Goal: Task Accomplishment & Management: Complete application form

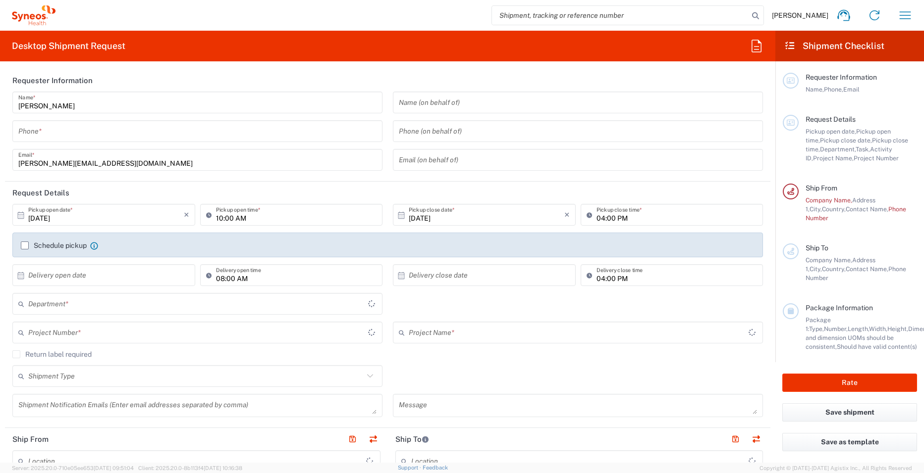
type input "[GEOGRAPHIC_DATA]"
type input "United Kingdom"
click at [112, 139] on input "tel" at bounding box center [197, 131] width 358 height 17
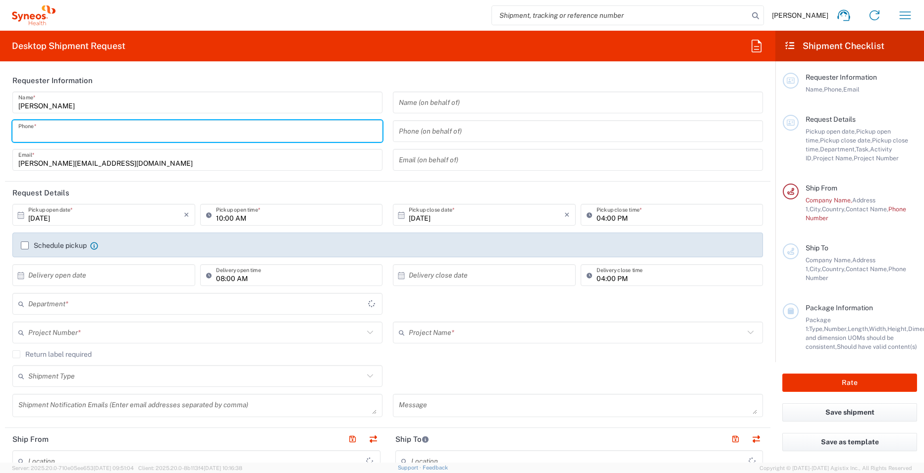
type input "3241"
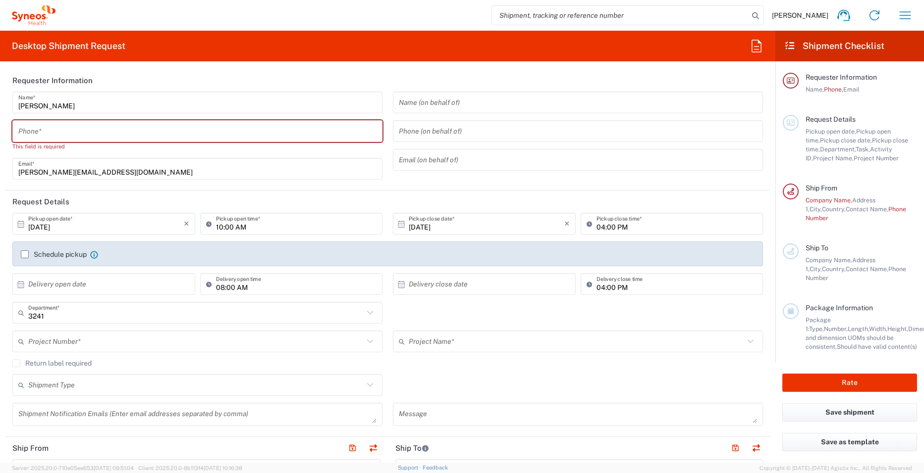
click at [15, 141] on div "Phone *" at bounding box center [197, 131] width 370 height 22
type input "Syneos Health UK Limited"
click at [26, 135] on input "tel" at bounding box center [197, 131] width 358 height 17
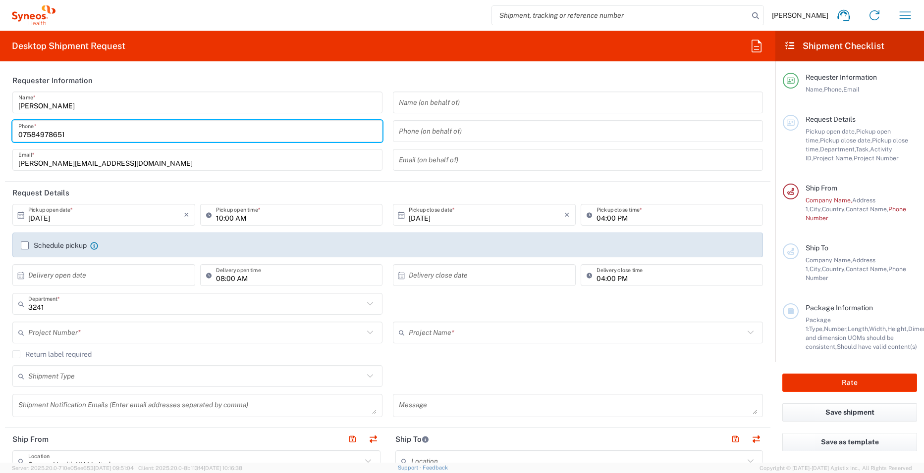
type input "07584978651"
click at [385, 191] on header "Request Details" at bounding box center [387, 193] width 765 height 22
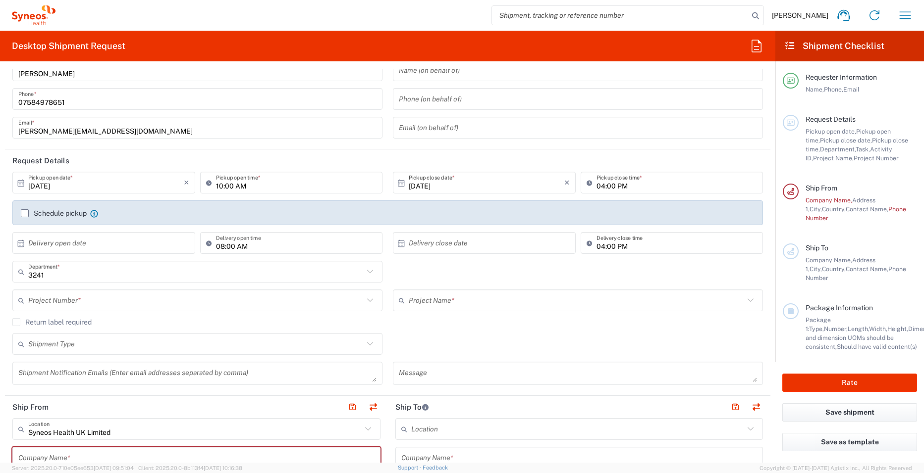
scroll to position [50, 0]
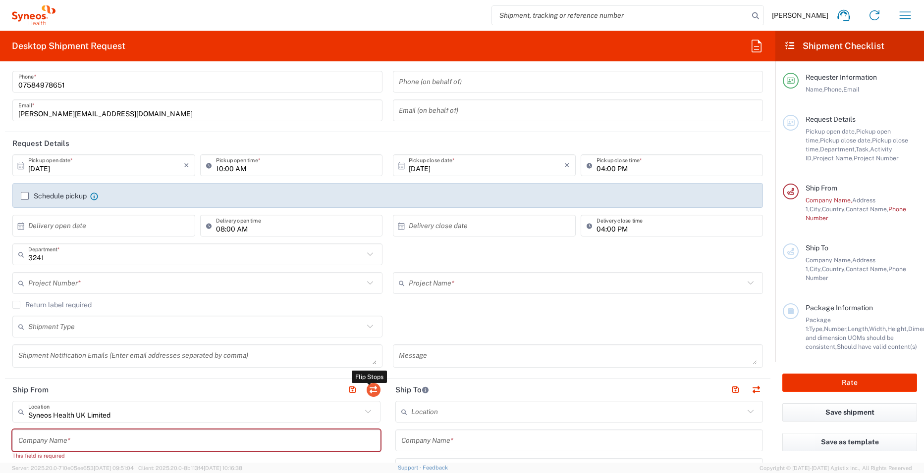
click at [368, 395] on button "button" at bounding box center [373, 390] width 14 height 14
type input "Syneos Health UK Limited"
type input "[STREET_ADDRESS],"
type input "[GEOGRAPHIC_DATA]"
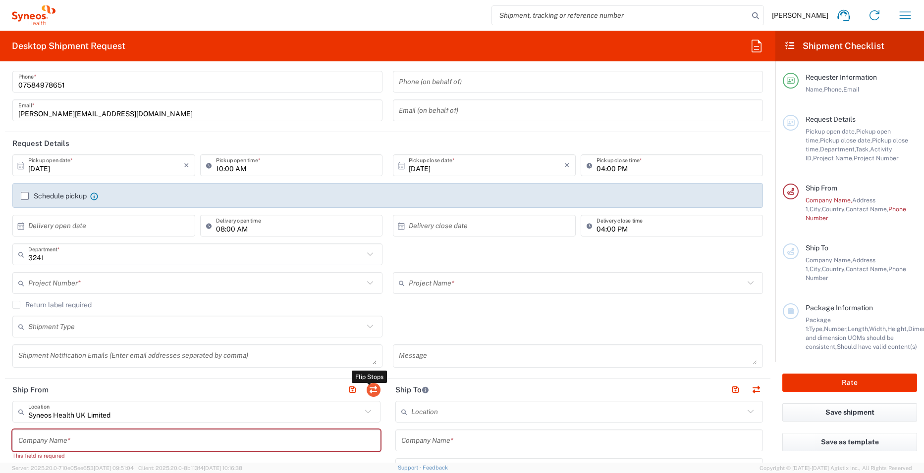
type input "United Kingdom"
type input "GU14 7BF"
type input "[PERSON_NAME]"
type input "[PERSON_NAME][EMAIL_ADDRESS][DOMAIN_NAME]"
type input "EORI"
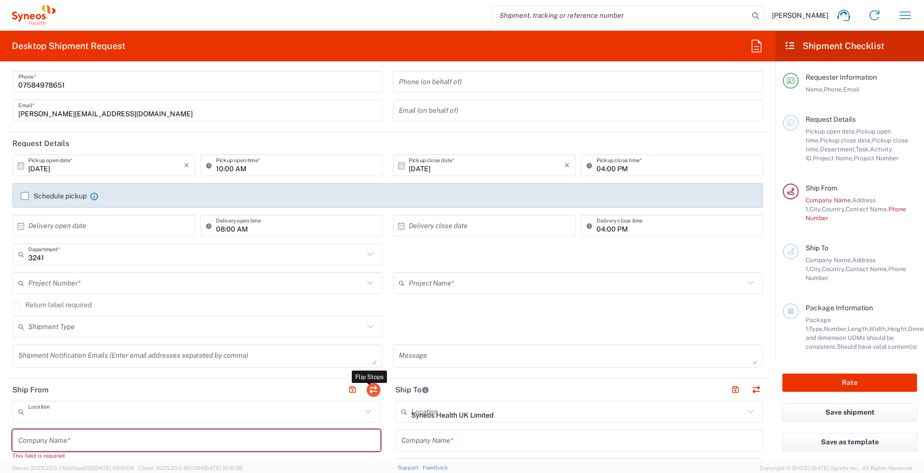
type input "VAT"
type input "GB806650142"
type input "England"
click at [119, 412] on input "text" at bounding box center [194, 412] width 333 height 17
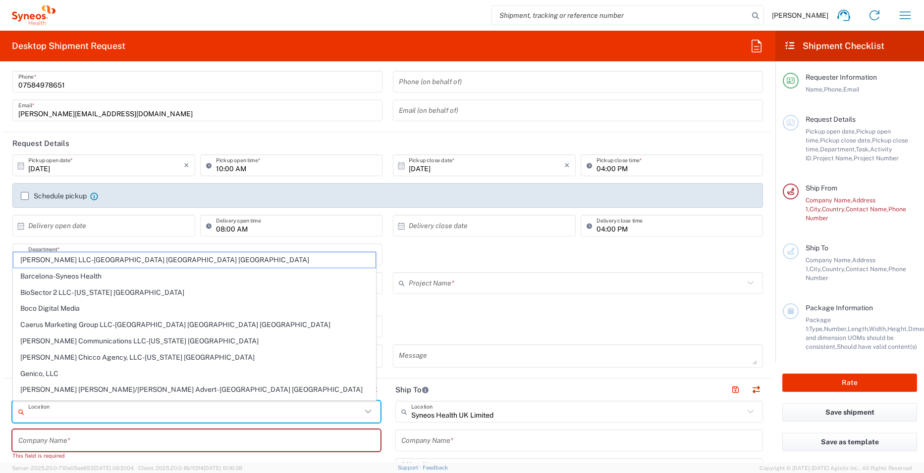
scroll to position [99, 0]
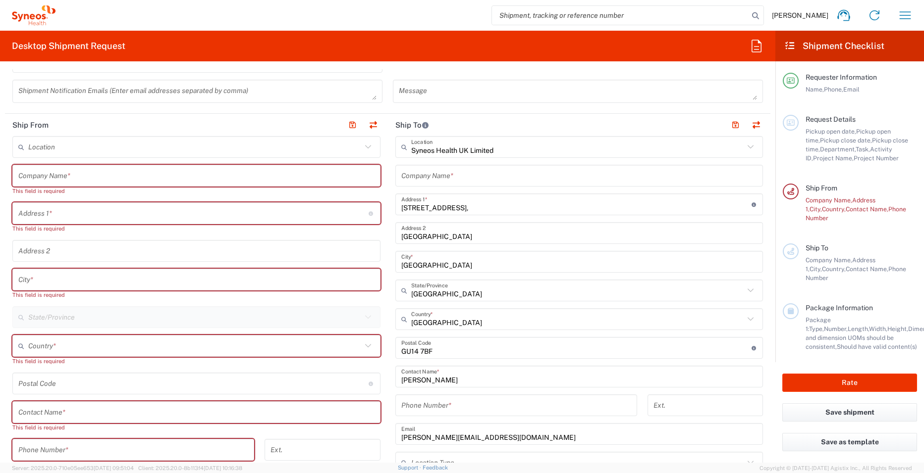
scroll to position [297, 0]
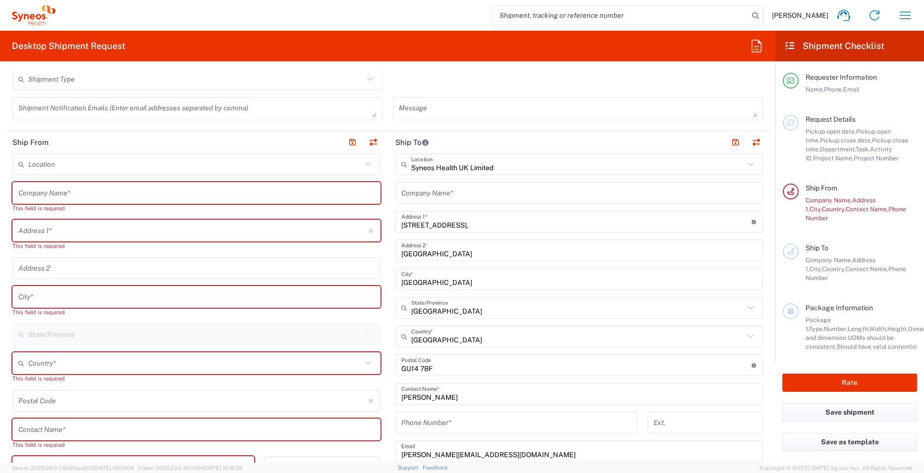
click at [70, 195] on input "text" at bounding box center [196, 193] width 356 height 17
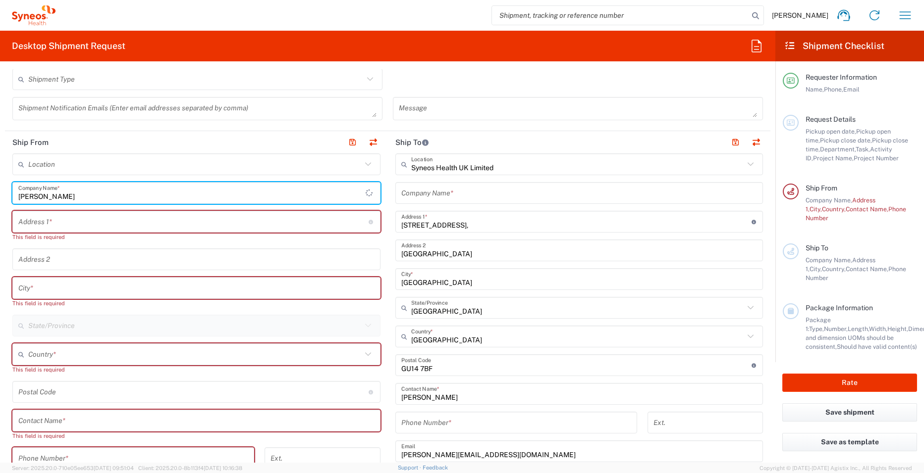
type input "[PERSON_NAME]"
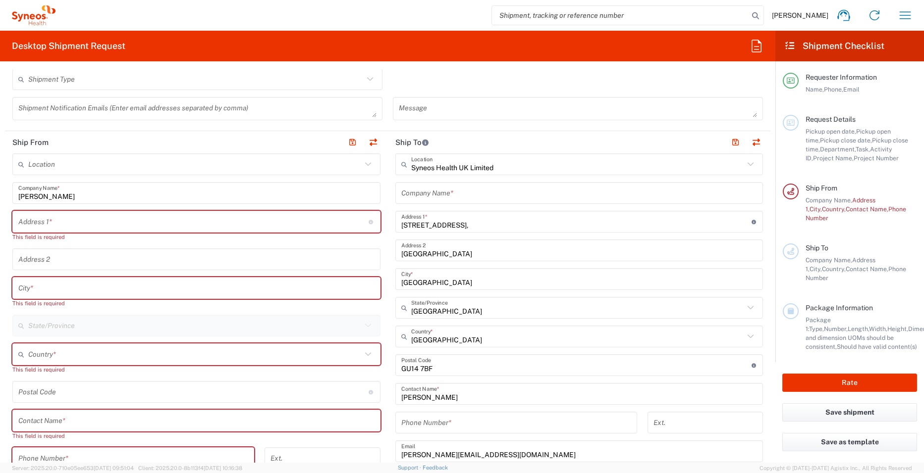
click at [61, 232] on div "Address 1 * For cross streets use street names with '&' or 'and' in between. Fo…" at bounding box center [196, 222] width 368 height 22
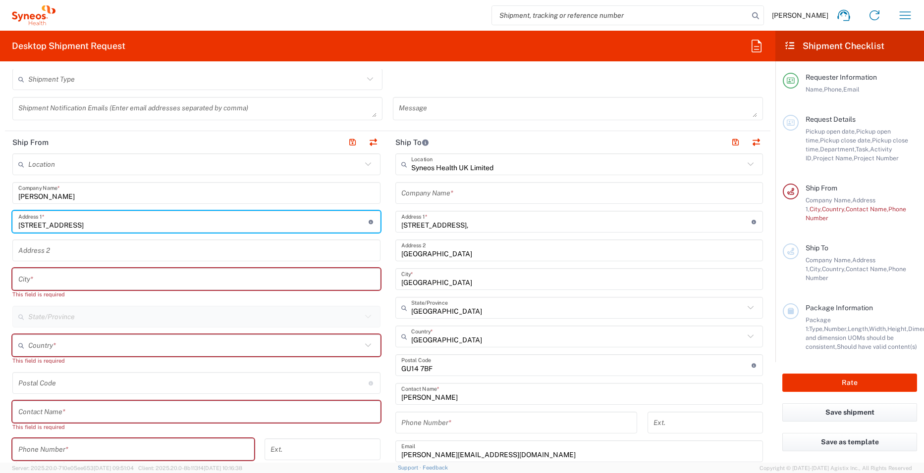
type input "[STREET_ADDRESS]"
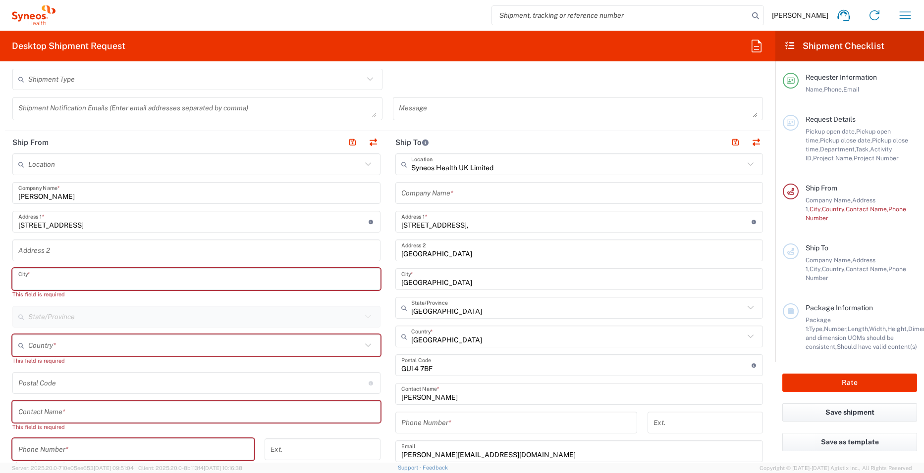
click at [65, 277] on input "text" at bounding box center [196, 279] width 356 height 17
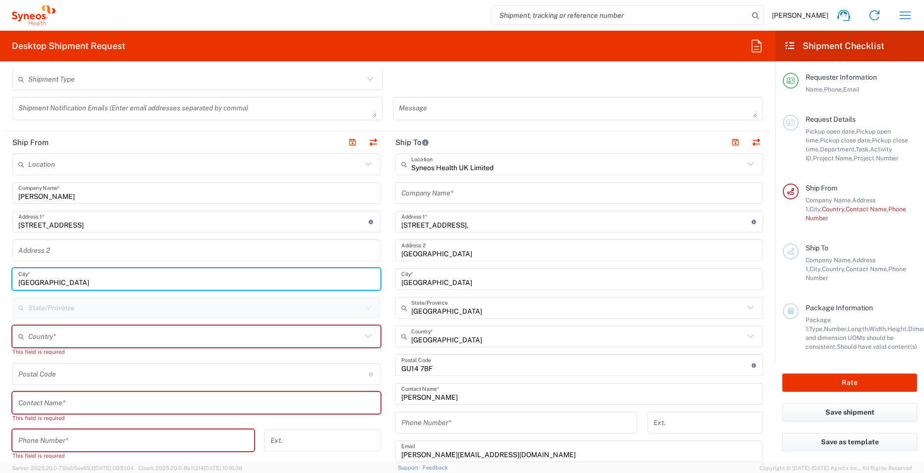
type input "[GEOGRAPHIC_DATA]"
click at [64, 341] on input "text" at bounding box center [194, 336] width 333 height 17
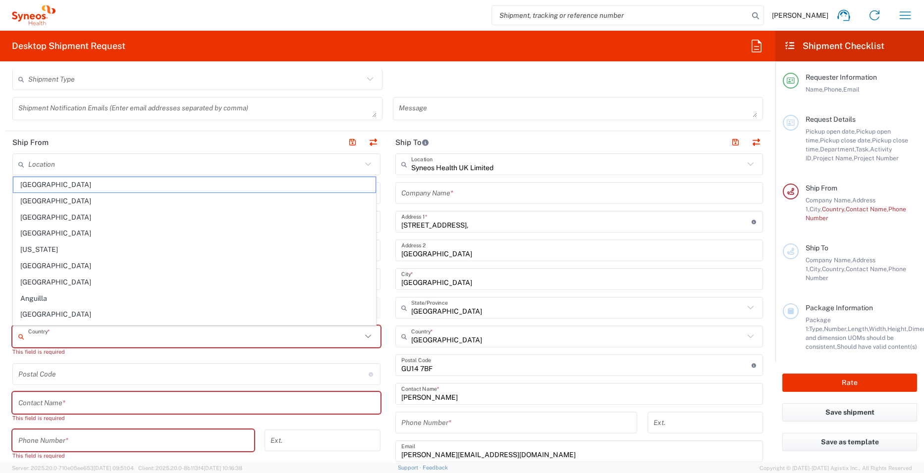
click at [40, 337] on input "text" at bounding box center [194, 336] width 333 height 17
click at [46, 164] on input "text" at bounding box center [194, 164] width 333 height 17
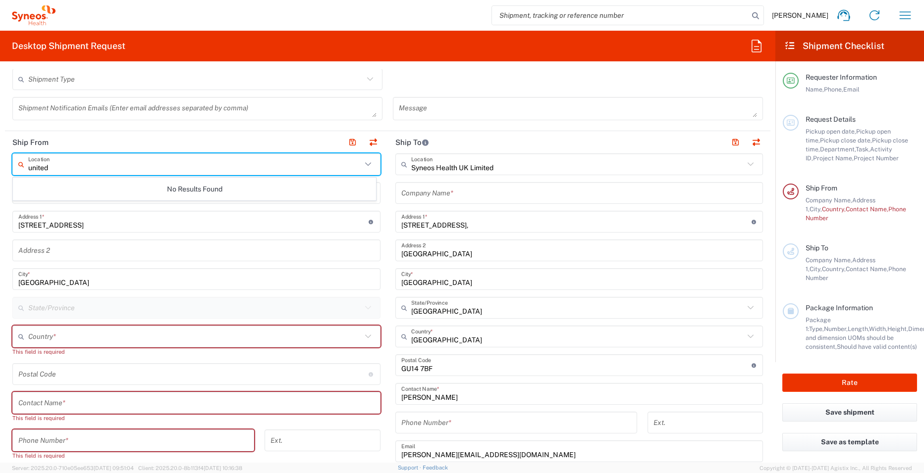
type input "united"
click at [90, 339] on input "text" at bounding box center [194, 336] width 333 height 17
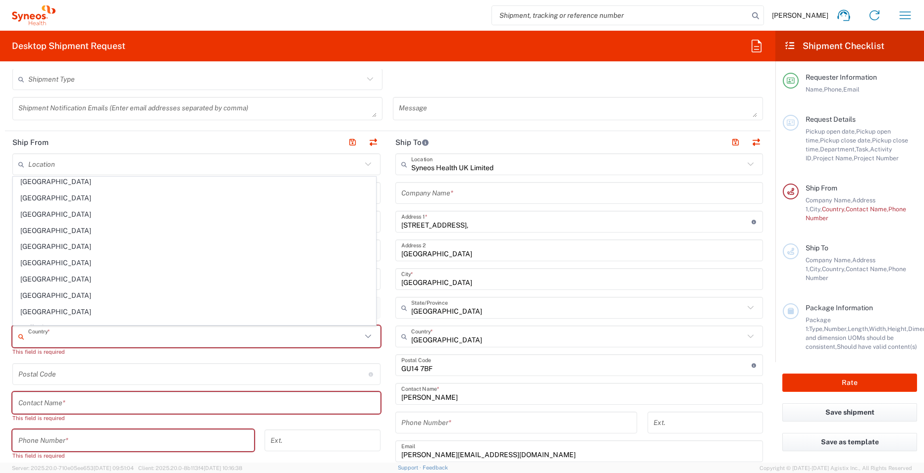
scroll to position [3796, 0]
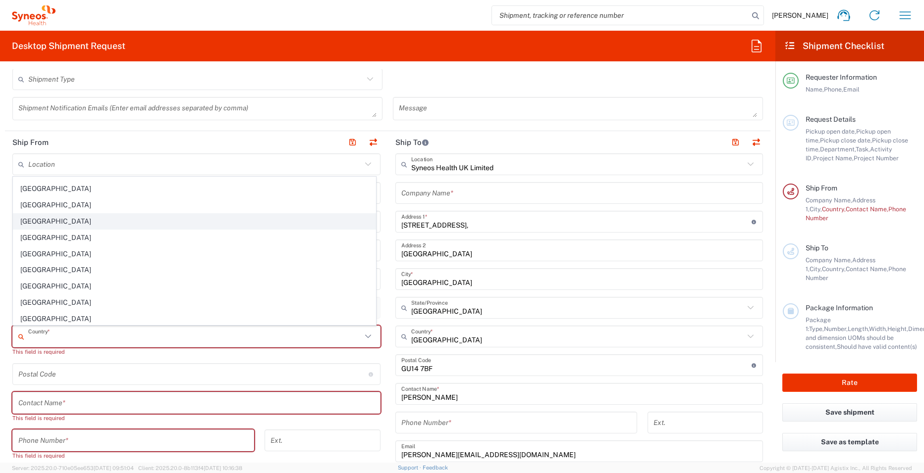
click at [71, 221] on span "United Kingdom" at bounding box center [194, 221] width 362 height 15
type input "United Kingdom"
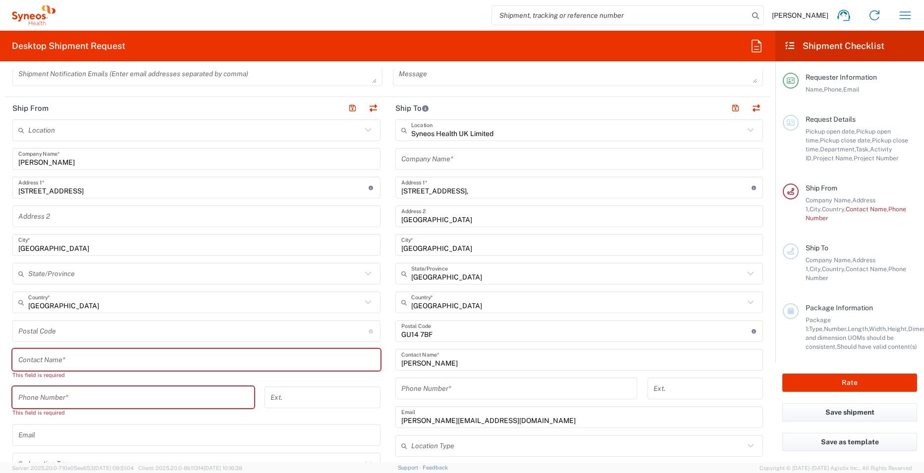
scroll to position [347, 0]
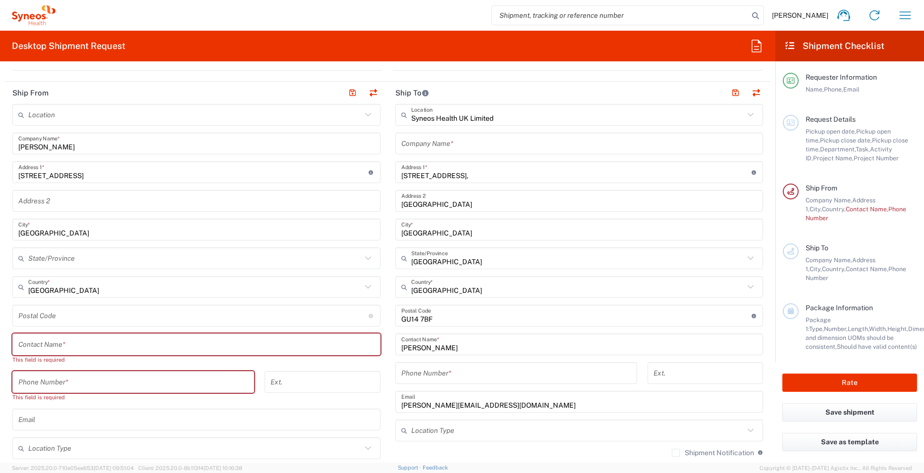
click at [70, 314] on input "undefined" at bounding box center [193, 316] width 350 height 17
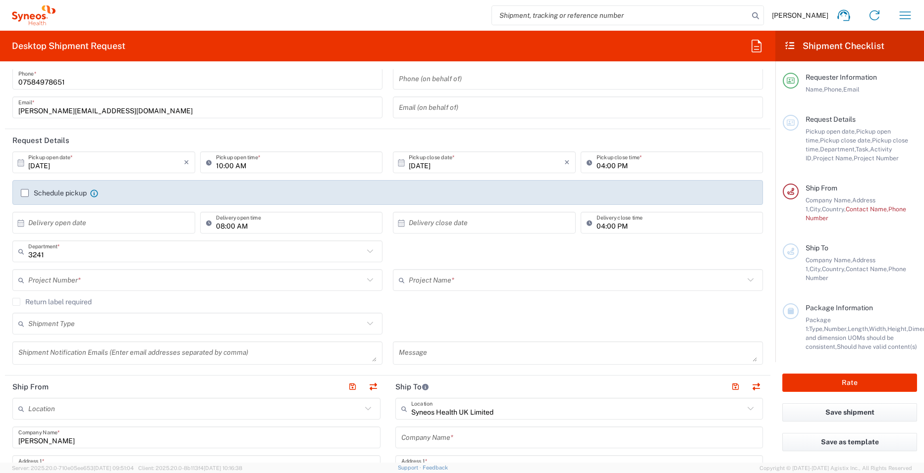
scroll to position [50, 0]
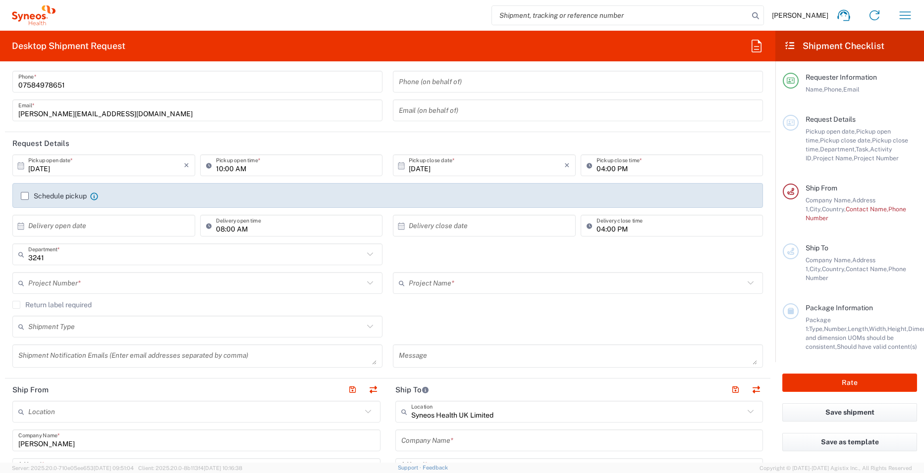
type input "EH12 7EY"
click at [25, 198] on label "Schedule pickup" at bounding box center [54, 196] width 66 height 8
click at [25, 196] on input "Schedule pickup" at bounding box center [25, 196] width 0 height 0
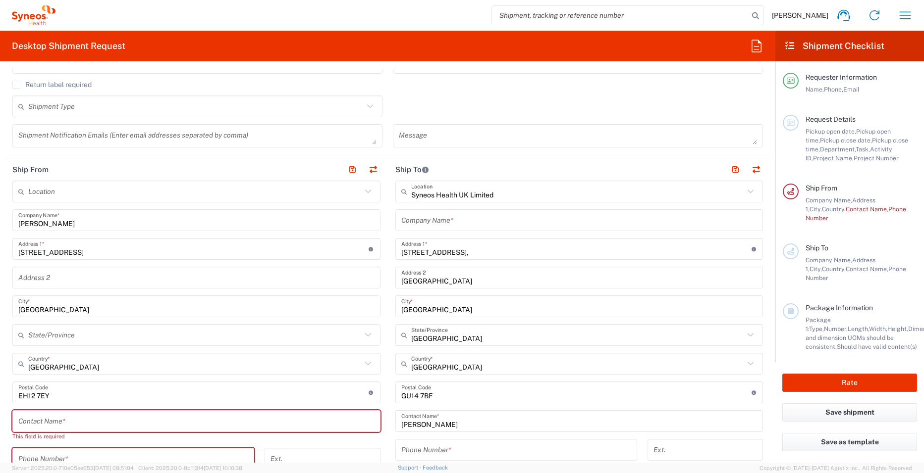
scroll to position [347, 0]
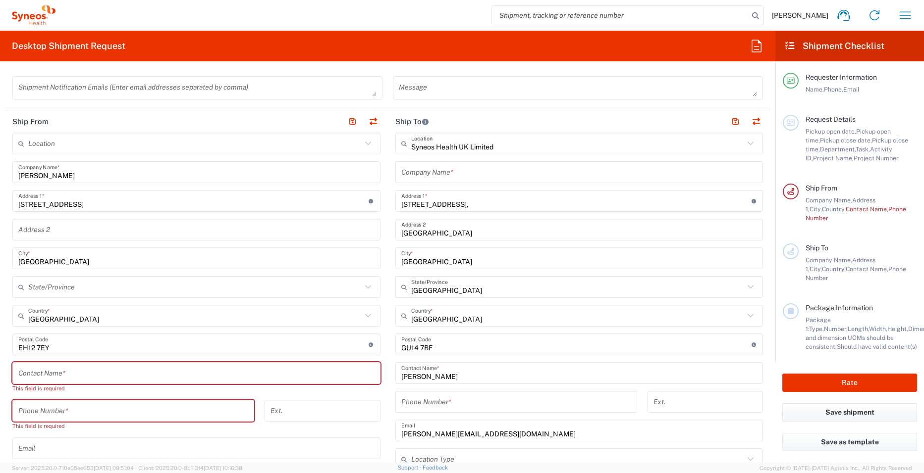
click at [78, 372] on input "text" at bounding box center [196, 373] width 356 height 17
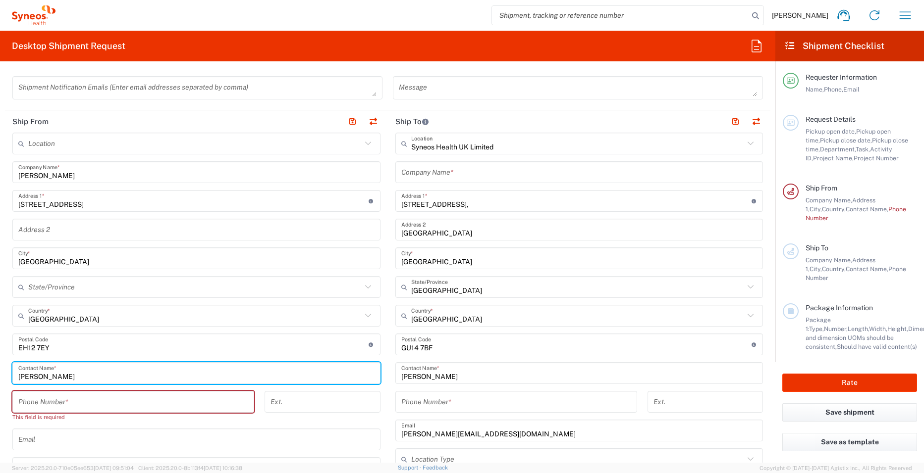
type input "[PERSON_NAME]"
click at [51, 404] on input "tel" at bounding box center [133, 402] width 230 height 17
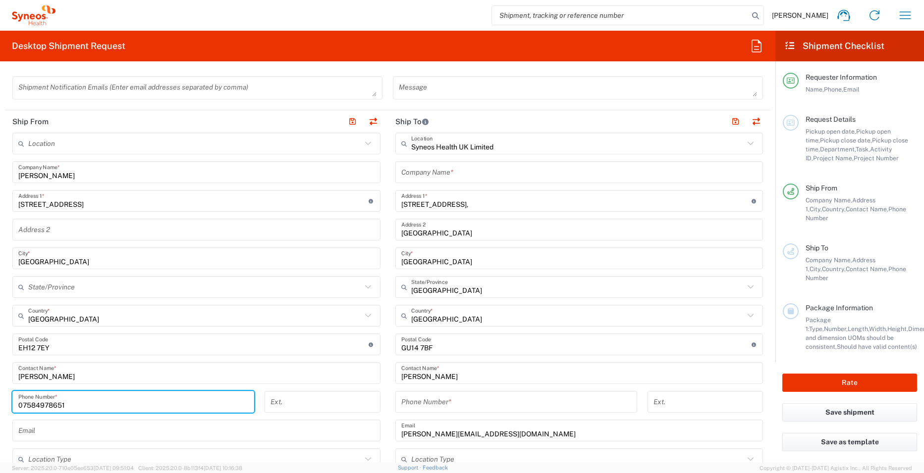
type input "07584978651"
click at [355, 387] on div "Location Addison Whitney LLC-Morrisvile NC US Barcelona-Syneos Health BioSector…" at bounding box center [196, 369] width 368 height 473
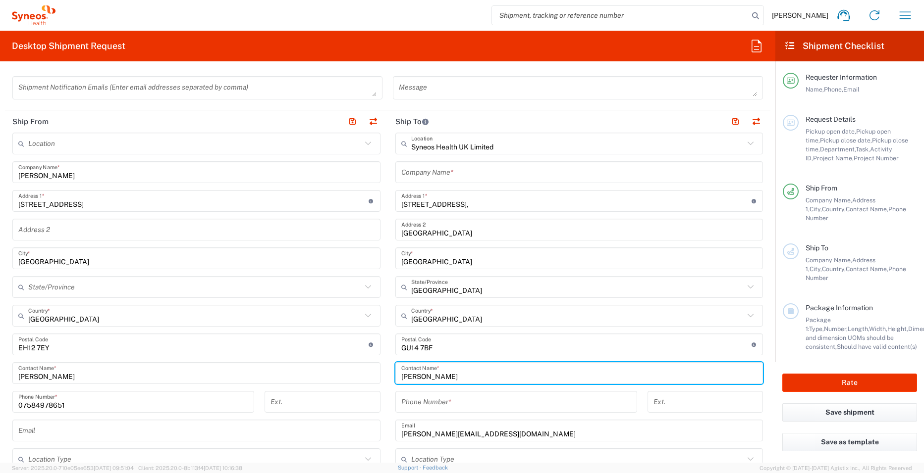
drag, startPoint x: 463, startPoint y: 377, endPoint x: 388, endPoint y: 377, distance: 75.8
click at [388, 377] on main "Syneos Health UK Limited Location Syneos Health UK Limited Addison Whitney LLC-…" at bounding box center [579, 341] width 383 height 416
click at [283, 403] on input "tel" at bounding box center [322, 402] width 104 height 17
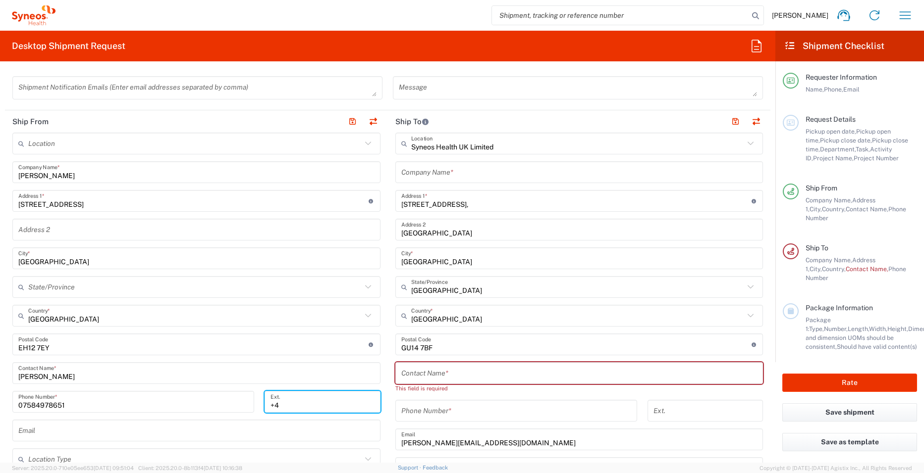
type input "+"
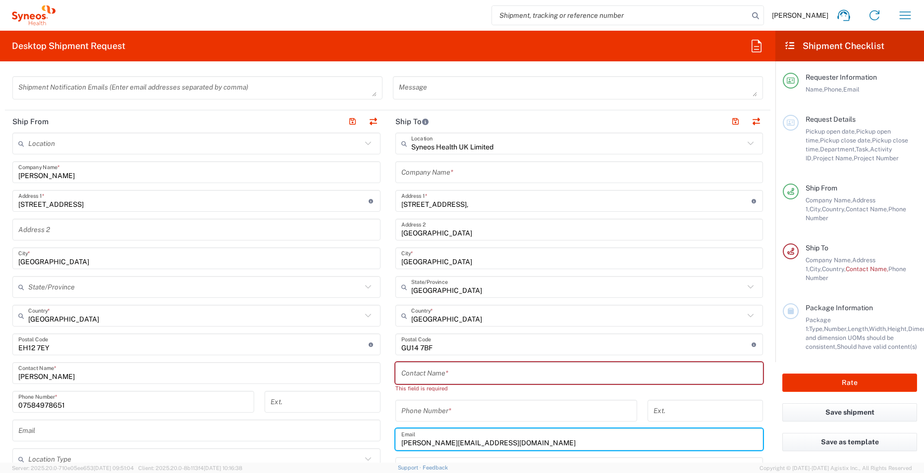
drag, startPoint x: 531, startPoint y: 446, endPoint x: 349, endPoint y: 440, distance: 181.8
click at [349, 440] on div "Ship From Location Addison Whitney LLC-Morrisvile NC US Barcelona-Syneos Health…" at bounding box center [387, 360] width 765 height 500
click at [226, 436] on input "text" at bounding box center [196, 430] width 356 height 17
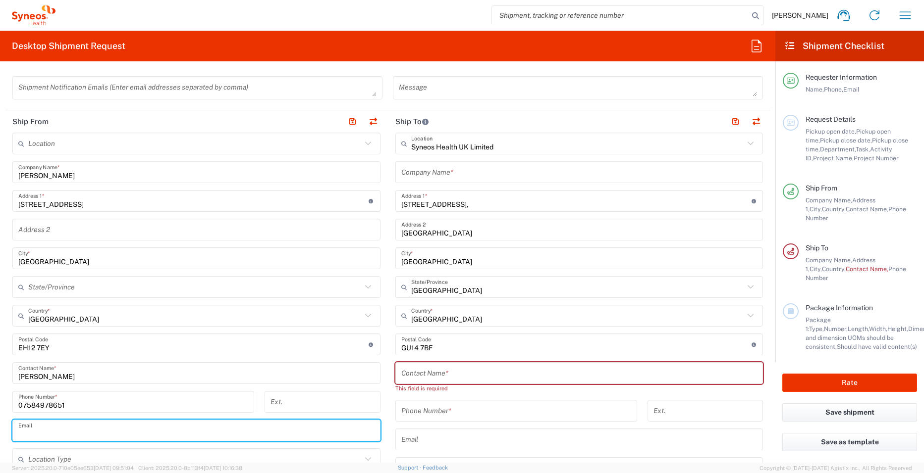
paste input "[PERSON_NAME][EMAIL_ADDRESS][DOMAIN_NAME]"
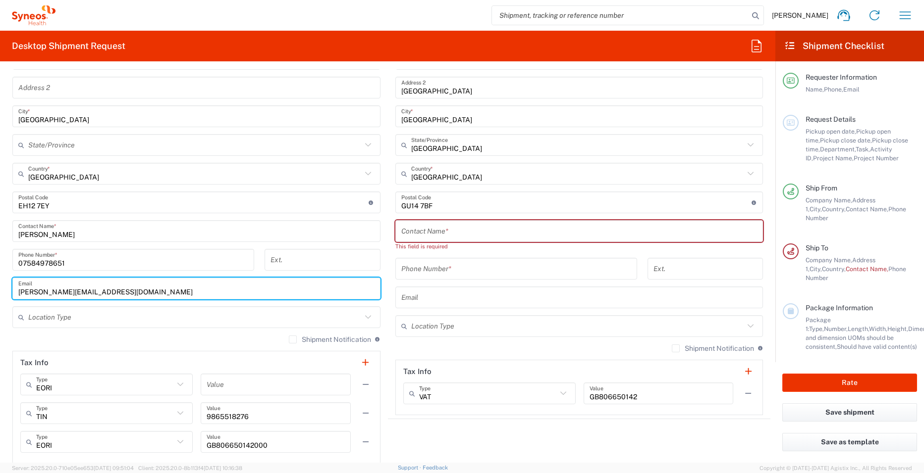
scroll to position [495, 0]
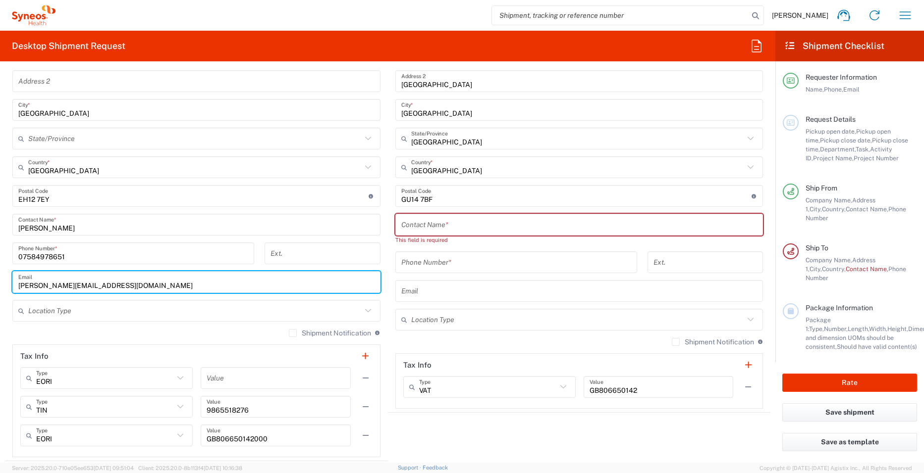
type input "[PERSON_NAME][EMAIL_ADDRESS][DOMAIN_NAME]"
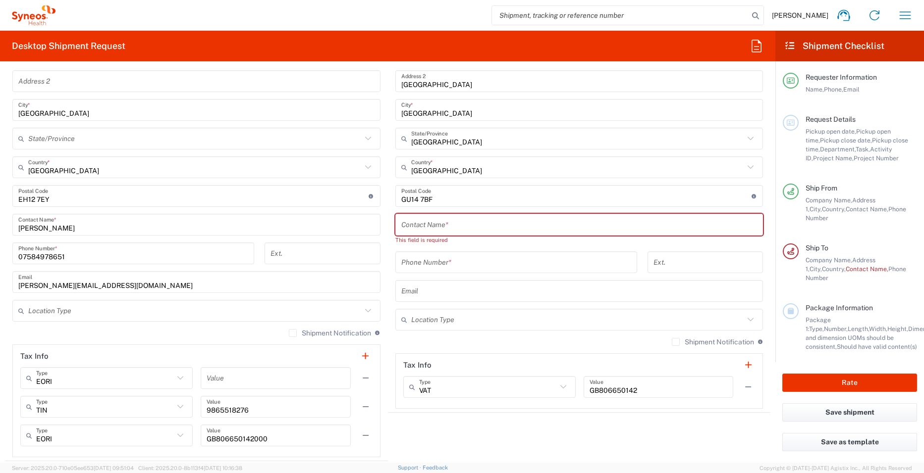
click at [388, 336] on main "Syneos Health UK Limited Location Syneos Health UK Limited Addison Whitney LLC-…" at bounding box center [579, 196] width 383 height 425
click at [174, 381] on icon at bounding box center [180, 378] width 13 height 13
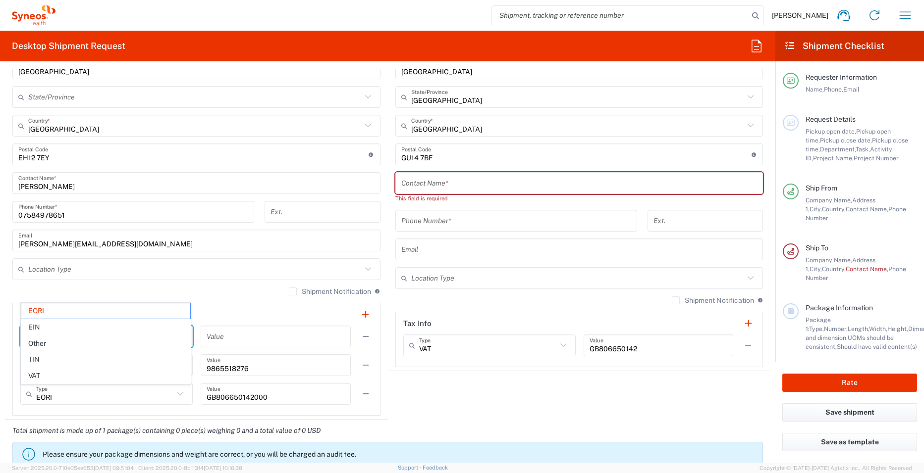
scroll to position [594, 0]
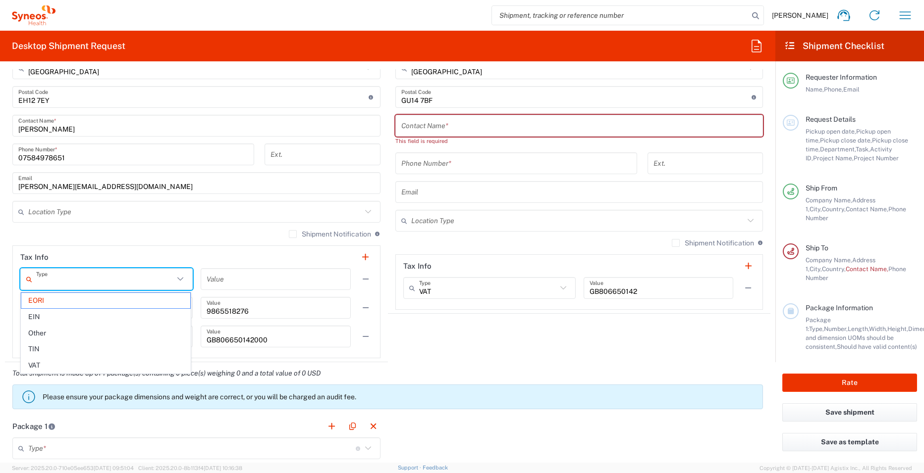
click at [414, 355] on agx-shipment-stop-widget "Ship To Syneos Health UK Limited Location Syneos Health UK Limited Addison Whit…" at bounding box center [579, 113] width 383 height 500
type input "EORI"
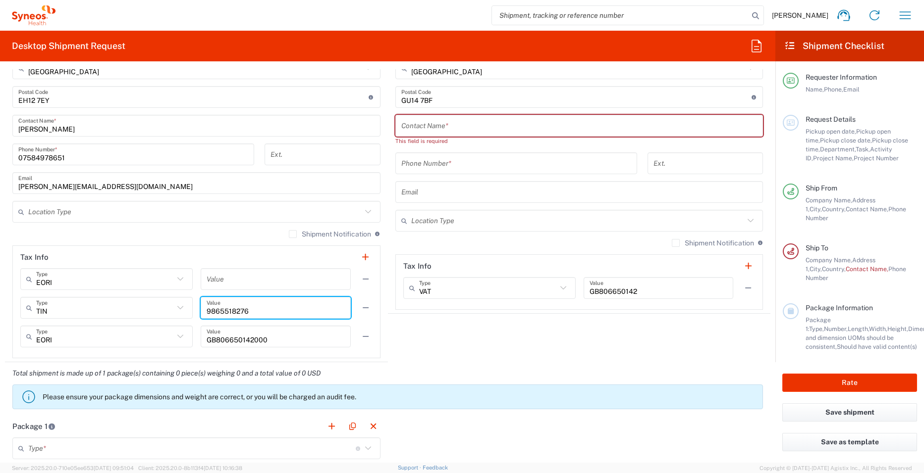
drag, startPoint x: 271, startPoint y: 306, endPoint x: 172, endPoint y: 310, distance: 98.7
click at [172, 310] on div "TIN Type TIN EIN EORI Other VAT 9865518276 Value" at bounding box center [196, 311] width 352 height 29
type input "0"
drag, startPoint x: 271, startPoint y: 344, endPoint x: 161, endPoint y: 337, distance: 110.6
click at [161, 337] on div "EORI Type EORI EIN Other TIN VAT GB806650142000 Value" at bounding box center [196, 340] width 352 height 29
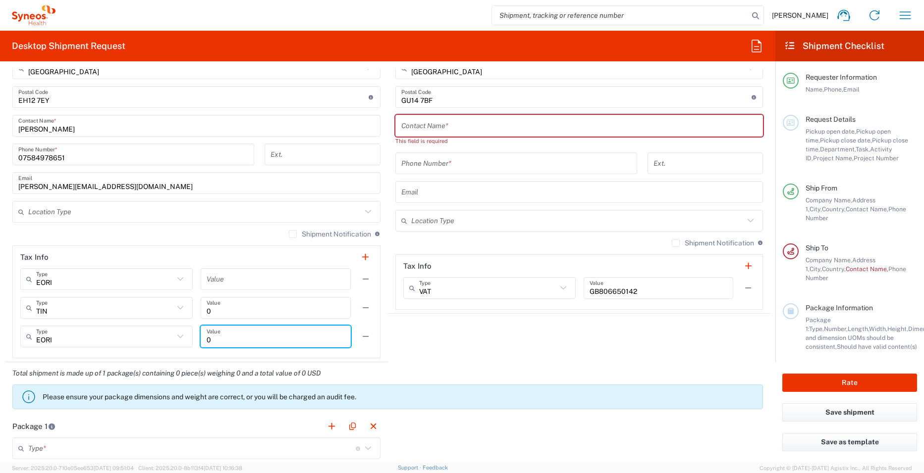
type input "0"
click at [404, 373] on div "Total shipment is made up of 1 package(s) containing 0 piece(s) weighing 0 and …" at bounding box center [387, 388] width 775 height 53
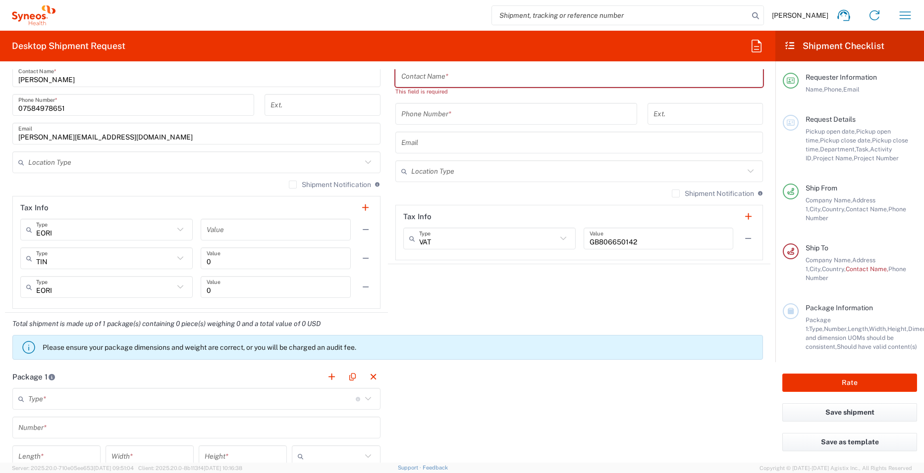
scroll to position [693, 0]
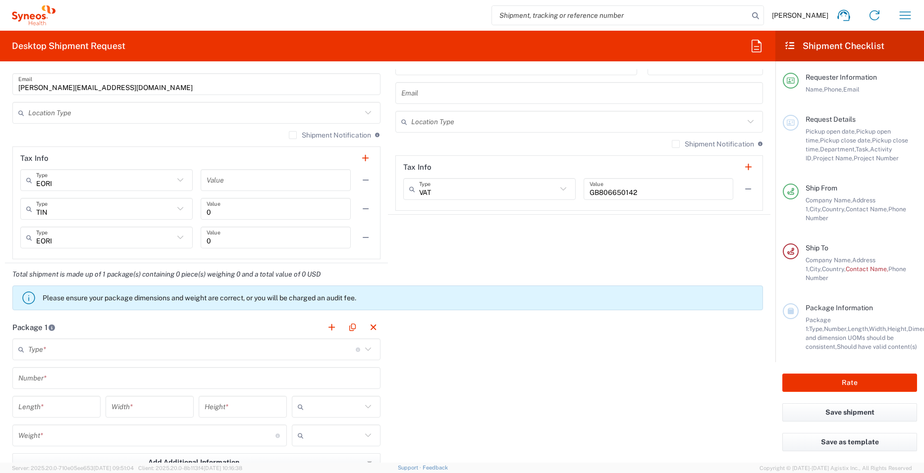
click at [366, 349] on icon at bounding box center [367, 349] width 6 height 3
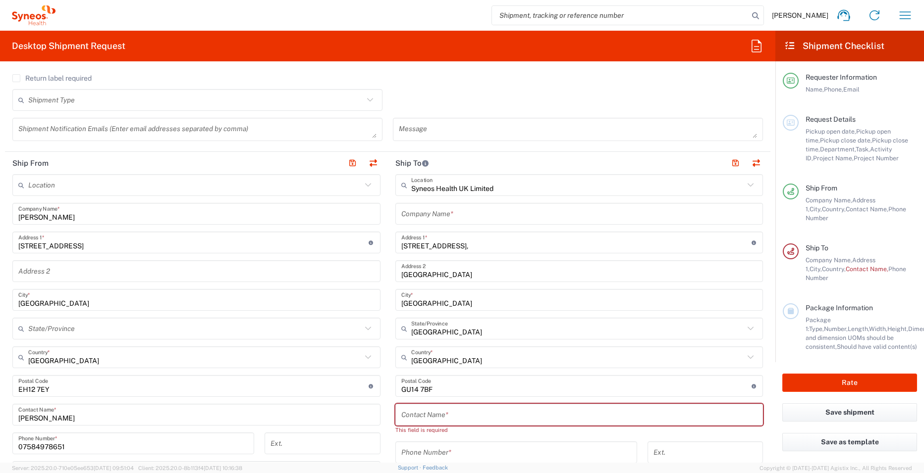
scroll to position [297, 0]
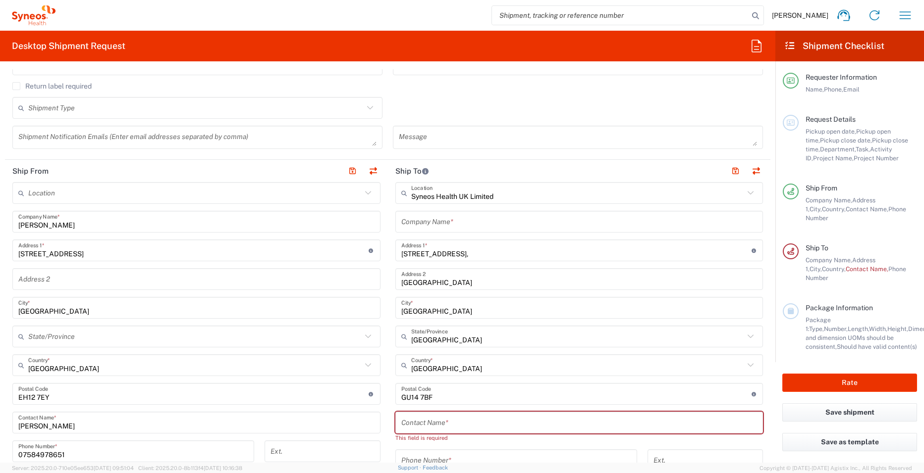
click at [437, 223] on input "text" at bounding box center [579, 221] width 356 height 17
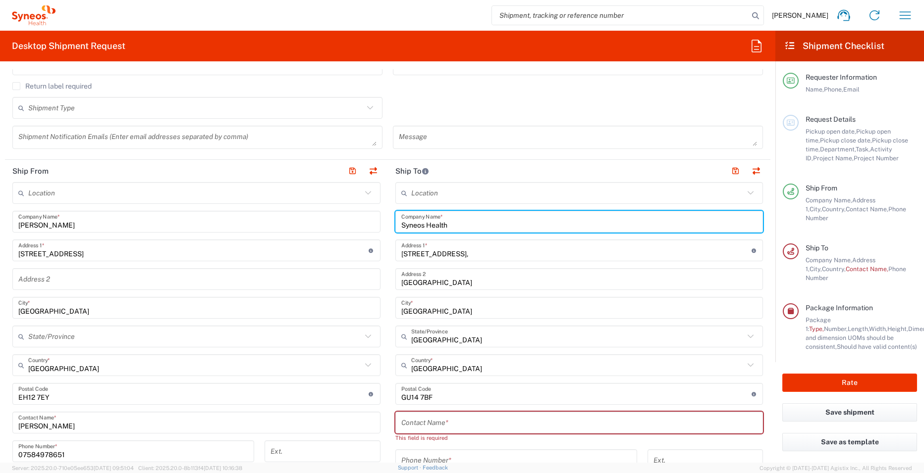
type input "Syneos Health"
click at [767, 282] on form "Requester Information Andrew Prince Name * 07584978651 Phone * andrew.prince@sy…" at bounding box center [387, 266] width 775 height 394
drag, startPoint x: 456, startPoint y: 226, endPoint x: 365, endPoint y: 225, distance: 90.6
click at [365, 225] on div "Ship From Location Addison Whitney LLC-Morrisvile NC US Barcelona-Syneos Health…" at bounding box center [387, 410] width 765 height 500
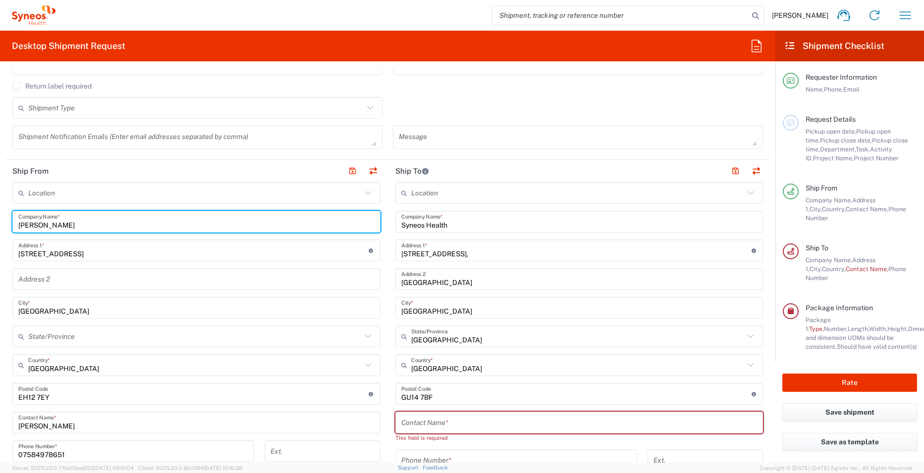
drag, startPoint x: 77, startPoint y: 225, endPoint x: 2, endPoint y: 226, distance: 75.3
click at [2, 226] on form "Requester Information Andrew Prince Name * 07584978651 Phone * andrew.prince@sy…" at bounding box center [387, 266] width 775 height 394
paste input "Syneos Health"
type input "Syneos Health"
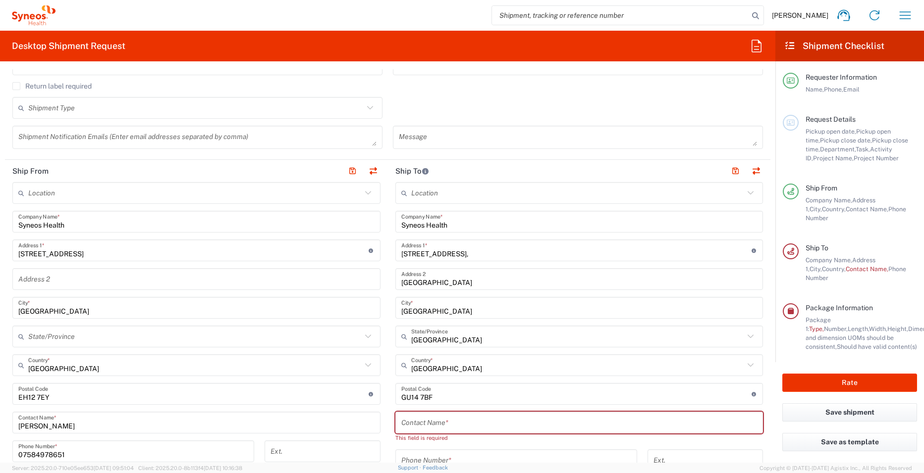
click at [388, 265] on main "Location Addison Whitney LLC-Morrisvile NC US Barcelona-Syneos Health BioSector…" at bounding box center [579, 394] width 383 height 425
click at [452, 420] on input "text" at bounding box center [579, 422] width 356 height 17
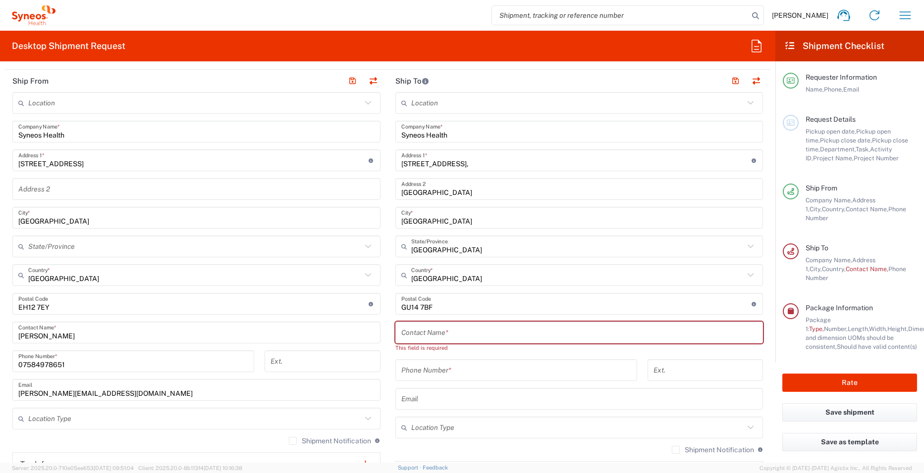
scroll to position [396, 0]
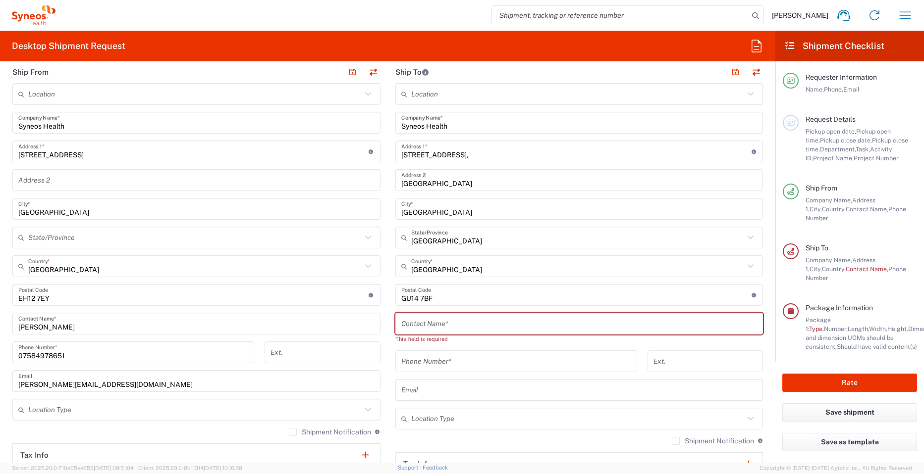
click at [460, 325] on input "text" at bounding box center [579, 323] width 356 height 17
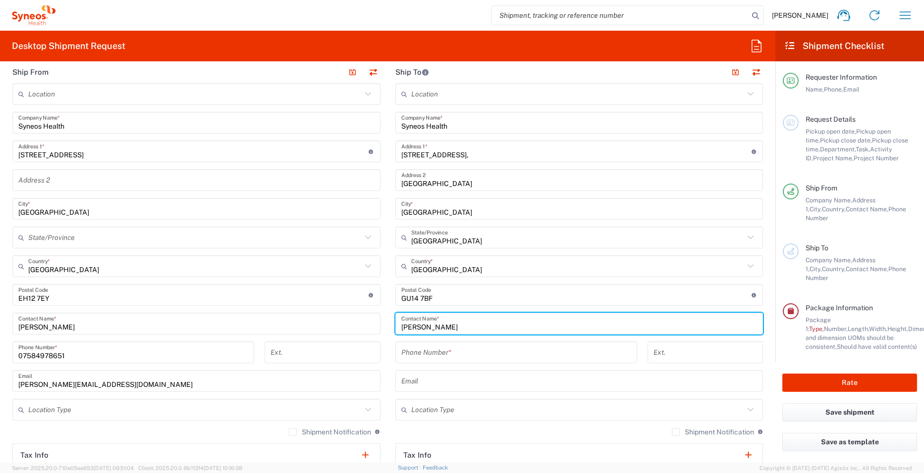
type input "Ross Farr"
click at [441, 353] on input "tel" at bounding box center [516, 352] width 230 height 17
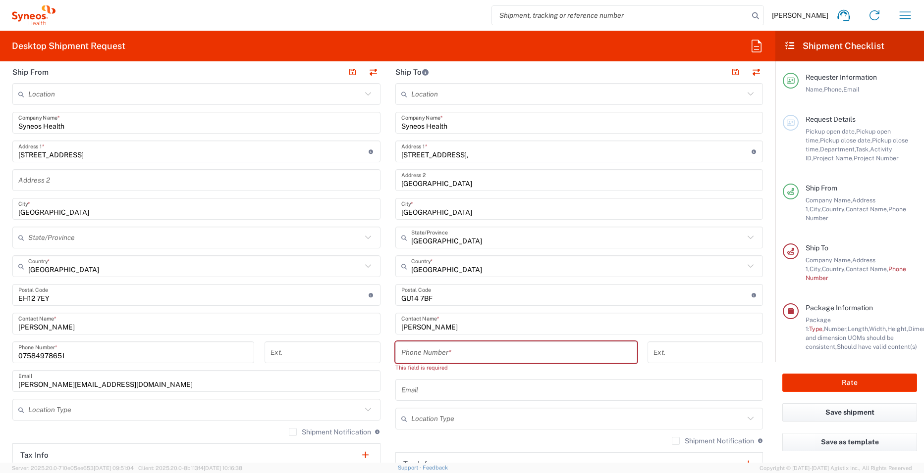
click at [448, 352] on input "tel" at bounding box center [516, 352] width 230 height 17
paste input ": 01276481096"
drag, startPoint x: 405, startPoint y: 357, endPoint x: 392, endPoint y: 357, distance: 12.9
click at [395, 357] on div ": 01276481096 Phone Number *" at bounding box center [516, 353] width 242 height 22
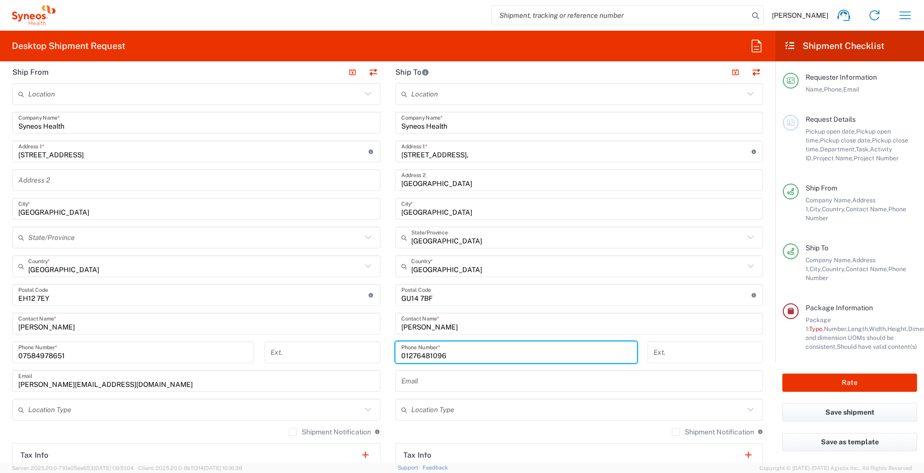
type input "01276481096"
drag, startPoint x: 437, startPoint y: 385, endPoint x: 438, endPoint y: 390, distance: 5.0
click at [437, 385] on input "text" at bounding box center [579, 381] width 356 height 17
click at [494, 388] on input "text" at bounding box center [579, 381] width 356 height 17
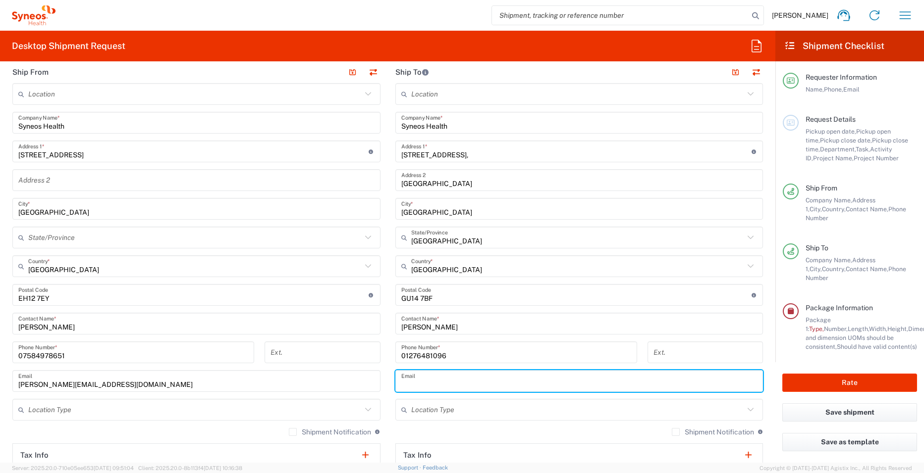
paste input "ross.farr@syneoshealth.com"
type input "ross.farr@syneoshealth.com"
click at [388, 401] on main "Location Addison Whitney LLC-Morrisvile NC US Barcelona-Syneos Health BioSector…" at bounding box center [579, 291] width 383 height 416
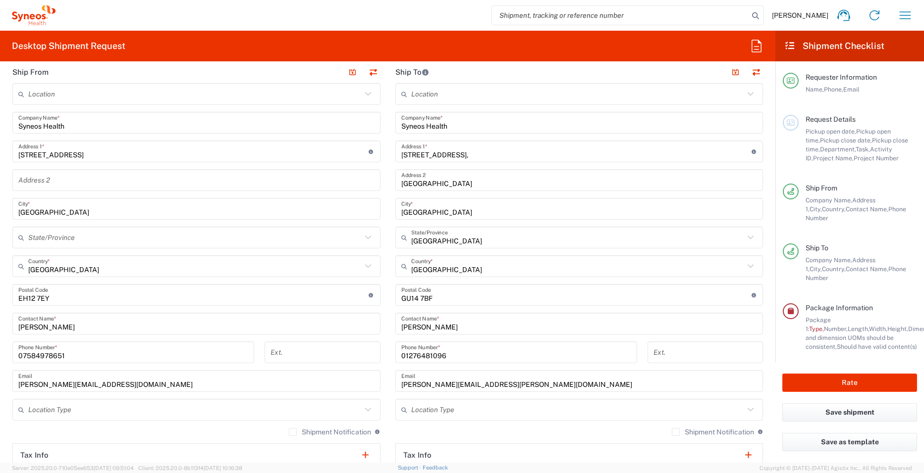
click at [164, 411] on input "text" at bounding box center [194, 410] width 333 height 17
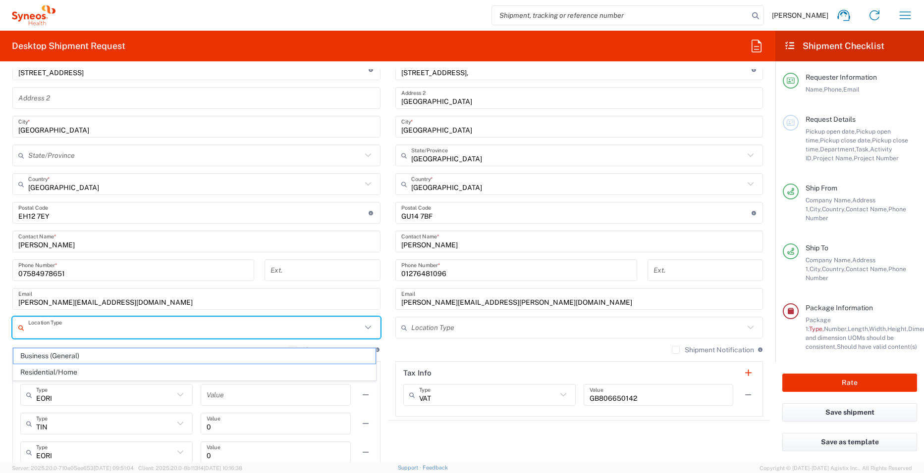
scroll to position [495, 0]
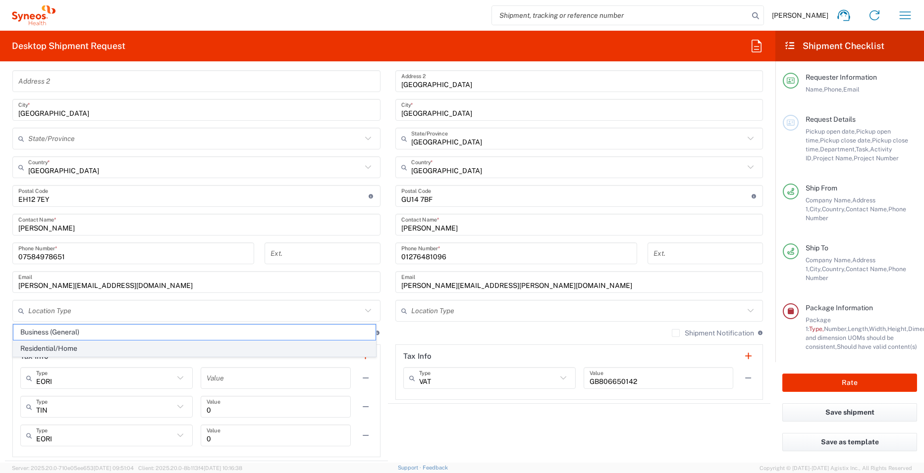
click at [101, 347] on span "Residential/Home" at bounding box center [194, 348] width 362 height 15
type input "Residential/Home"
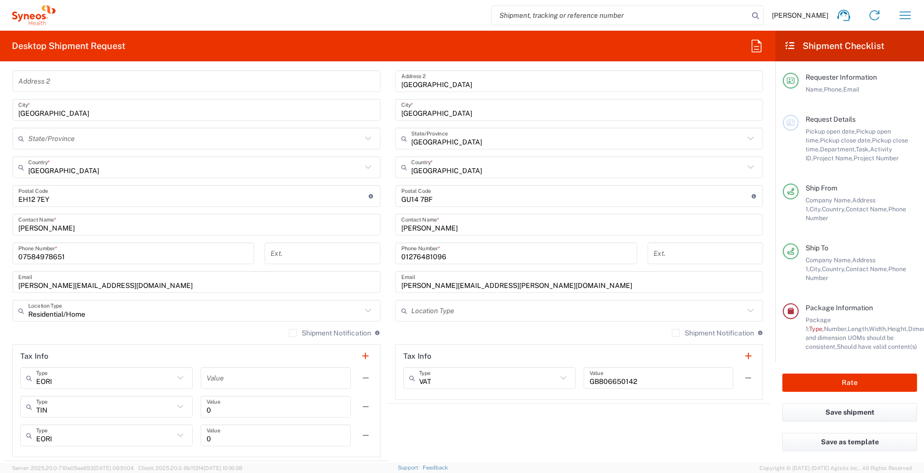
click at [450, 314] on input "text" at bounding box center [577, 311] width 333 height 17
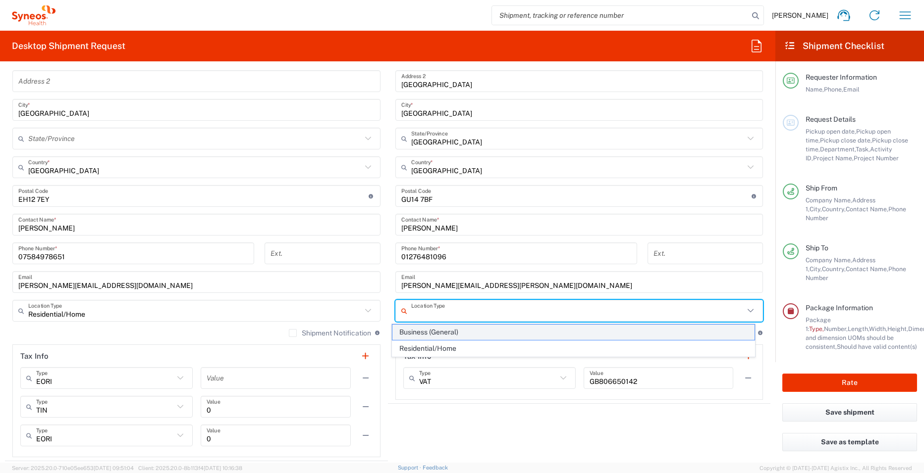
click at [443, 333] on span "Business (General)" at bounding box center [573, 332] width 362 height 15
type input "Business (General)"
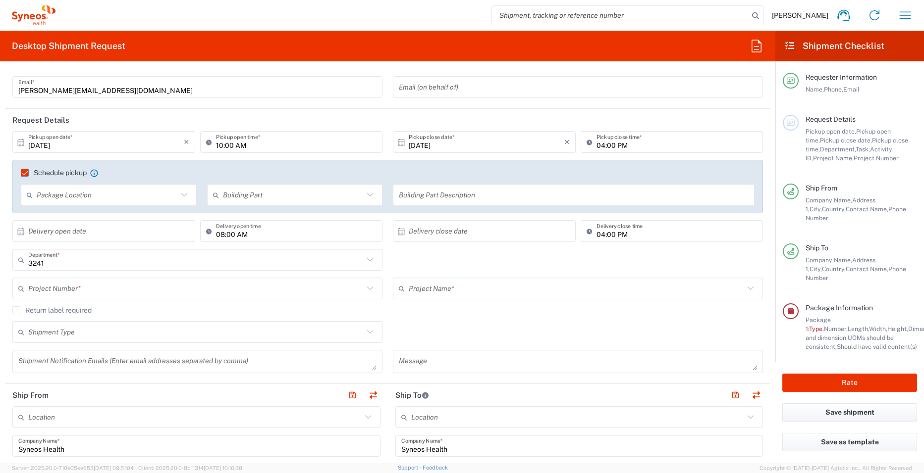
scroll to position [50, 0]
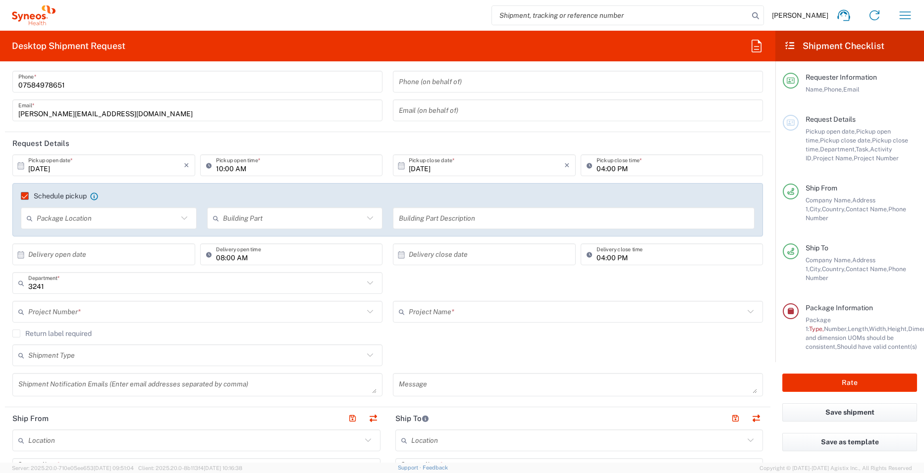
click at [367, 309] on icon at bounding box center [369, 312] width 13 height 13
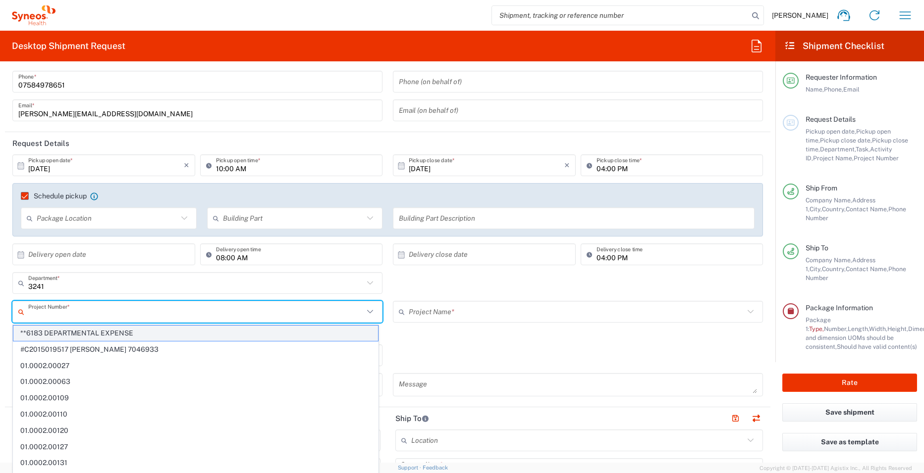
click at [150, 334] on span "**6183 DEPARTMENTAL EXPENSE" at bounding box center [195, 333] width 364 height 15
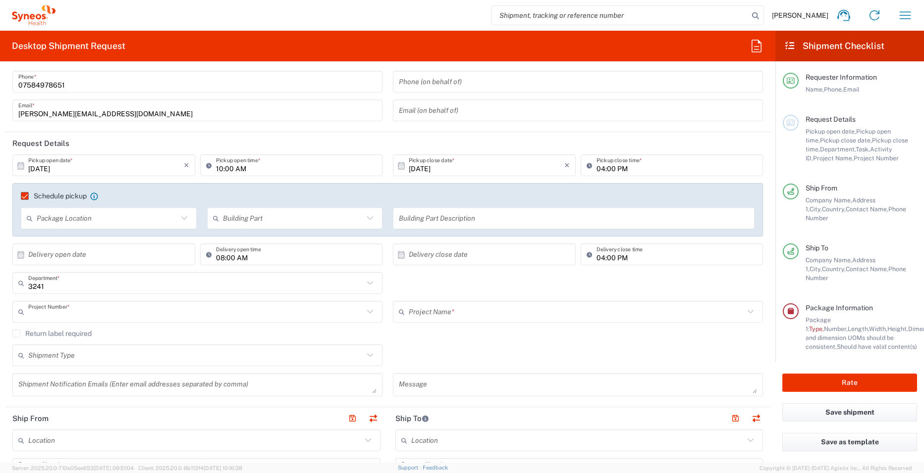
type input "**6183 DEPARTMENTAL EXPENSE"
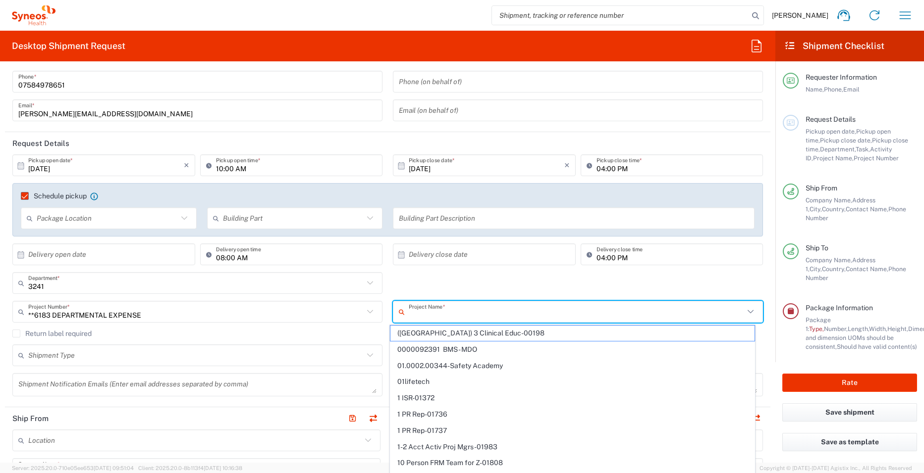
click at [440, 311] on input "text" at bounding box center [576, 312] width 335 height 17
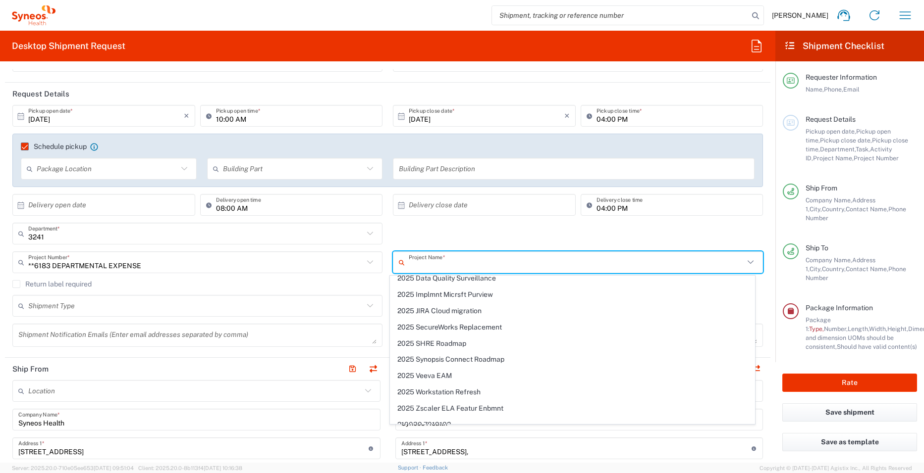
scroll to position [1387, 0]
click at [493, 347] on span "2025 Workstation Refresh" at bounding box center [572, 342] width 364 height 15
type input "2025 Workstation Refresh"
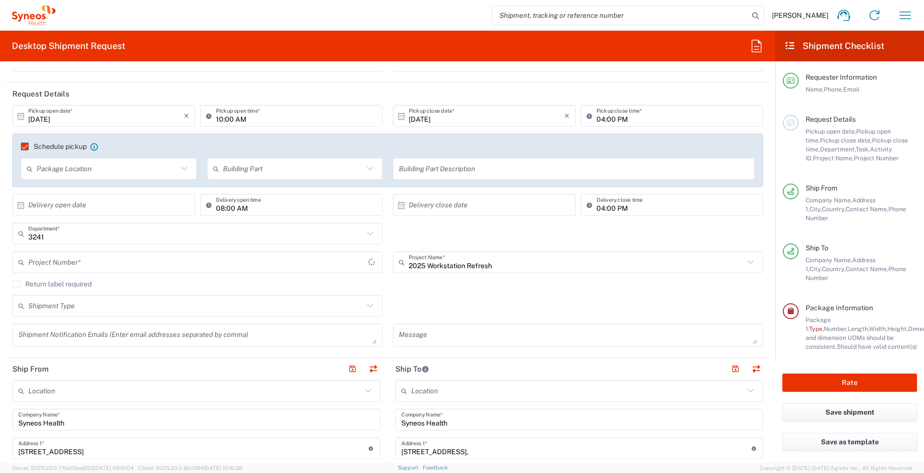
type input "MPP-2608"
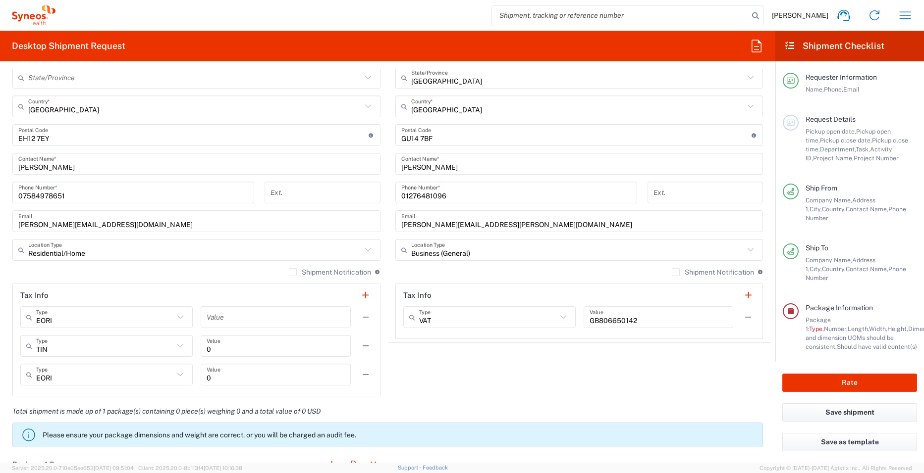
scroll to position [644, 0]
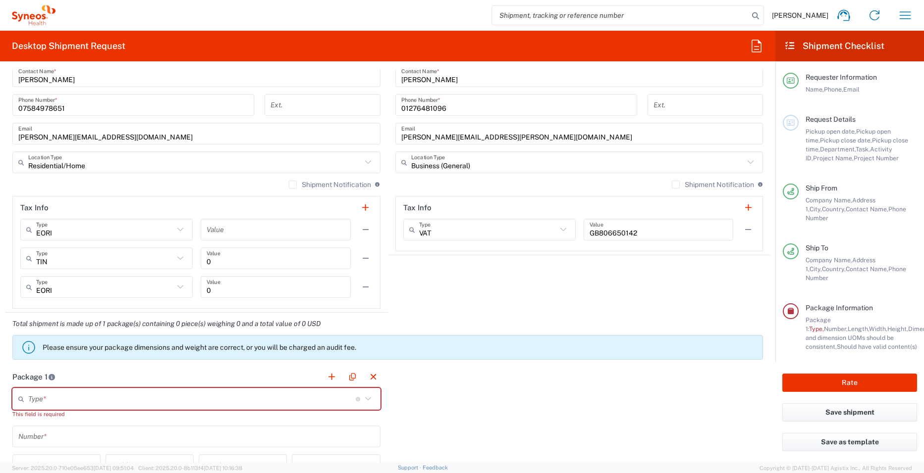
click at [355, 387] on header "Package 1" at bounding box center [196, 377] width 383 height 22
click at [316, 396] on input "text" at bounding box center [191, 399] width 327 height 17
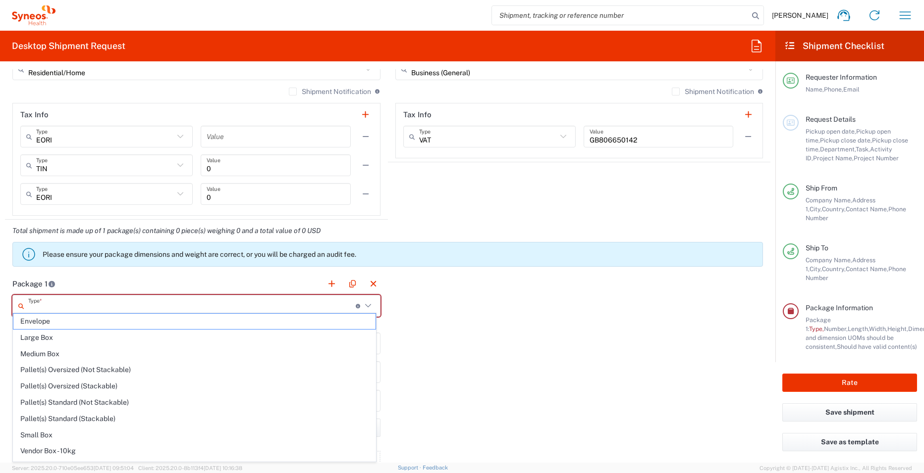
scroll to position [743, 0]
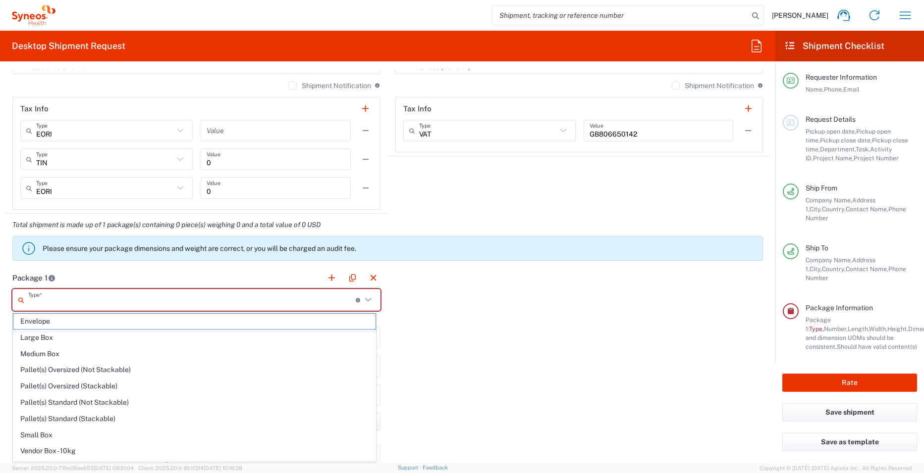
click at [507, 355] on div "Package 1 Type * Material used to package goods Envelope Large Box Medium Box P…" at bounding box center [387, 380] width 765 height 226
click at [176, 299] on input "text" at bounding box center [191, 300] width 327 height 17
click at [72, 347] on span "Medium Box" at bounding box center [194, 354] width 362 height 15
type input "Medium Box"
type input "13"
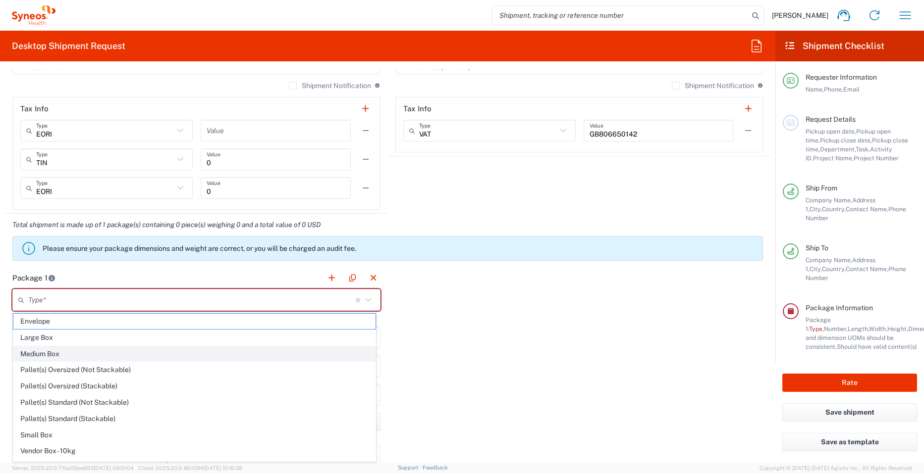
type input "11.5"
type input "2.5"
type input "in"
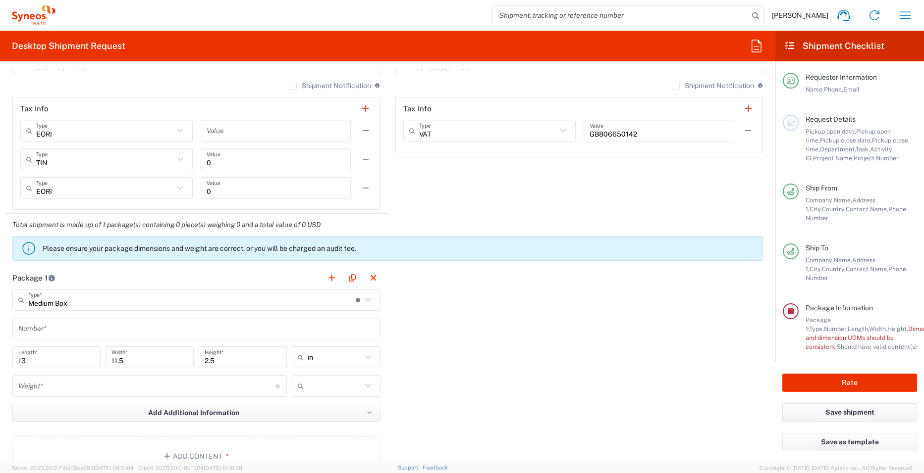
click at [364, 358] on icon at bounding box center [367, 357] width 6 height 3
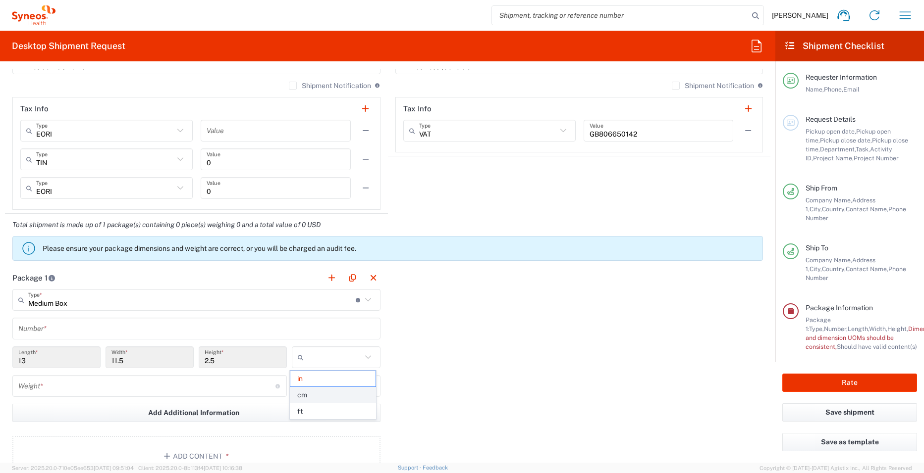
click at [316, 397] on span "cm" at bounding box center [332, 395] width 85 height 15
type input "33.02"
type input "29.21"
type input "6.35"
type input "cm"
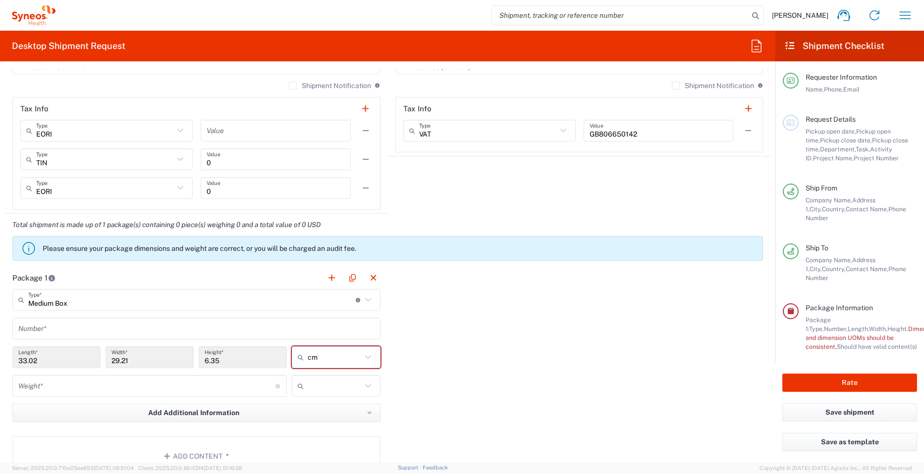
click at [24, 363] on input "33.02" at bounding box center [56, 357] width 76 height 17
click at [76, 300] on input "Medium Box" at bounding box center [191, 300] width 327 height 17
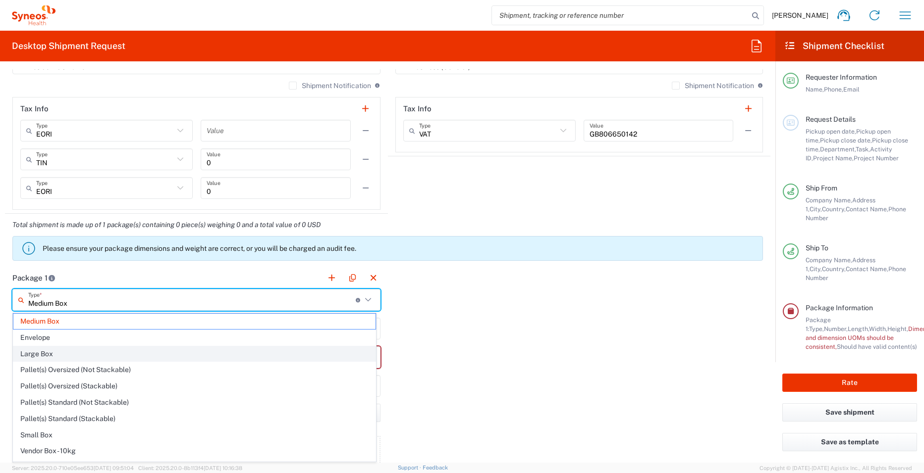
click at [44, 356] on span "Large Box" at bounding box center [194, 354] width 362 height 15
type input "Large Box"
type input "44.45"
type input "31.75"
type input "7.62"
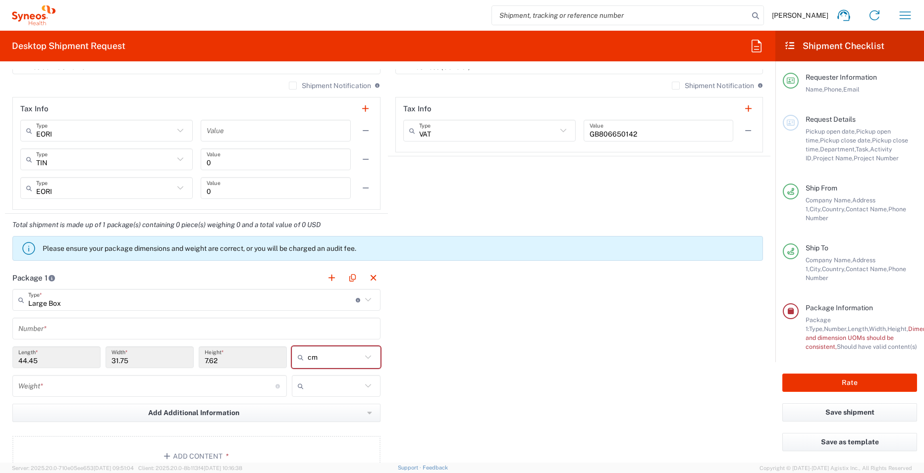
click at [110, 379] on input "number" at bounding box center [146, 386] width 257 height 17
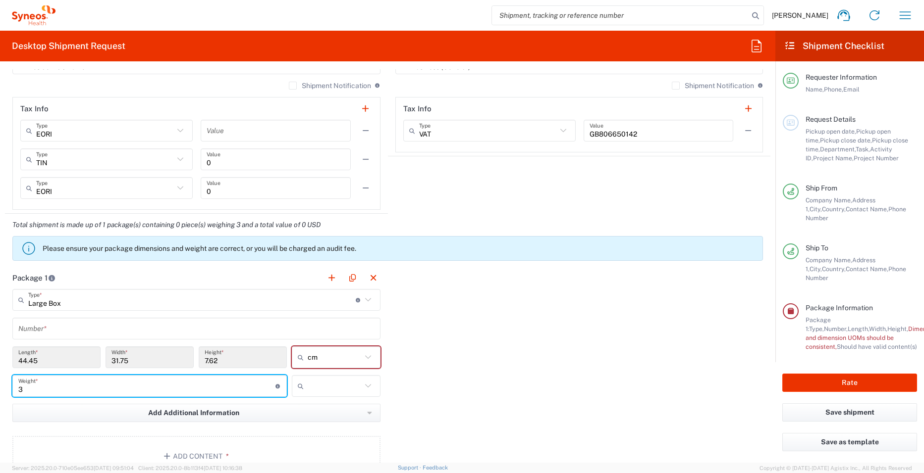
type input "3"
click at [439, 393] on div "Package 1 Large Box Type * Material used to package goods Medium Box Envelope L…" at bounding box center [387, 375] width 765 height 217
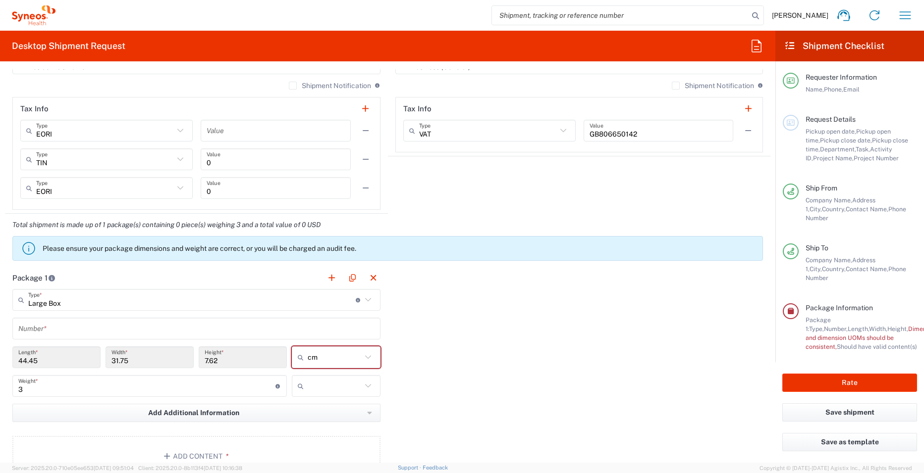
click at [320, 391] on input "text" at bounding box center [334, 386] width 53 height 16
click at [308, 414] on span "kgs" at bounding box center [332, 407] width 85 height 15
type input "kgs"
click at [458, 388] on div "Package 1 Large Box Type * Material used to package goods Medium Box Envelope L…" at bounding box center [387, 375] width 765 height 217
click at [171, 315] on main "Large Box Type * Material used to package goods Medium Box Envelope Large Box P…" at bounding box center [196, 384] width 383 height 191
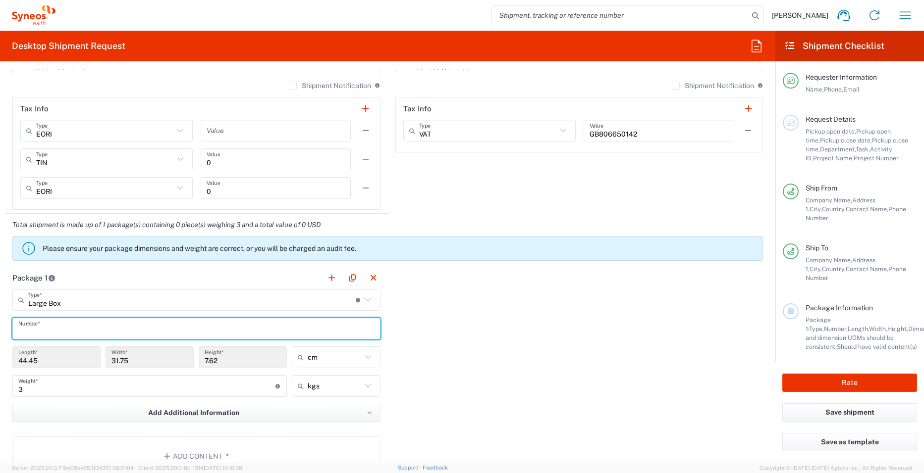
click at [162, 320] on input "text" at bounding box center [196, 328] width 356 height 17
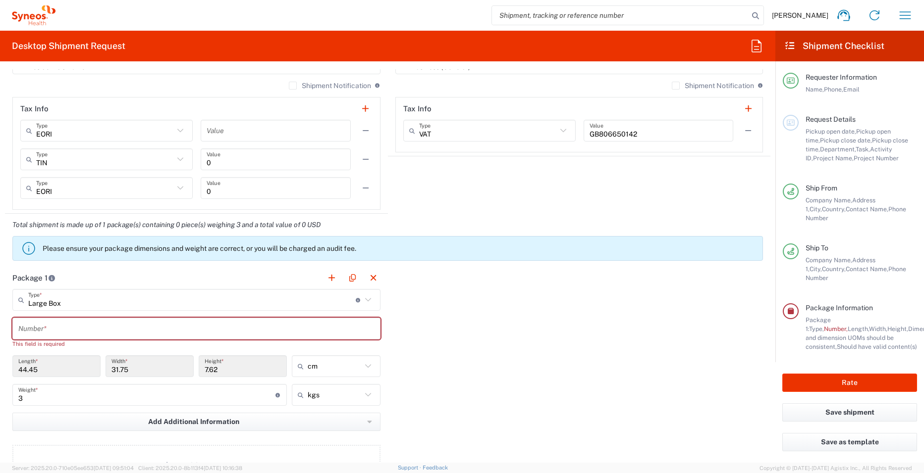
click at [180, 129] on icon at bounding box center [180, 130] width 13 height 13
click at [179, 131] on icon at bounding box center [180, 130] width 13 height 13
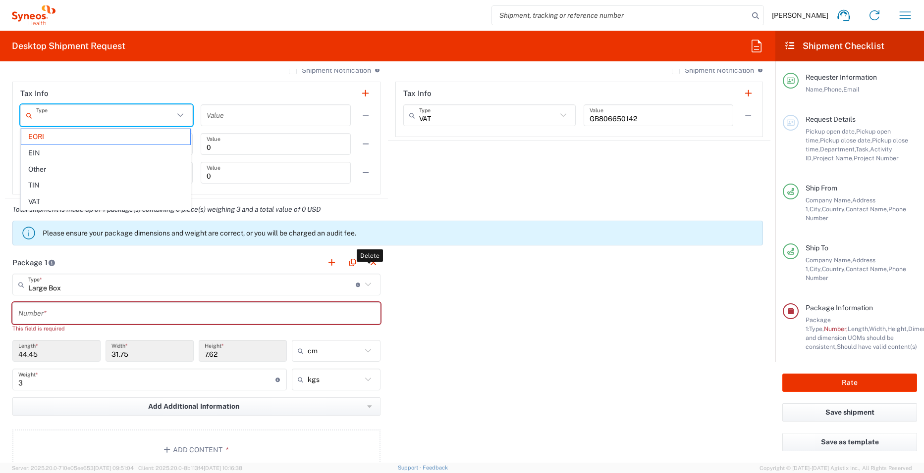
scroll to position [693, 0]
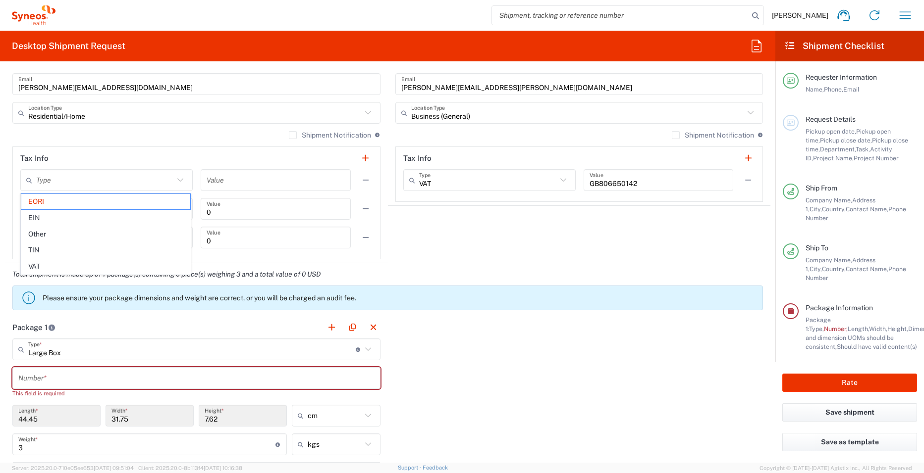
click at [463, 331] on div "Package 1 Large Box Type * Material used to package goods Medium Box Envelope L…" at bounding box center [387, 429] width 765 height 226
type input "EORI"
click at [126, 188] on input "text" at bounding box center [105, 180] width 138 height 17
click at [247, 376] on input "text" at bounding box center [196, 378] width 356 height 17
type input "EORI"
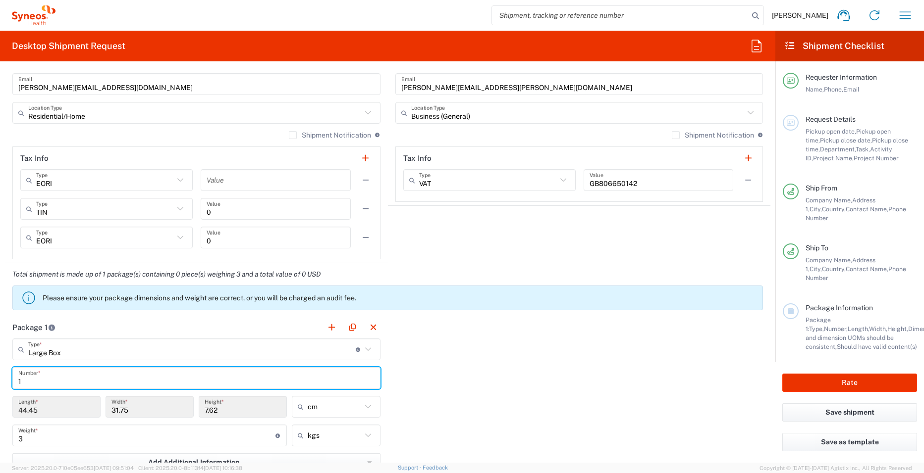
type input "1"
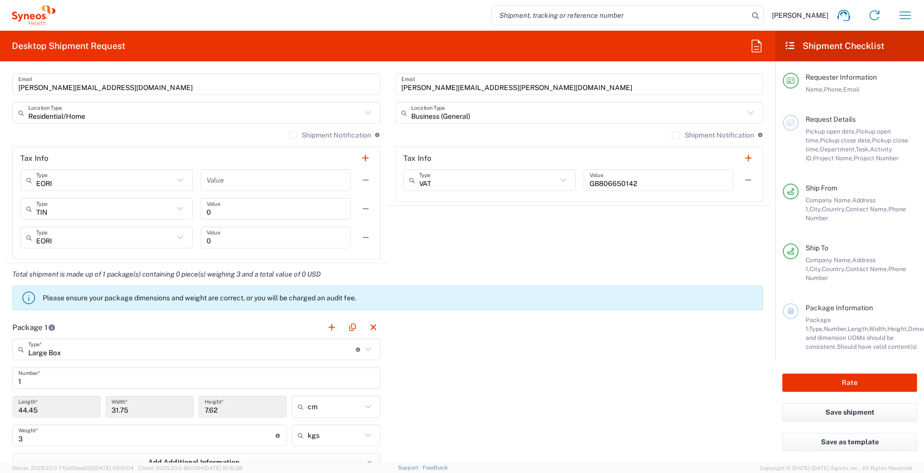
click at [510, 393] on div "Package 1 Large Box Type * Material used to package goods Medium Box Envelope L…" at bounding box center [387, 424] width 765 height 217
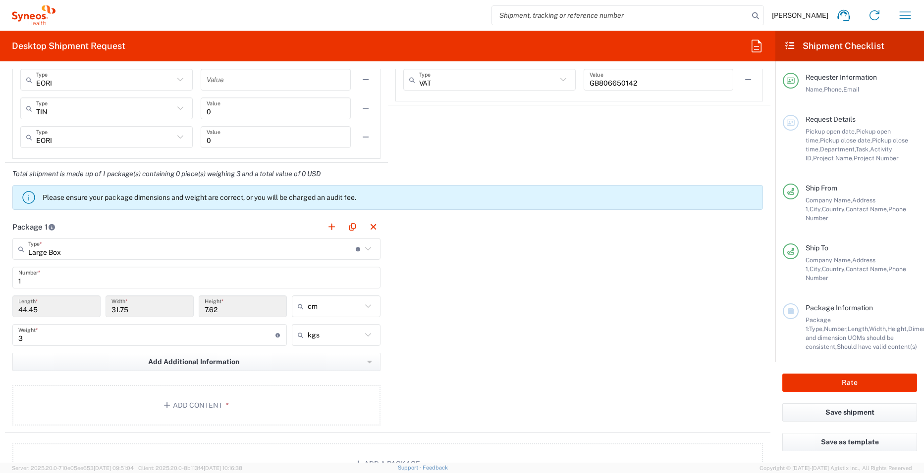
scroll to position [842, 0]
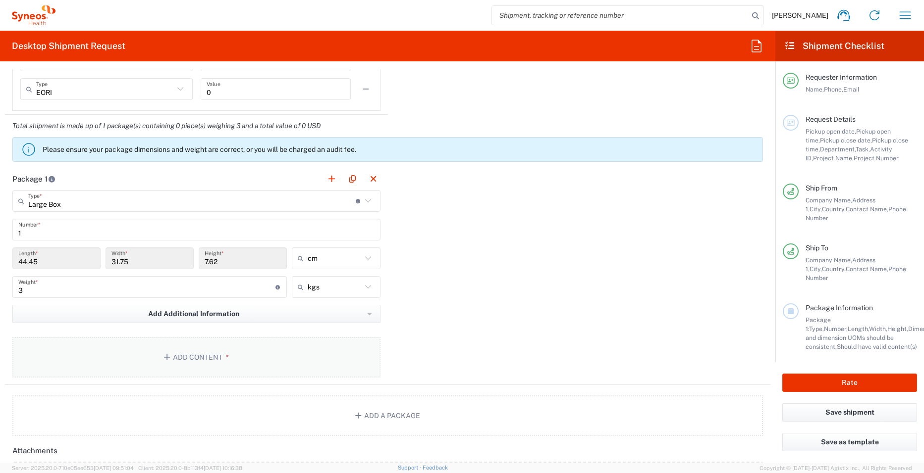
click at [197, 358] on button "Add Content *" at bounding box center [196, 357] width 368 height 41
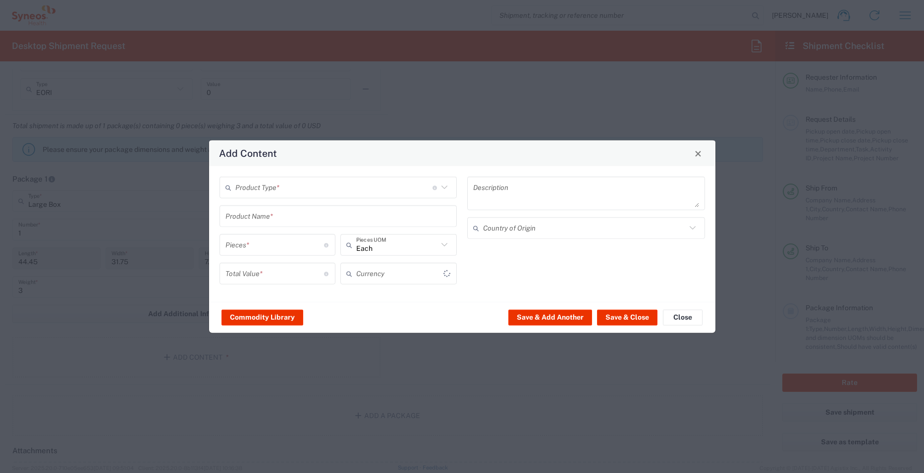
type input "US Dollar"
click at [336, 181] on input "text" at bounding box center [333, 187] width 197 height 17
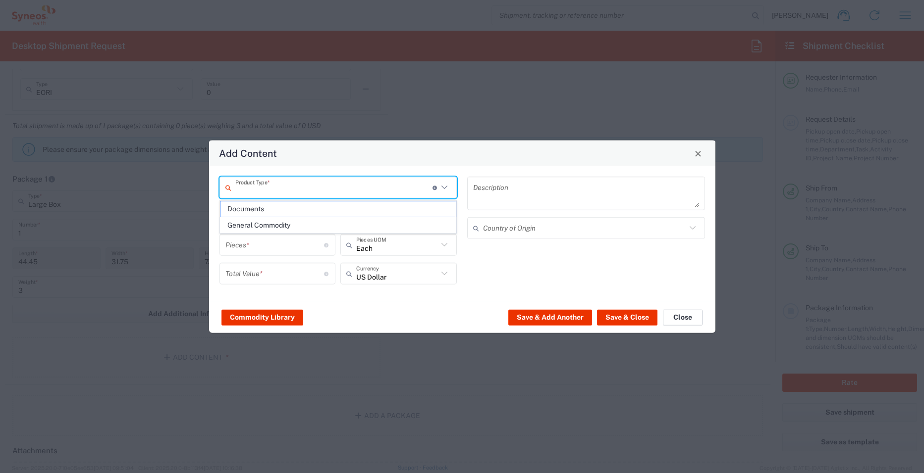
click at [674, 319] on button "Close" at bounding box center [683, 317] width 40 height 16
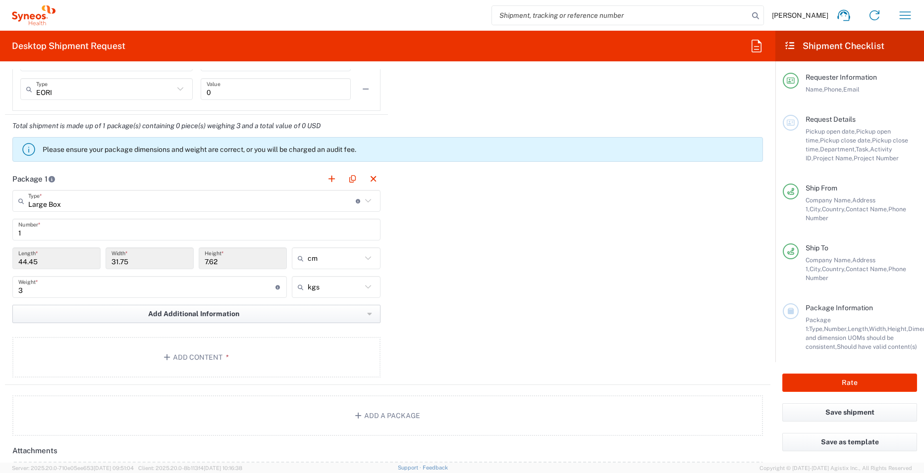
click at [354, 320] on button "Add Additional Information" at bounding box center [196, 314] width 368 height 18
click at [518, 310] on div "Package 1 Large Box Type * Material used to package goods Medium Box Envelope L…" at bounding box center [387, 276] width 765 height 217
click at [568, 311] on div "Package 1 Large Box Type * Material used to package goods Medium Box Envelope L…" at bounding box center [387, 276] width 765 height 217
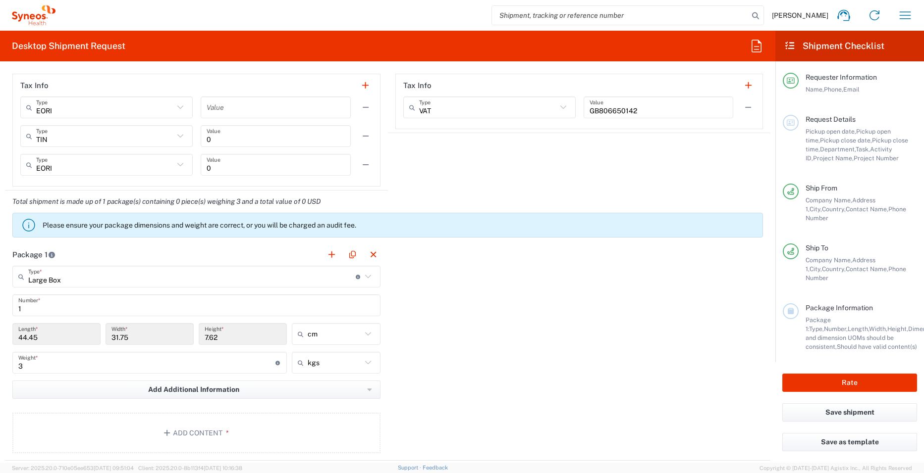
scroll to position [743, 0]
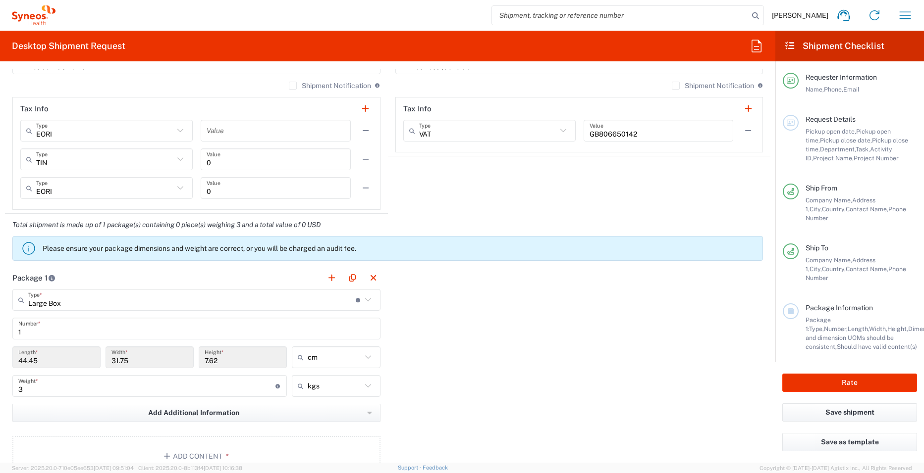
click at [568, 311] on div "Package 1 Large Box Type * Material used to package goods Medium Box Envelope L…" at bounding box center [387, 375] width 765 height 217
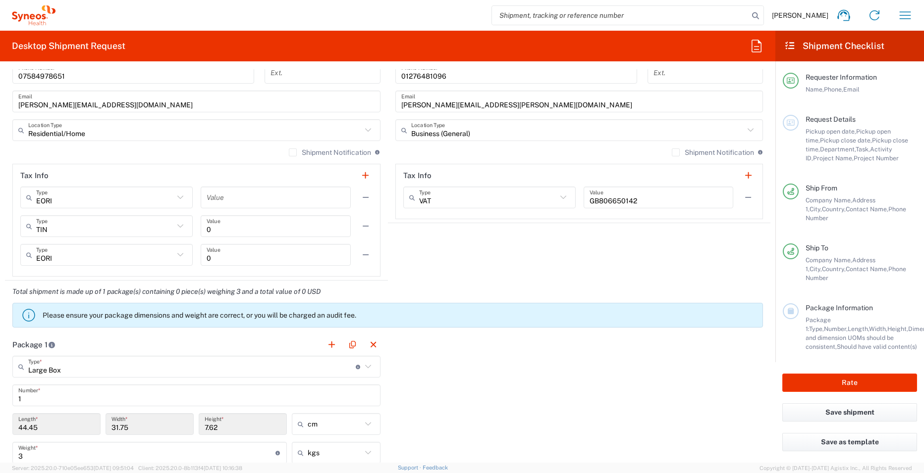
scroll to position [594, 0]
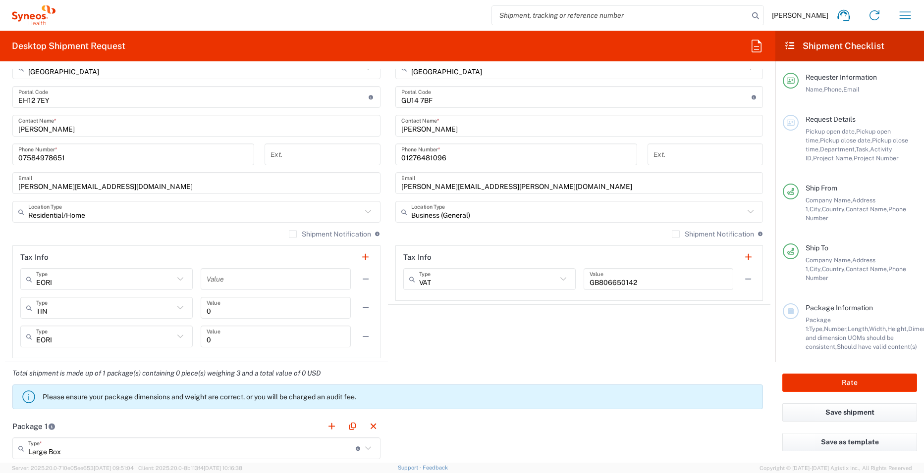
click at [427, 349] on agx-shipment-stop-widget "Ship To Location Addison Whitney LLC-Morrisvile NC US Barcelona-Syneos Health B…" at bounding box center [579, 113] width 383 height 500
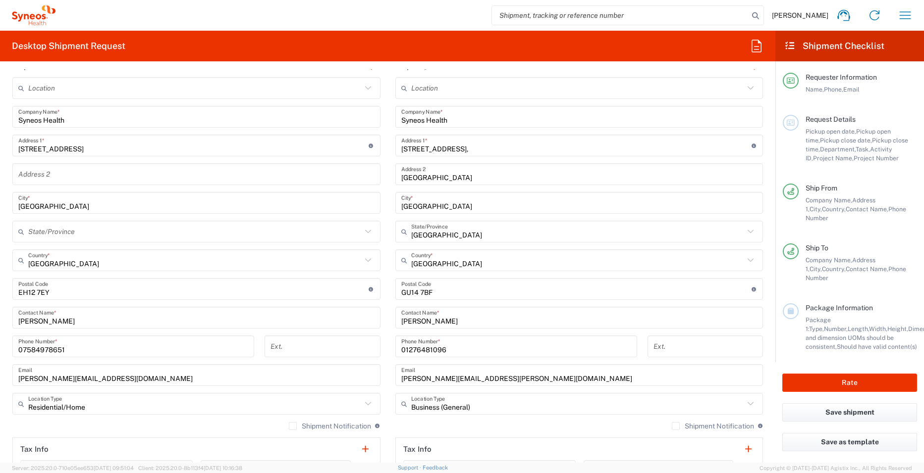
scroll to position [396, 0]
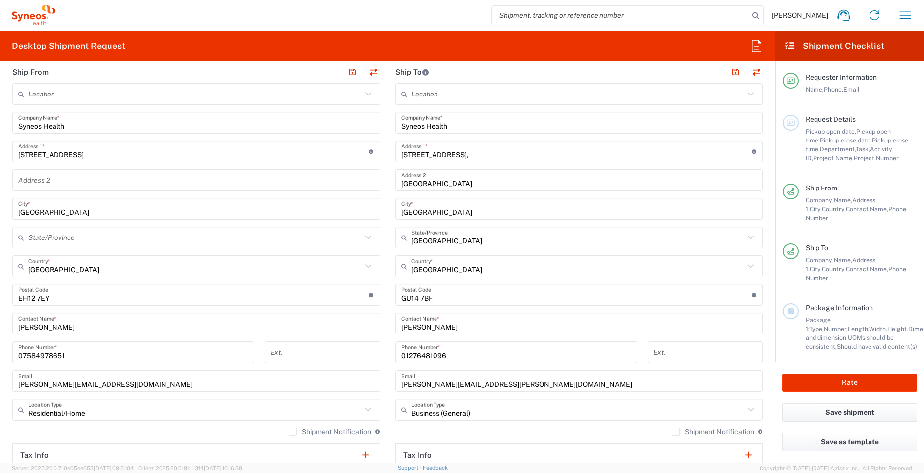
click at [444, 124] on input "Syneos Health" at bounding box center [579, 122] width 356 height 17
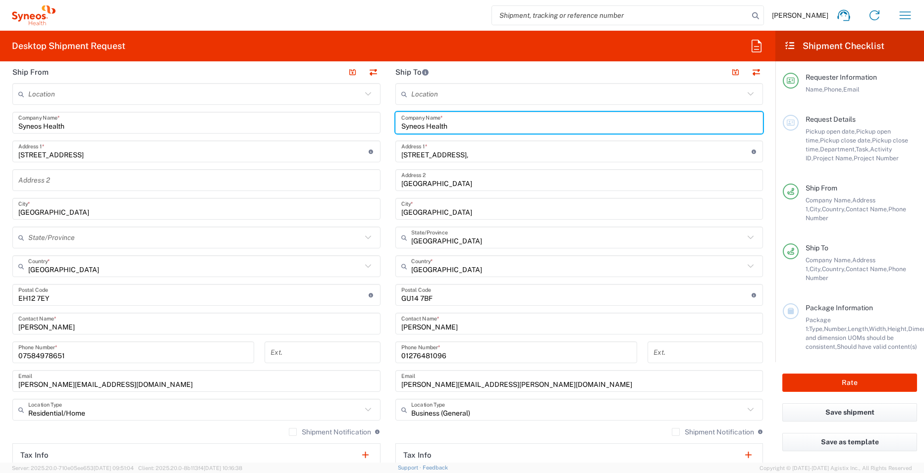
drag, startPoint x: 449, startPoint y: 126, endPoint x: 378, endPoint y: 127, distance: 70.8
click at [378, 127] on div "Ship From Location Addison Whitney LLC-Morrisvile NC US Barcelona-Syneos Health…" at bounding box center [387, 311] width 765 height 500
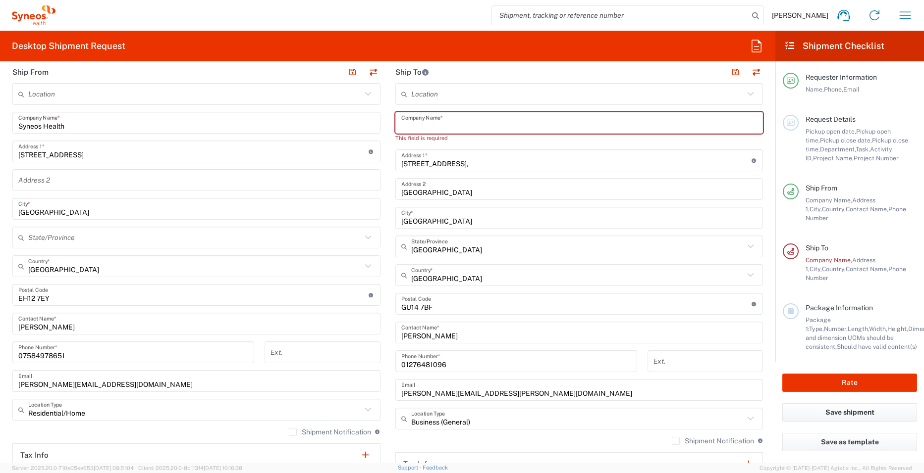
click at [408, 123] on input "text" at bounding box center [579, 122] width 356 height 17
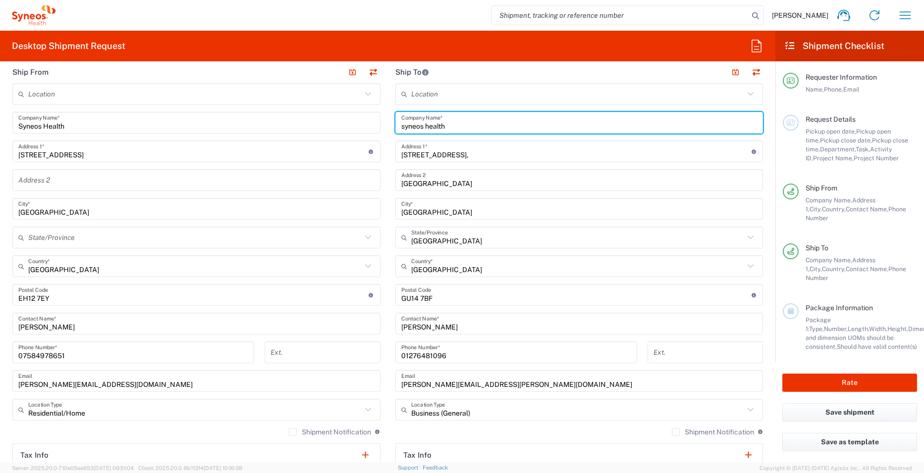
type input "syneos health"
click at [379, 154] on main "Location Addison Whitney LLC-Morrisvile NC US Barcelona-Syneos Health BioSector…" at bounding box center [196, 319] width 383 height 473
drag, startPoint x: 413, startPoint y: 118, endPoint x: 385, endPoint y: 121, distance: 27.9
click at [388, 121] on main "Location Addison Whitney LLC-Morrisvile NC US Barcelona-Syneos Health BioSector…" at bounding box center [579, 291] width 383 height 416
click at [430, 98] on input "text" at bounding box center [577, 94] width 333 height 17
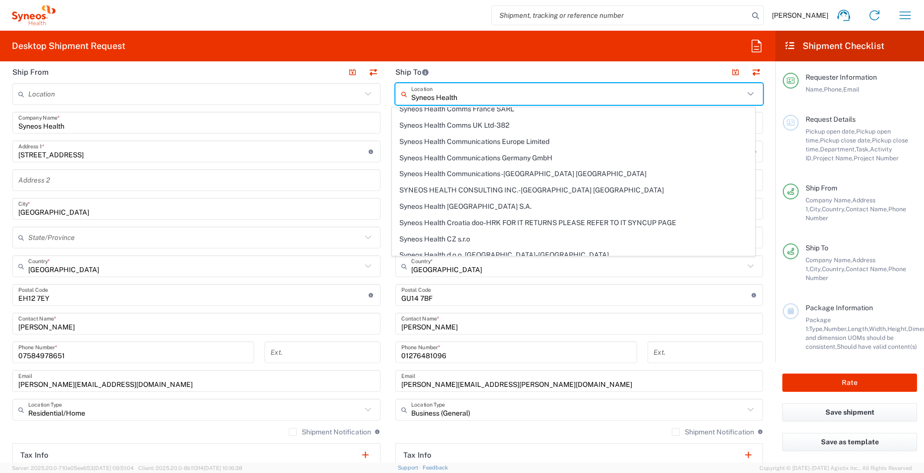
type input "Syneos Health"
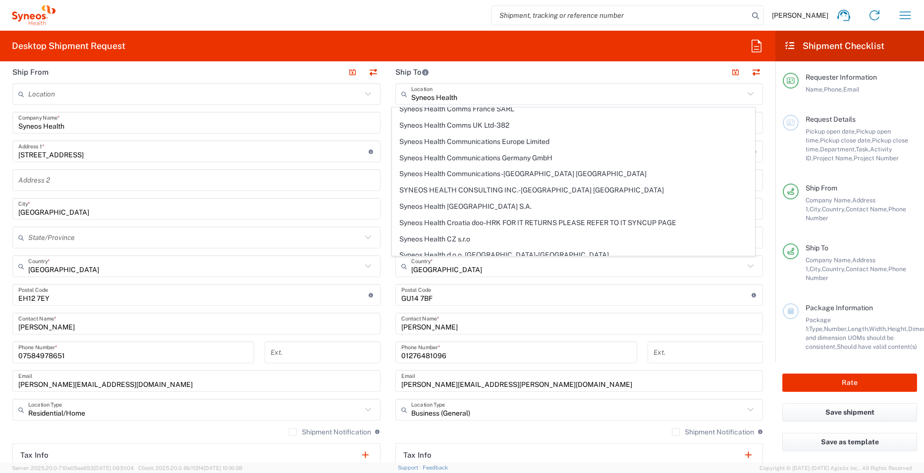
click at [381, 232] on main "Location Addison Whitney LLC-Morrisvile NC US Barcelona-Syneos Health BioSector…" at bounding box center [196, 319] width 383 height 473
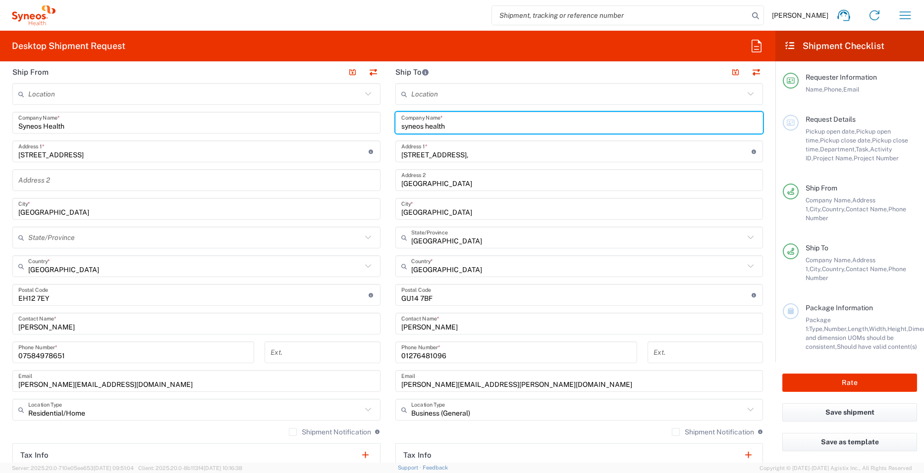
drag, startPoint x: 466, startPoint y: 126, endPoint x: 378, endPoint y: 137, distance: 88.8
click at [378, 137] on div "Ship From Location Addison Whitney LLC-Morrisvile NC US Barcelona-Syneos Health…" at bounding box center [387, 311] width 765 height 500
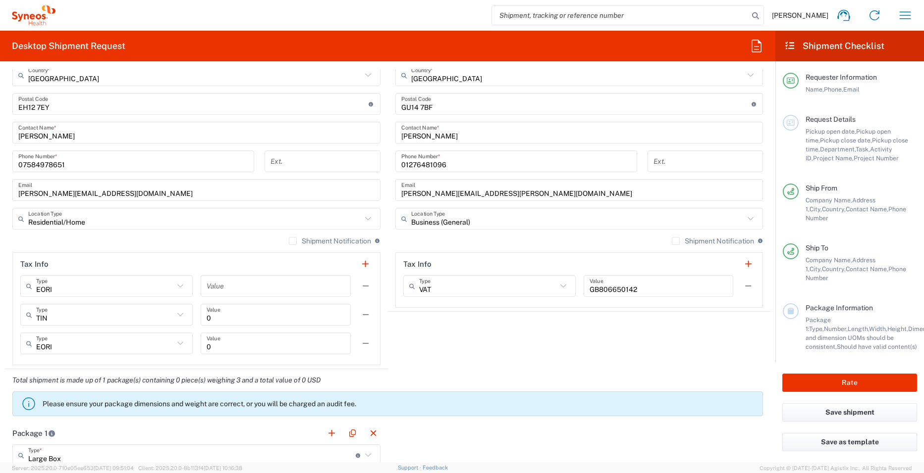
scroll to position [693, 0]
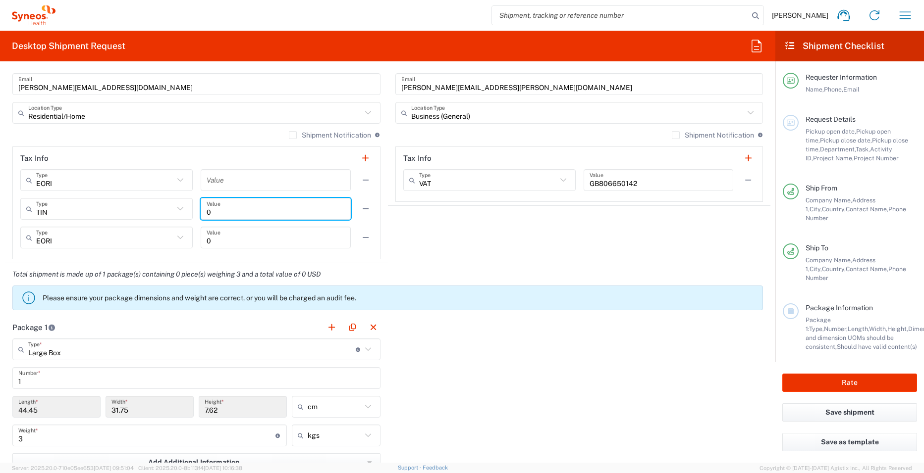
click at [215, 206] on input "0" at bounding box center [275, 209] width 138 height 17
click at [414, 241] on agx-shipment-stop-widget "Ship To Location Barcelona-Syneos Health PT Syneos Health Indonesia Syneos Heal…" at bounding box center [579, 14] width 383 height 500
click at [409, 239] on agx-shipment-stop-widget "Ship To Location Barcelona-Syneos Health PT Syneos Health Indonesia Syneos Heal…" at bounding box center [579, 14] width 383 height 500
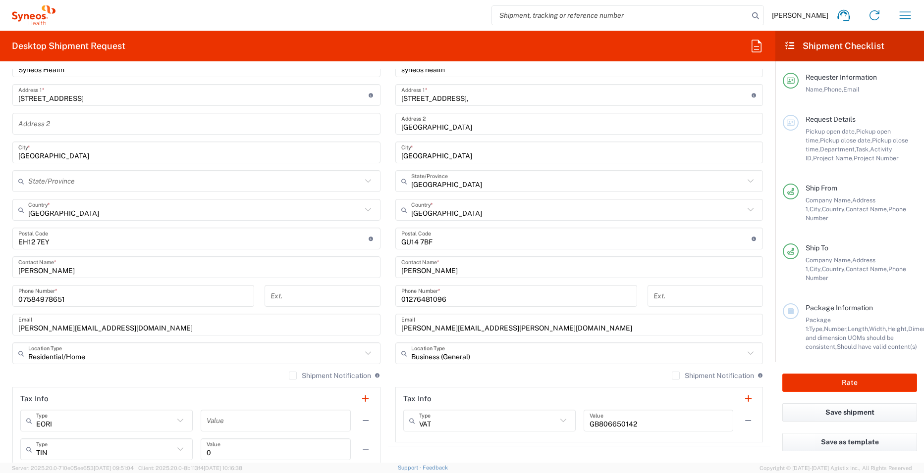
scroll to position [347, 0]
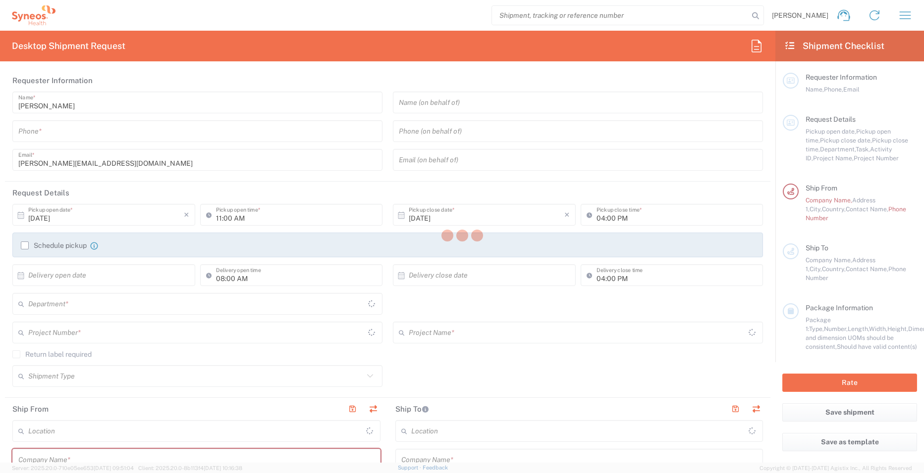
type input "3241"
type input "[GEOGRAPHIC_DATA]"
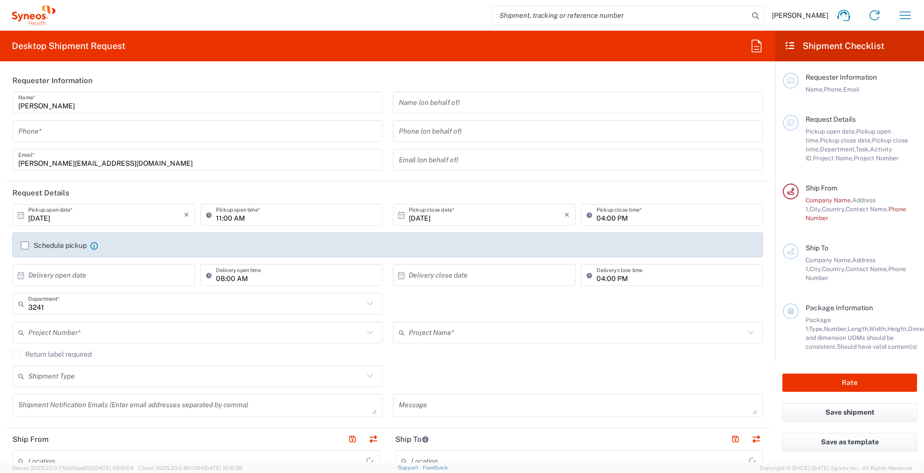
type input "[GEOGRAPHIC_DATA]"
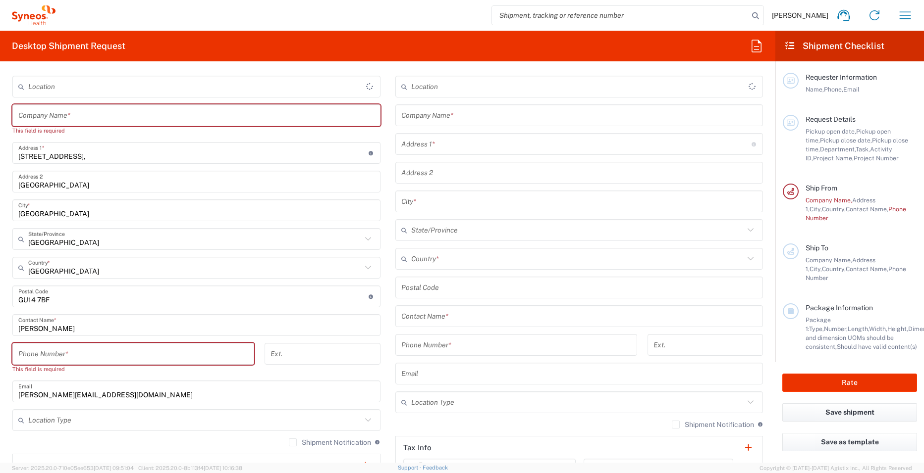
scroll to position [347, 0]
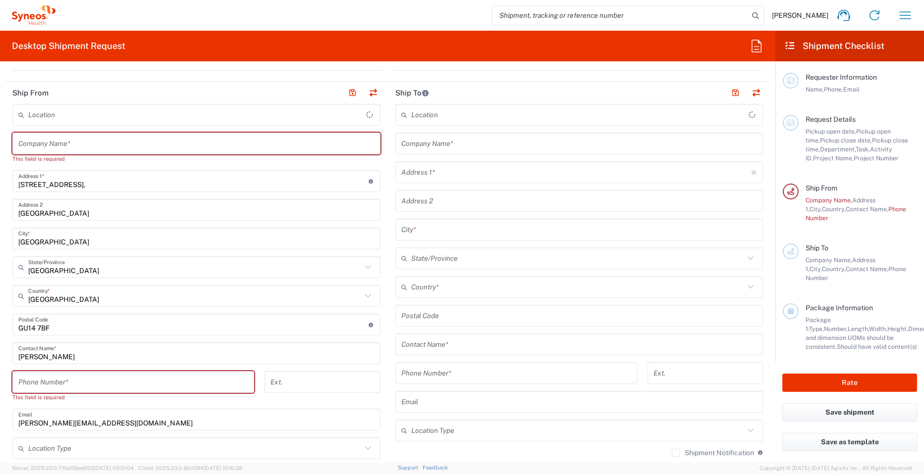
type input "Syneos Health UK Limited"
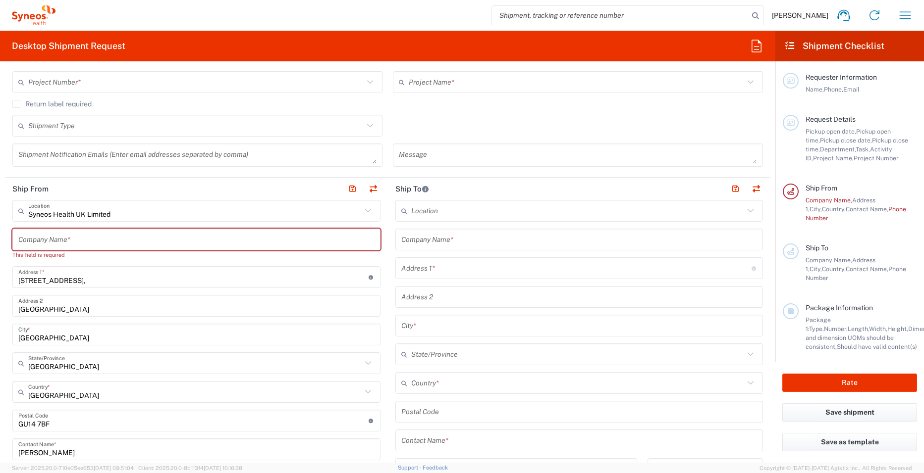
scroll to position [248, 0]
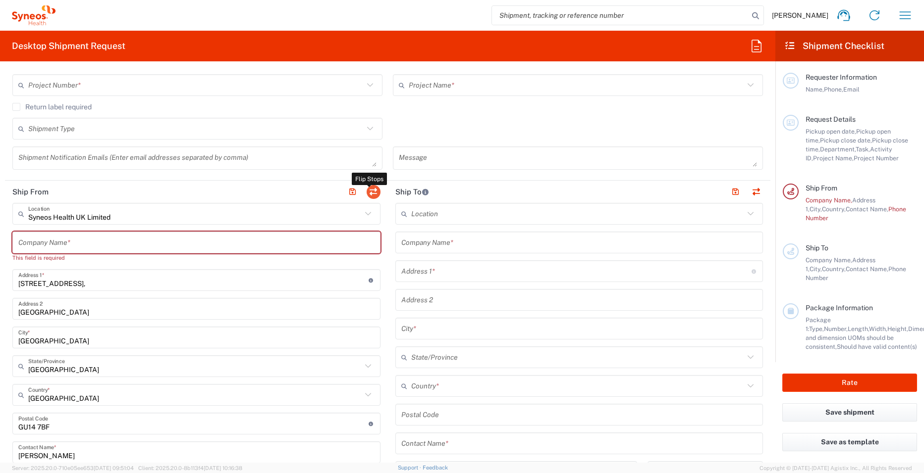
click at [372, 190] on button "button" at bounding box center [373, 192] width 14 height 14
type input "EORI"
type input "Syneos Health UK Limited"
type input "[STREET_ADDRESS],"
type input "[GEOGRAPHIC_DATA]"
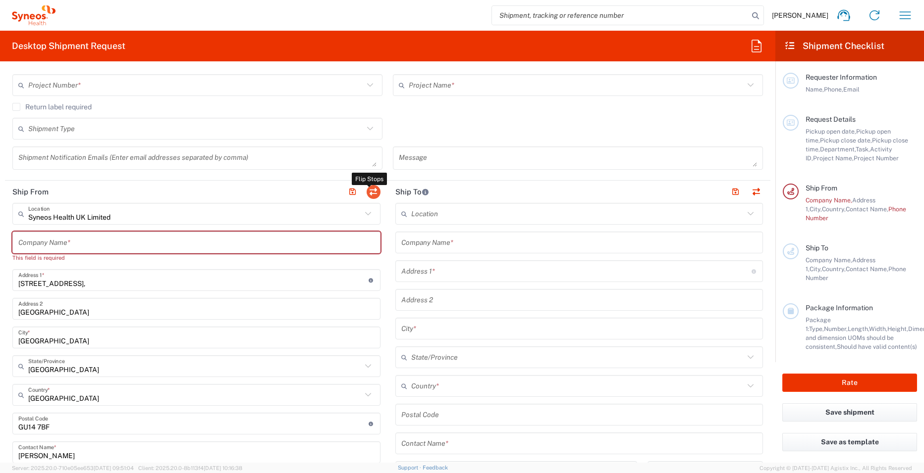
type input "[GEOGRAPHIC_DATA]"
type input "United Kingdom"
type input "GU14 7BF"
type input "[PERSON_NAME]"
type input "[PERSON_NAME][EMAIL_ADDRESS][DOMAIN_NAME]"
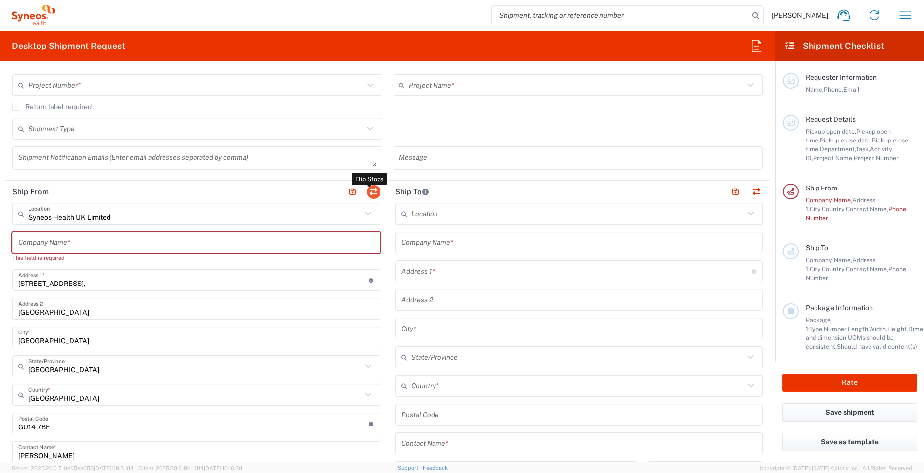
type input "VAT"
type input "GB806650142"
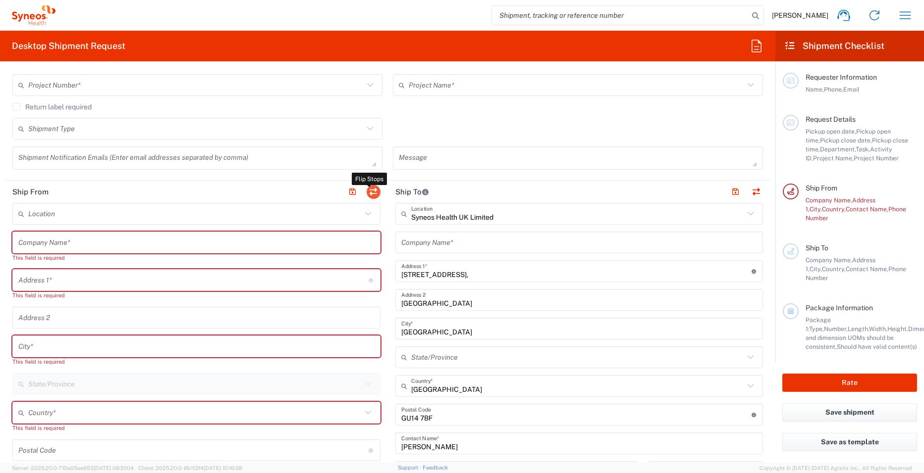
type input "England"
click at [442, 245] on input "text" at bounding box center [579, 242] width 356 height 17
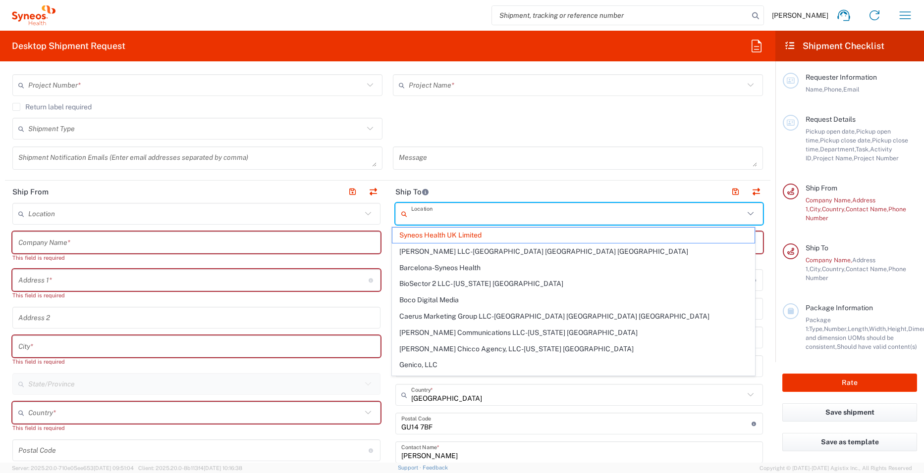
drag, startPoint x: 500, startPoint y: 219, endPoint x: 409, endPoint y: 221, distance: 91.6
click at [411, 221] on input "text" at bounding box center [577, 214] width 333 height 17
click at [379, 199] on header "Ship From" at bounding box center [196, 192] width 383 height 22
type input "Syneos Health UK Limited"
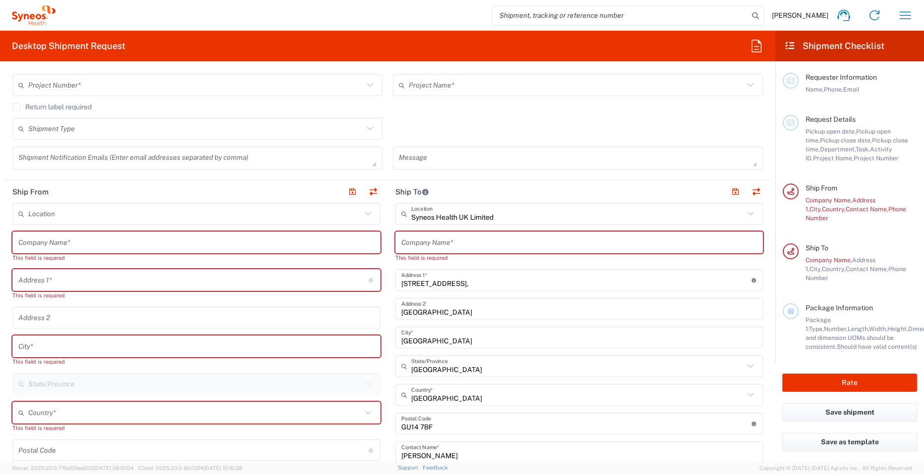
click at [426, 247] on input "text" at bounding box center [579, 242] width 356 height 17
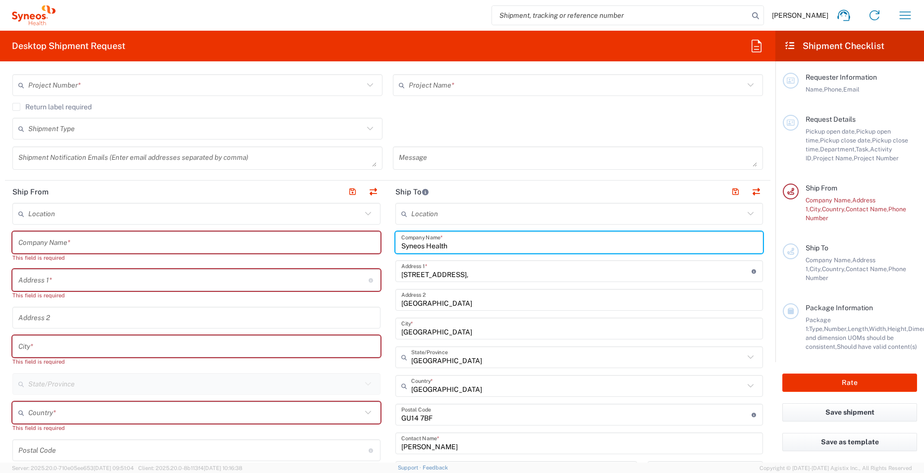
type input "Syneos Health"
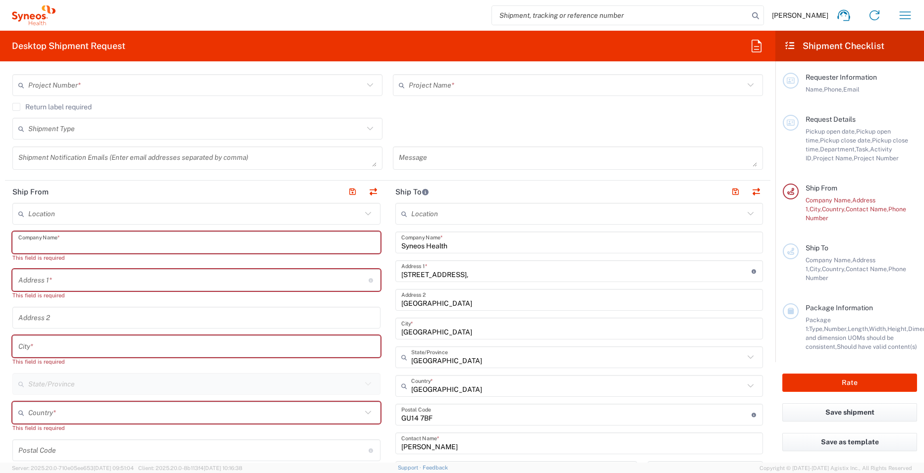
click at [165, 250] on input "text" at bounding box center [196, 242] width 356 height 17
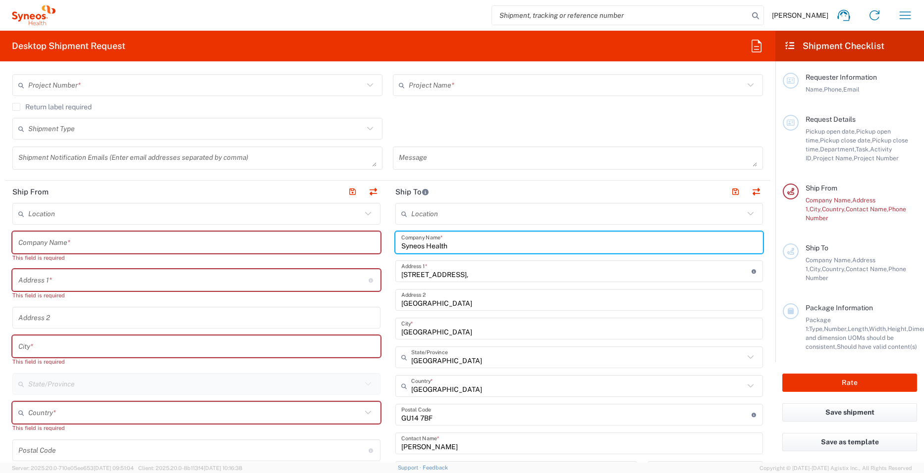
drag, startPoint x: 398, startPoint y: 248, endPoint x: 376, endPoint y: 249, distance: 21.3
click at [376, 249] on div "Ship From Location Addison Whitney LLC-Morrisvile NC US Barcelona-Syneos Health…" at bounding box center [387, 457] width 765 height 553
click at [163, 250] on input "text" at bounding box center [196, 242] width 356 height 17
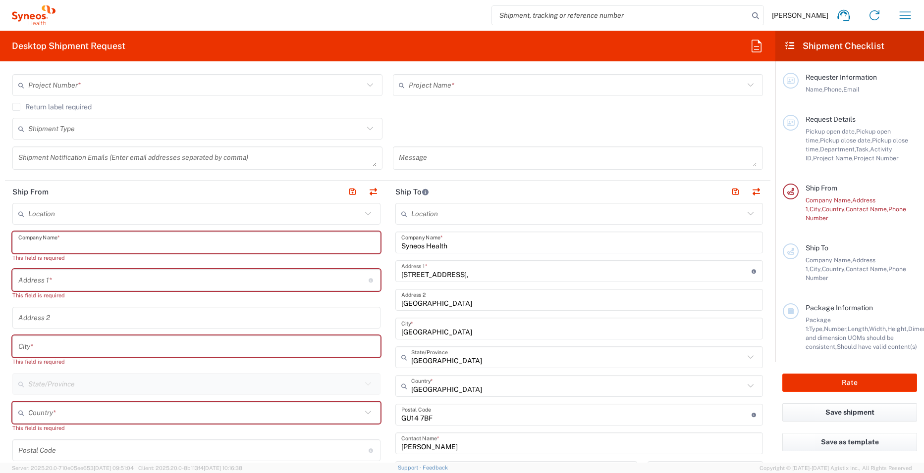
paste input "Syneos Health"
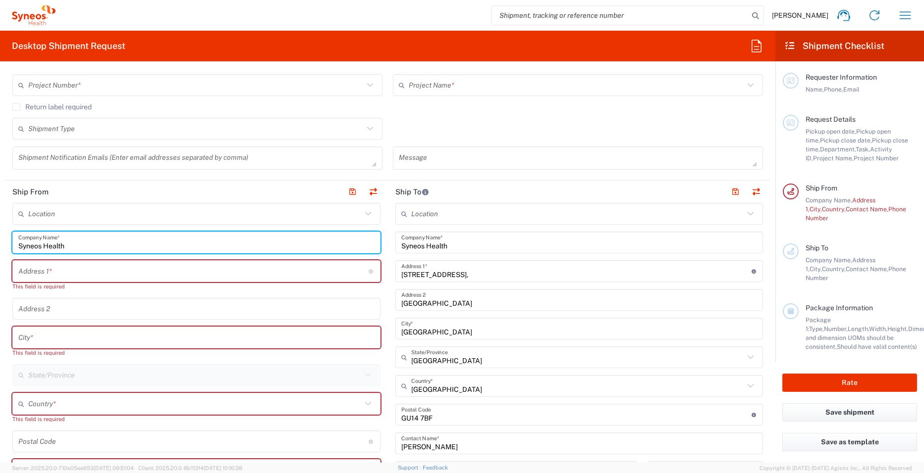
type input "Syneos Health"
click at [128, 276] on input "text" at bounding box center [193, 271] width 350 height 17
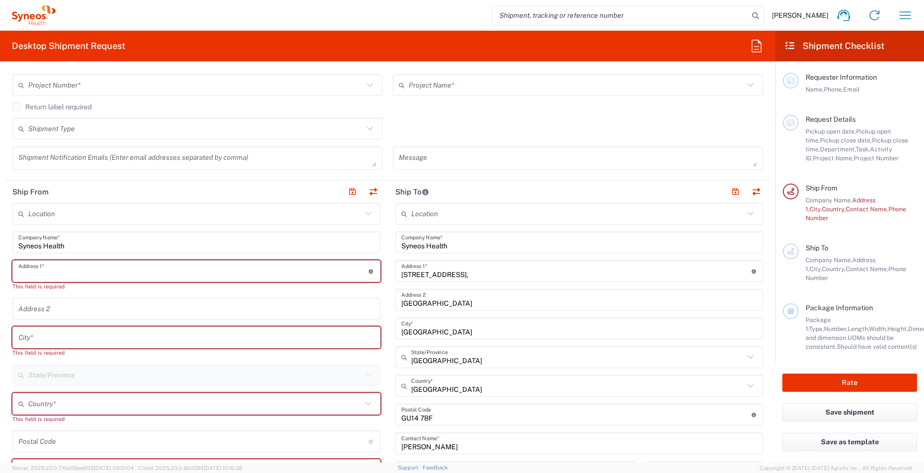
type input "[STREET_ADDRESS]"
type input "07584978651"
type input "United Kingdom"
type input "07584978651"
type input "01276481096"
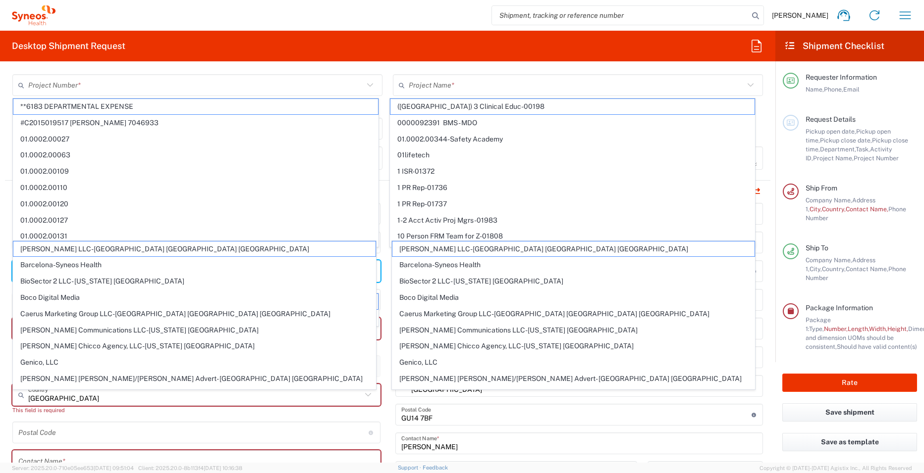
click at [389, 356] on main "Location Addison Whitney LLC-Morrisvile NC US Barcelona-Syneos Health BioSector…" at bounding box center [579, 411] width 383 height 416
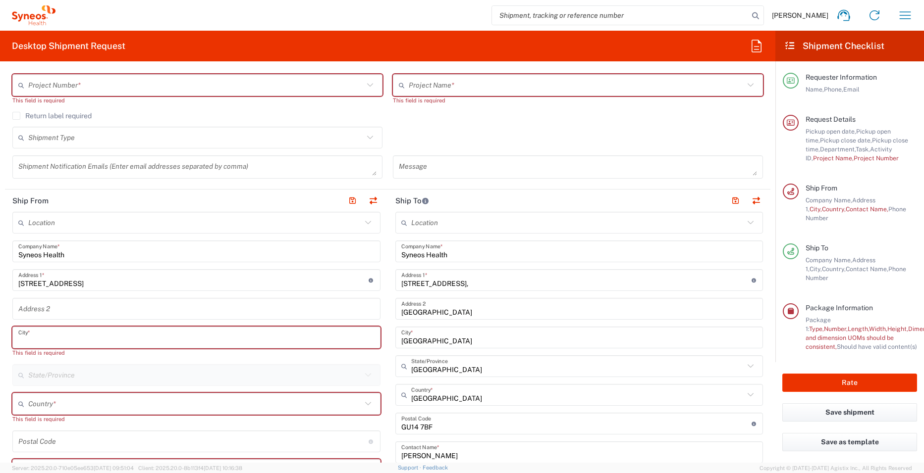
click at [46, 340] on input "text" at bounding box center [196, 337] width 356 height 17
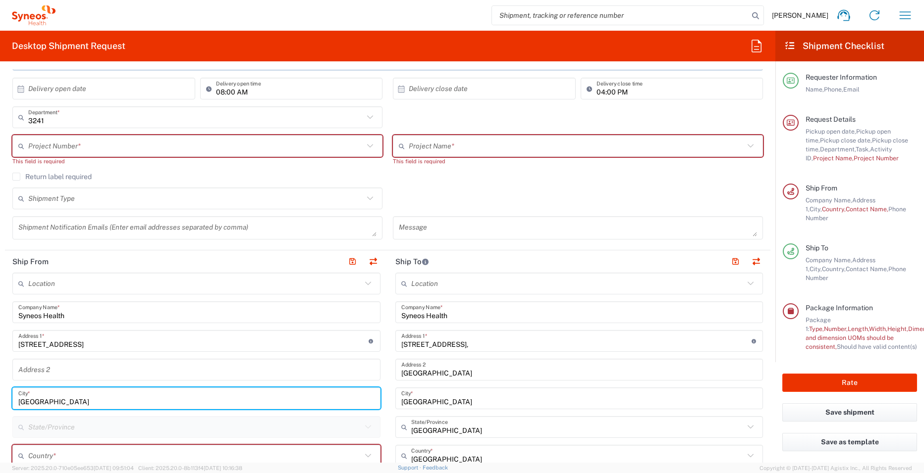
scroll to position [99, 0]
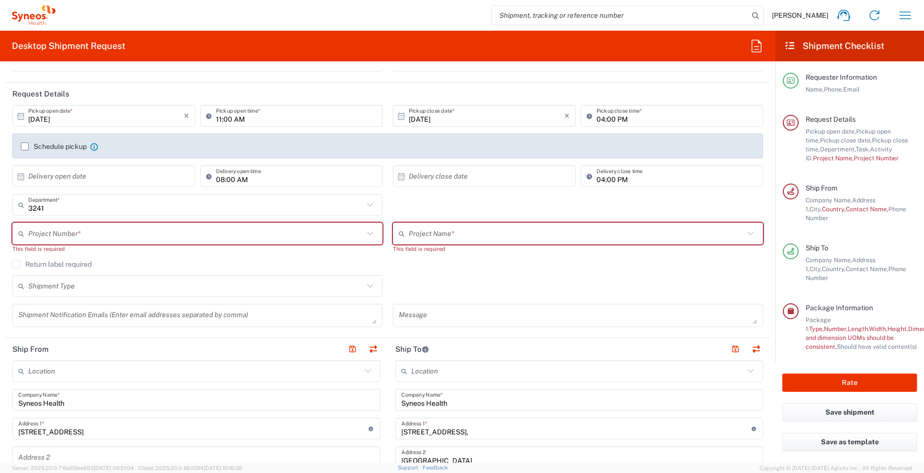
type input "[GEOGRAPHIC_DATA]"
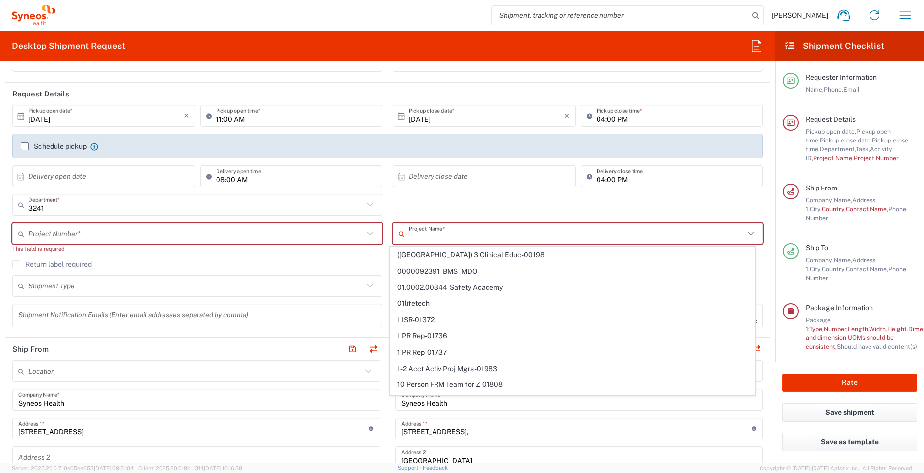
click at [410, 233] on input "text" at bounding box center [576, 233] width 335 height 17
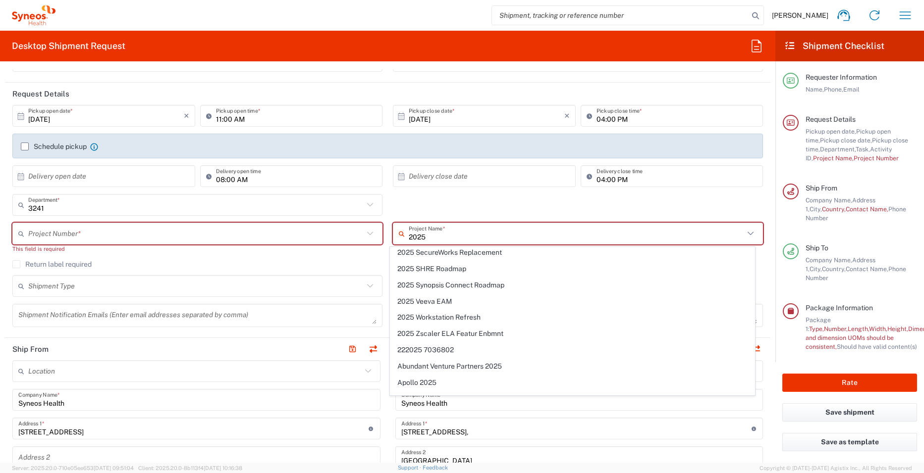
scroll to position [248, 0]
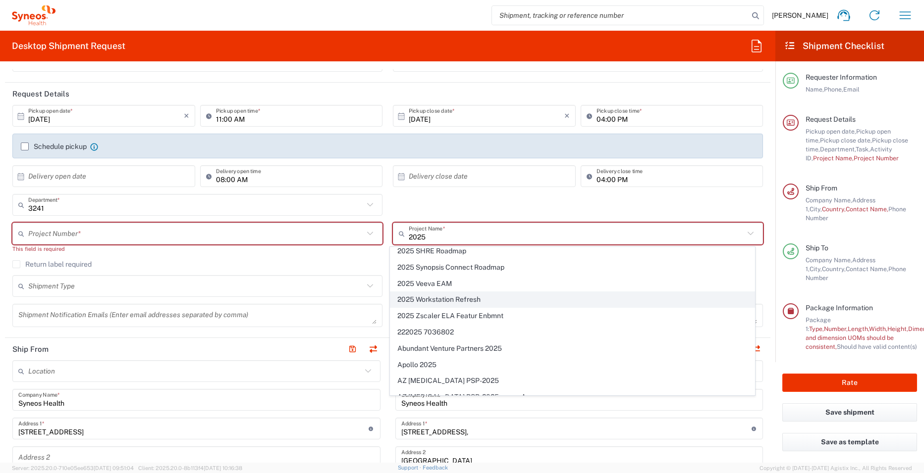
click at [470, 298] on span "2025 Workstation Refresh" at bounding box center [572, 299] width 364 height 15
type input "2025 Workstation Refresh"
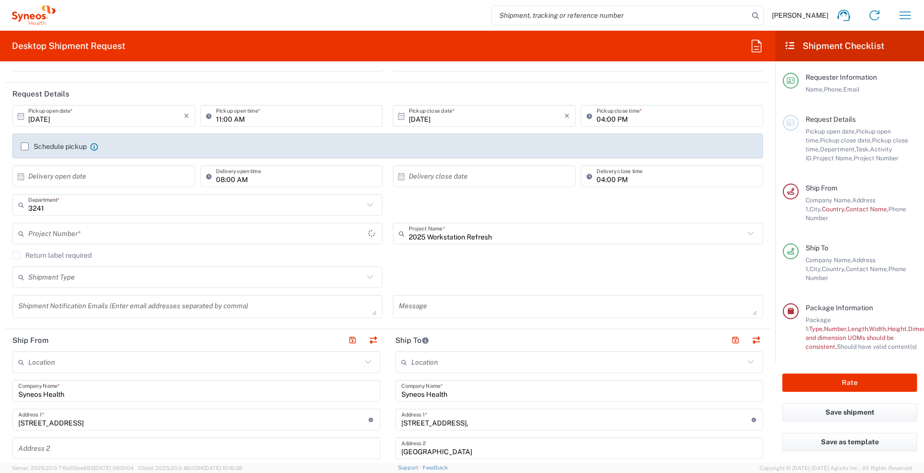
type input "MPP-2608"
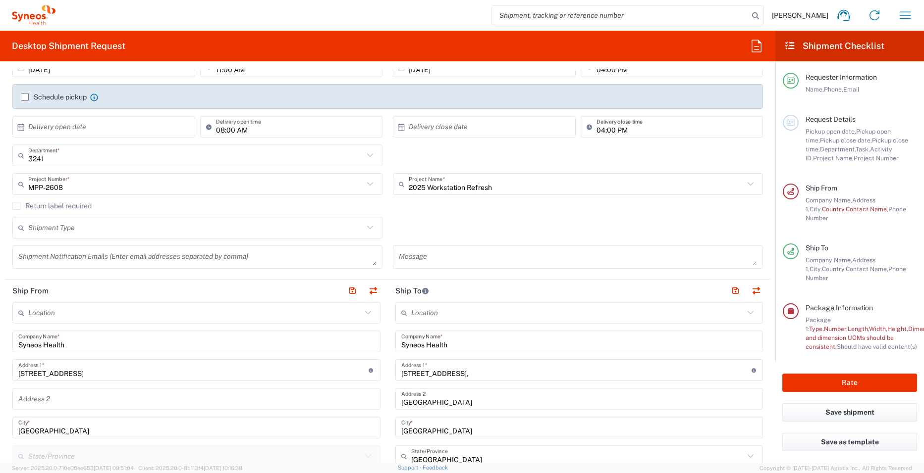
click at [388, 287] on header "Ship To" at bounding box center [579, 291] width 383 height 22
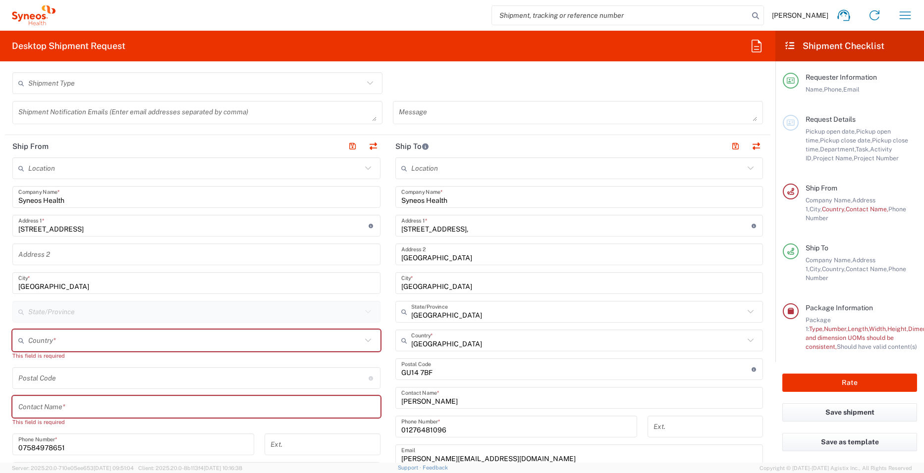
scroll to position [297, 0]
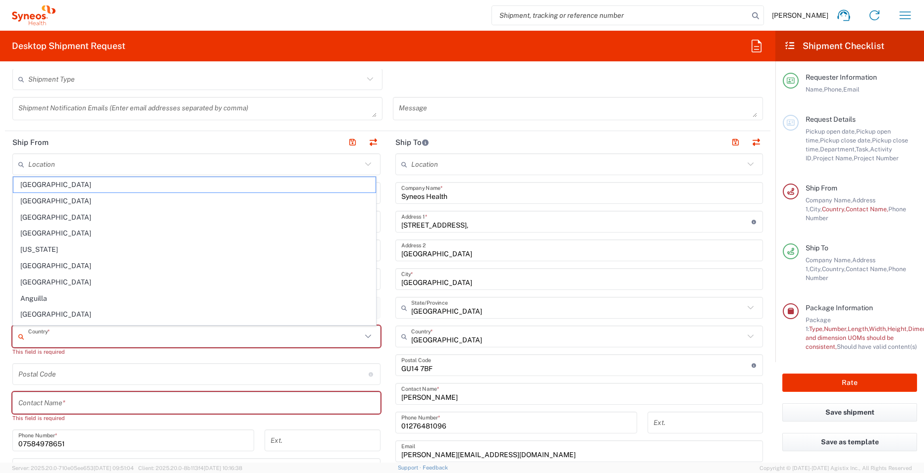
click at [52, 341] on input "text" at bounding box center [194, 336] width 333 height 17
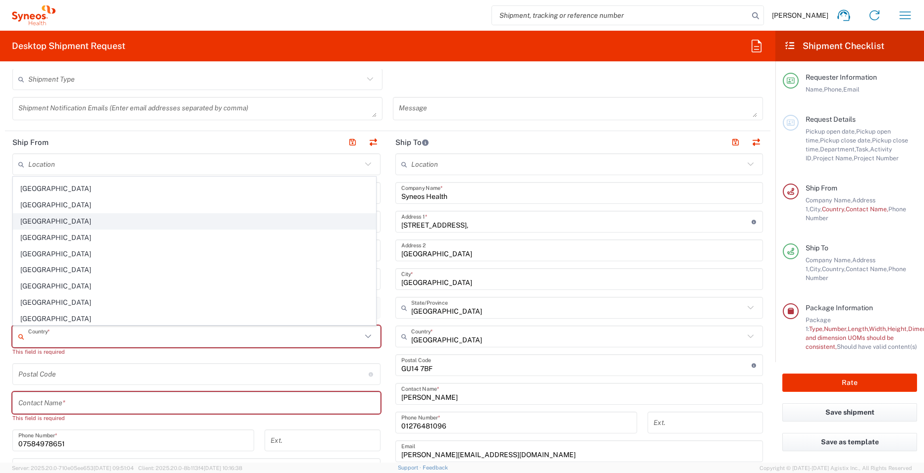
click at [71, 224] on span "United Kingdom" at bounding box center [194, 221] width 362 height 15
type input "United Kingdom"
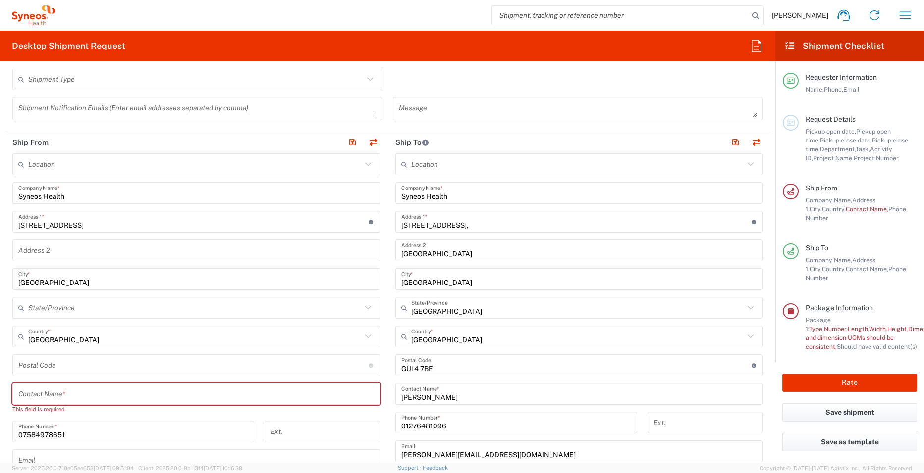
click at [71, 399] on input "text" at bounding box center [196, 394] width 356 height 17
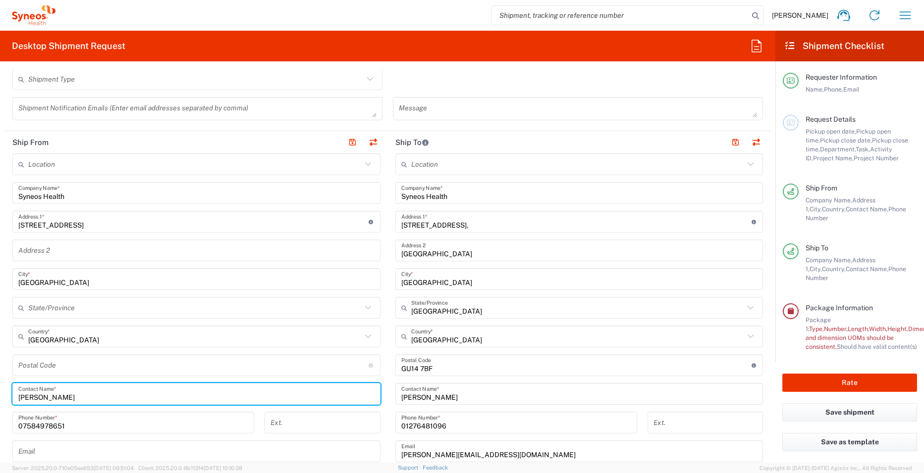
type input "Andrew PRince"
click at [390, 431] on div "01276481096 Phone Number *" at bounding box center [516, 426] width 252 height 29
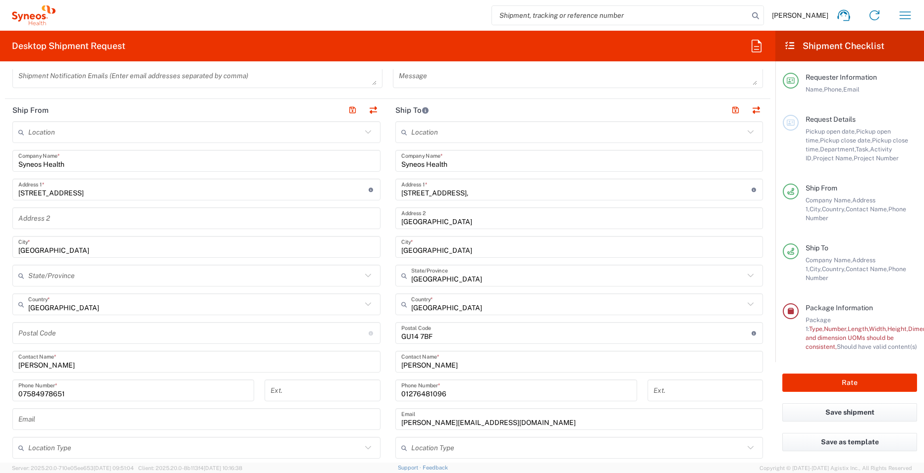
scroll to position [347, 0]
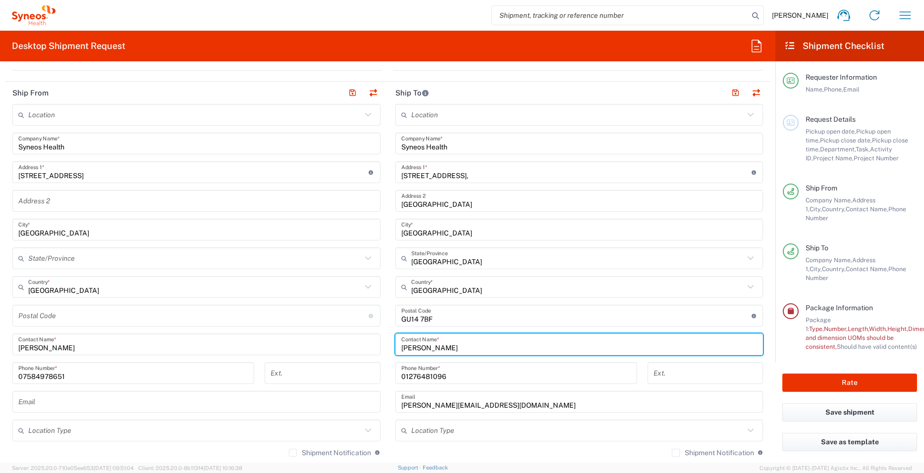
drag, startPoint x: 449, startPoint y: 349, endPoint x: 390, endPoint y: 349, distance: 59.4
click at [390, 349] on main "Location Addison Whitney LLC-Morrisvile NC US Barcelona-Syneos Health BioSector…" at bounding box center [579, 312] width 383 height 416
click at [446, 344] on input "[PERSON_NAME]" at bounding box center [579, 344] width 356 height 17
drag, startPoint x: 447, startPoint y: 348, endPoint x: 377, endPoint y: 345, distance: 69.9
click at [377, 345] on div "Ship From Location Addison Whitney LLC-Morrisvile NC US Barcelona-Syneos Health…" at bounding box center [387, 332] width 765 height 500
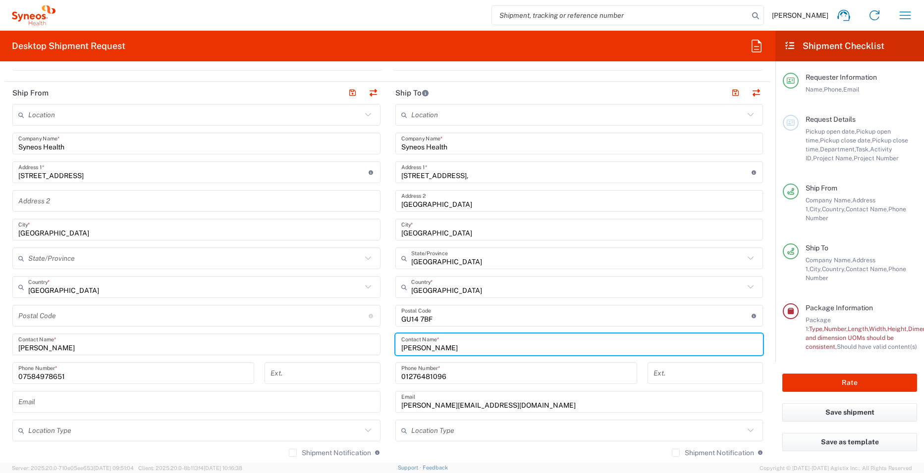
type input "Ross Farr"
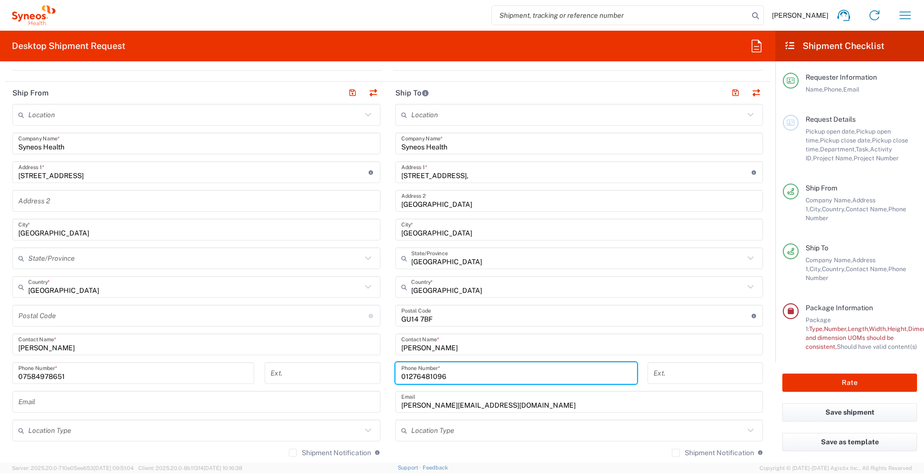
drag, startPoint x: 472, startPoint y: 378, endPoint x: 363, endPoint y: 375, distance: 109.0
click at [363, 375] on div "Ship From Location Addison Whitney LLC-Morrisvile NC US Barcelona-Syneos Health…" at bounding box center [387, 332] width 765 height 500
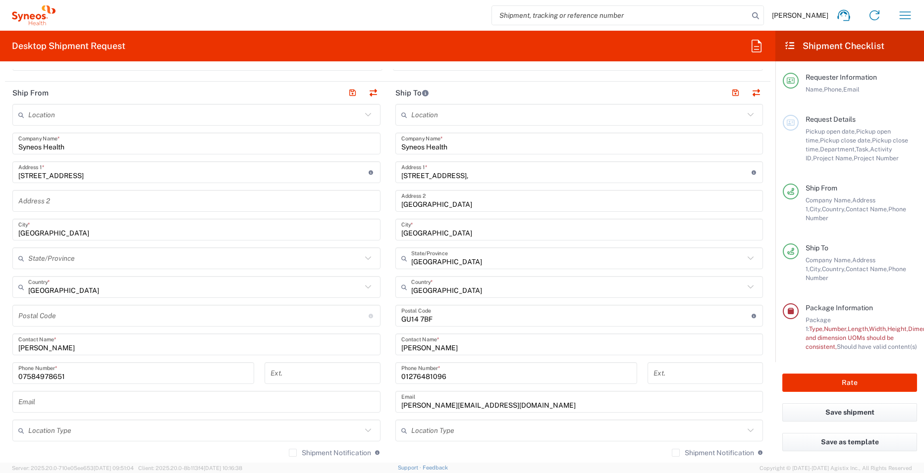
click at [461, 382] on div "01276481096 Phone Number *" at bounding box center [516, 373] width 242 height 22
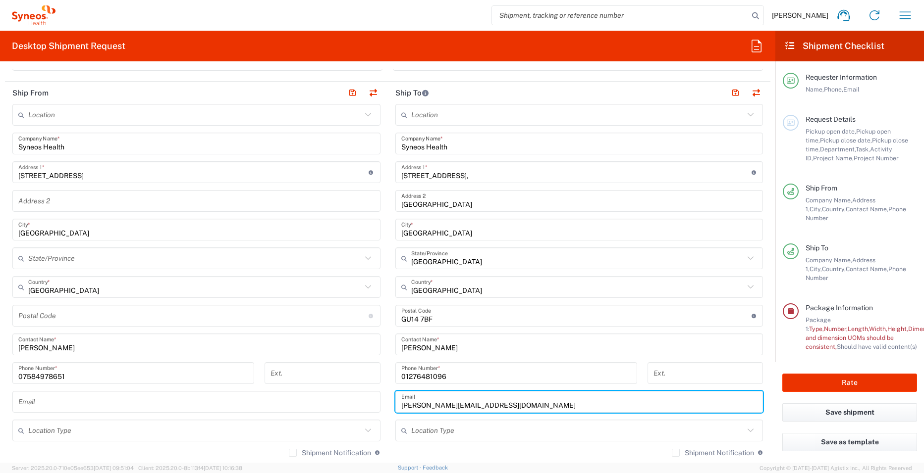
drag, startPoint x: 518, startPoint y: 405, endPoint x: 383, endPoint y: 412, distance: 135.4
click at [383, 412] on div "Ship From Location Addison Whitney LLC-Morrisvile NC US Barcelona-Syneos Health…" at bounding box center [387, 332] width 765 height 500
paste input "ross.farr"
type input "ross.farr@syneoshealth.com"
click at [395, 414] on div "Location Addison Whitney LLC-Morrisvile NC US Barcelona-Syneos Health BioSector…" at bounding box center [579, 312] width 368 height 416
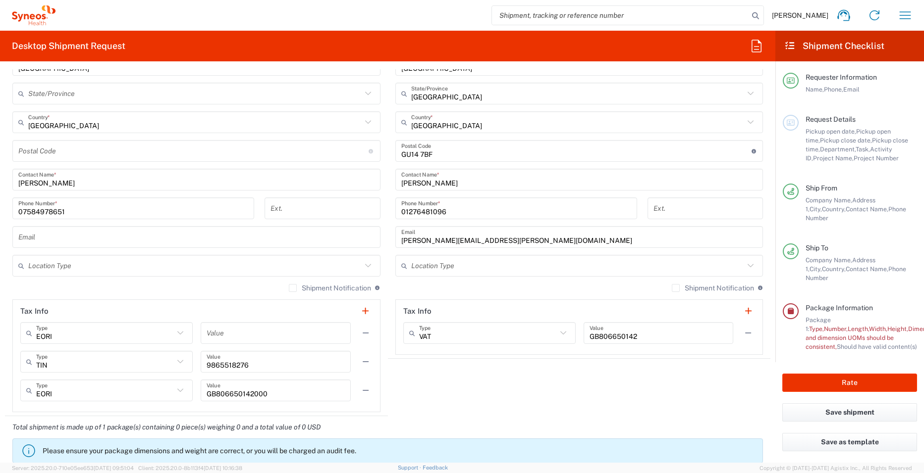
scroll to position [594, 0]
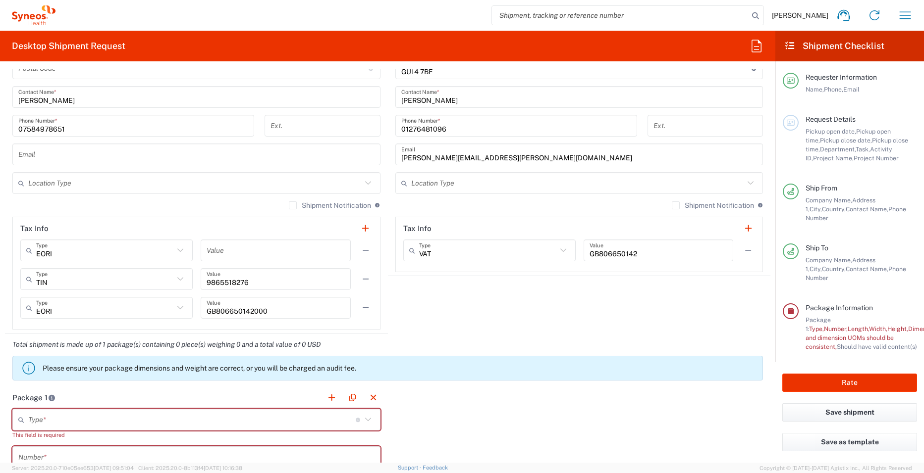
click at [405, 322] on agx-shipment-stop-widget "Ship To Location Addison Whitney LLC-Morrisvile NC US Barcelona-Syneos Health B…" at bounding box center [579, 84] width 383 height 500
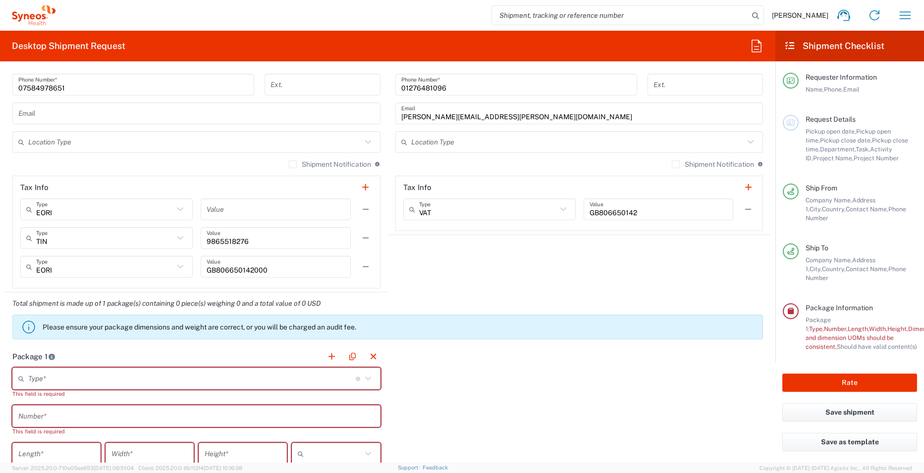
scroll to position [644, 0]
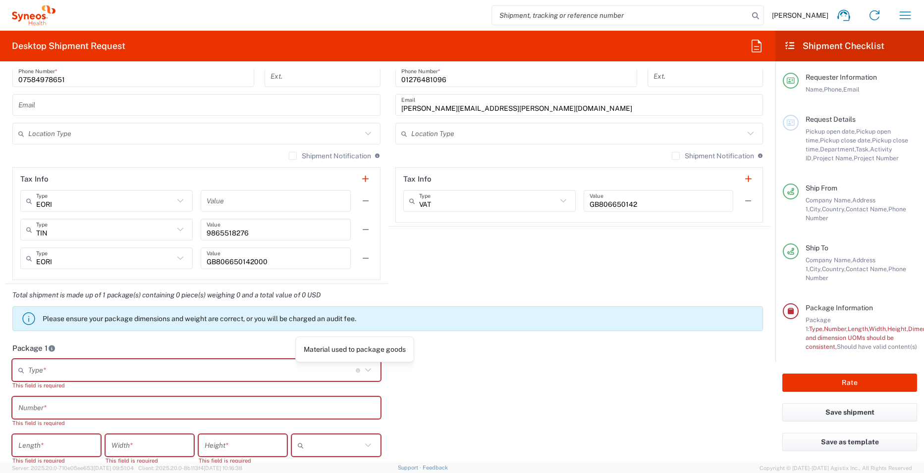
click at [364, 370] on icon at bounding box center [367, 369] width 6 height 3
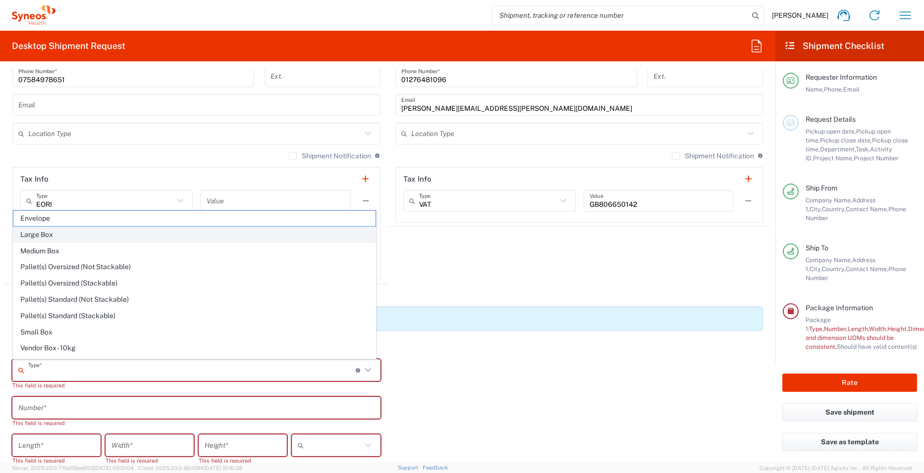
click at [43, 234] on span "Large Box" at bounding box center [194, 234] width 362 height 15
type input "Large Box"
type input "17.5"
type input "12.5"
type input "3"
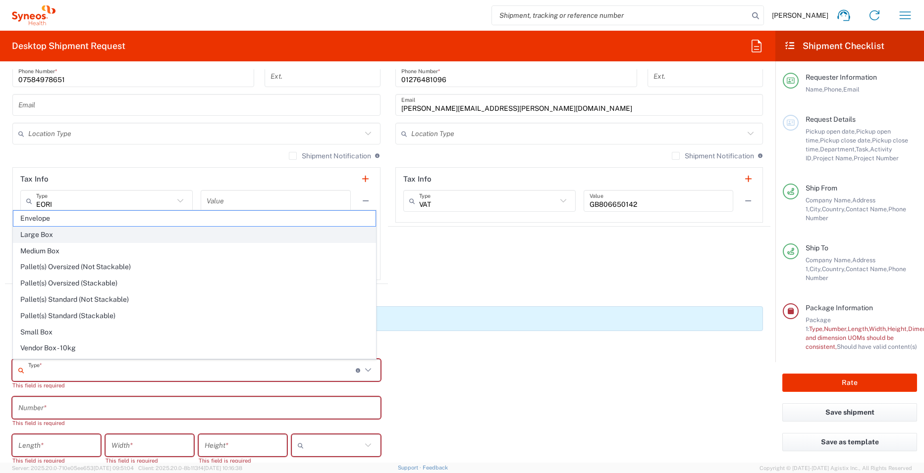
type input "in"
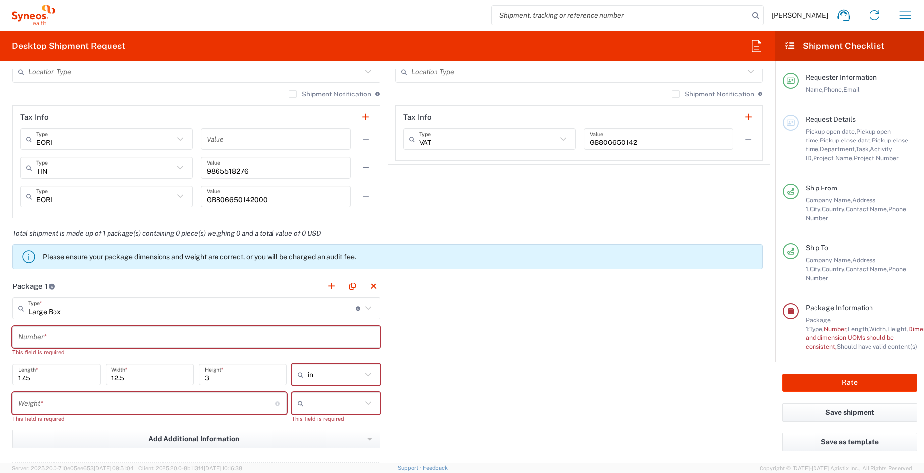
scroll to position [743, 0]
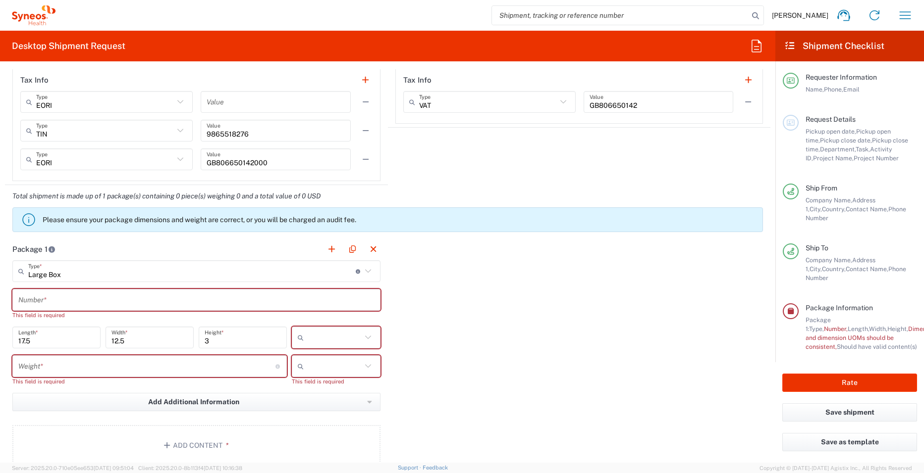
click at [335, 344] on input "text" at bounding box center [334, 338] width 53 height 16
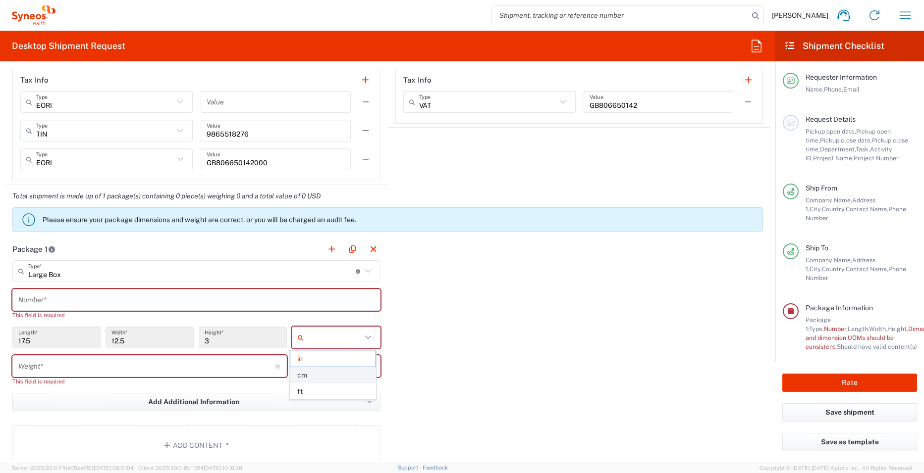
click at [309, 374] on span "cm" at bounding box center [332, 375] width 85 height 15
type input "44.45"
type input "31.75"
type input "7.62"
type input "cm"
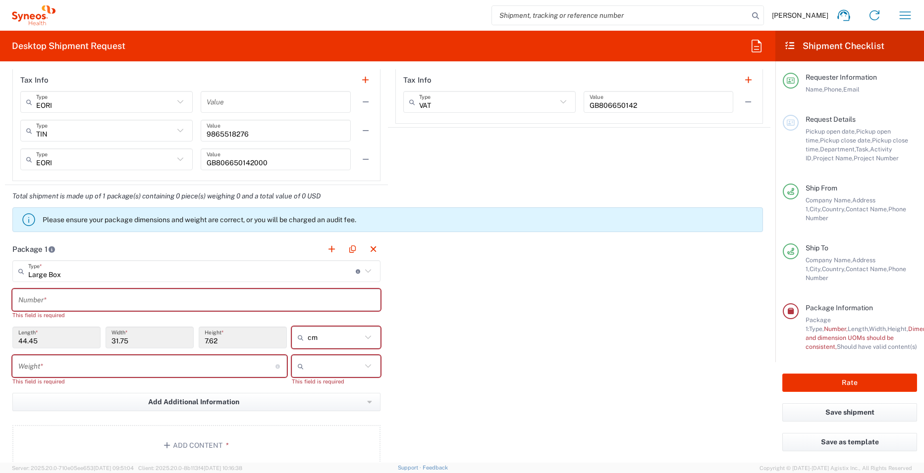
click at [167, 372] on input "number" at bounding box center [146, 366] width 257 height 17
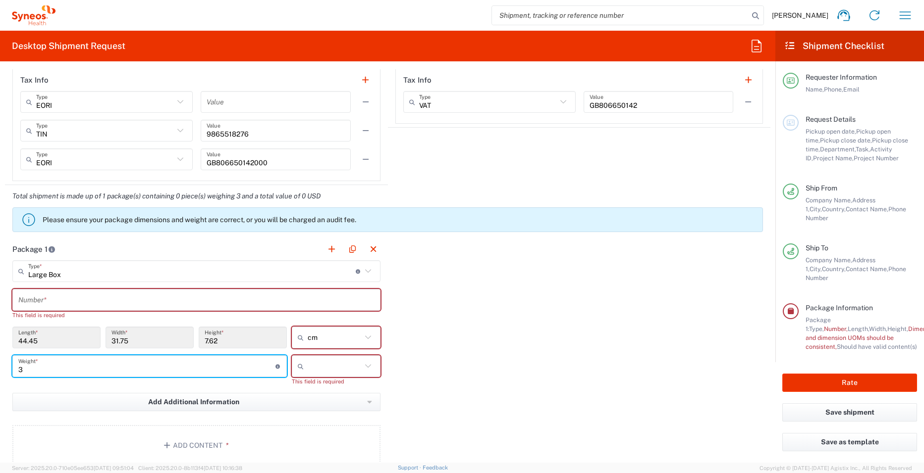
type input "3"
click at [364, 367] on icon at bounding box center [367, 365] width 6 height 3
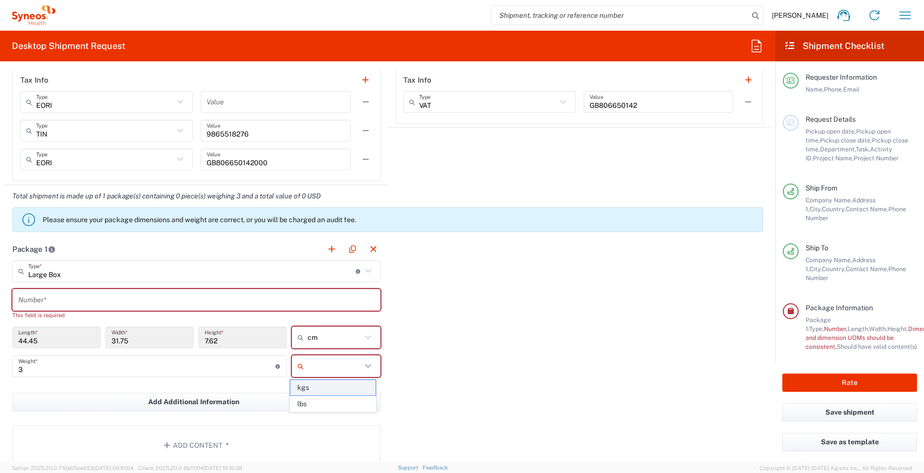
click at [309, 388] on span "kgs" at bounding box center [332, 387] width 85 height 15
type input "kgs"
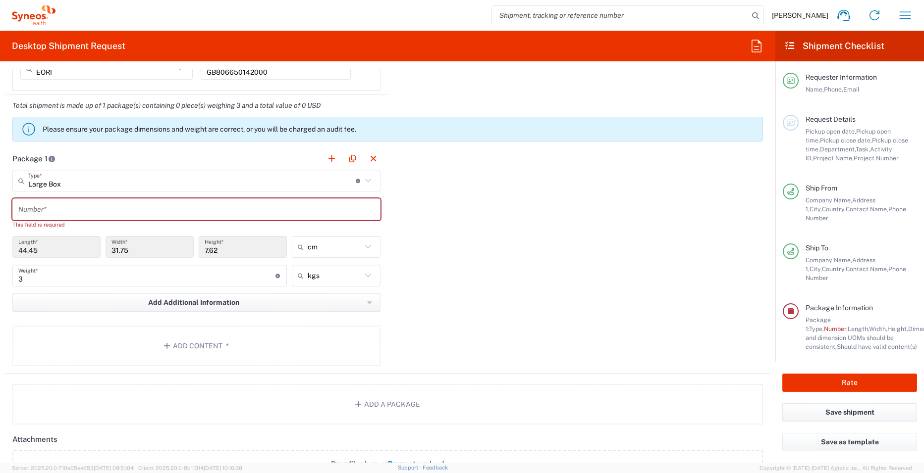
scroll to position [842, 0]
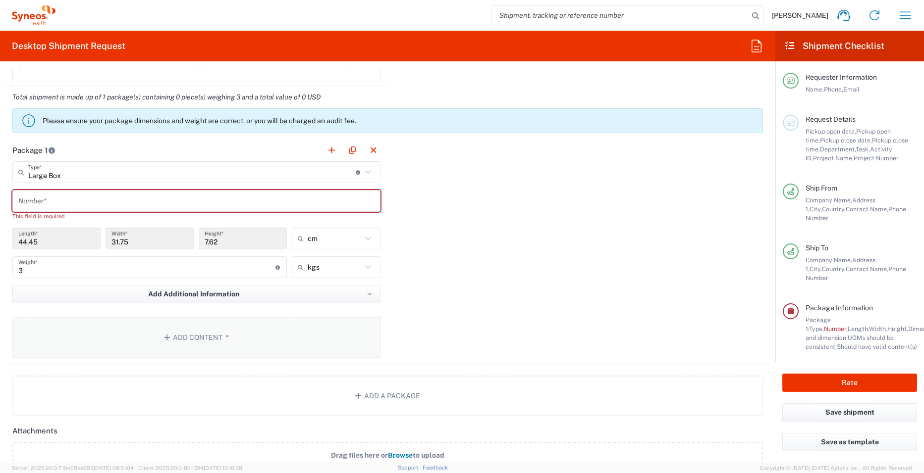
click at [197, 334] on button "Add Content *" at bounding box center [196, 337] width 368 height 41
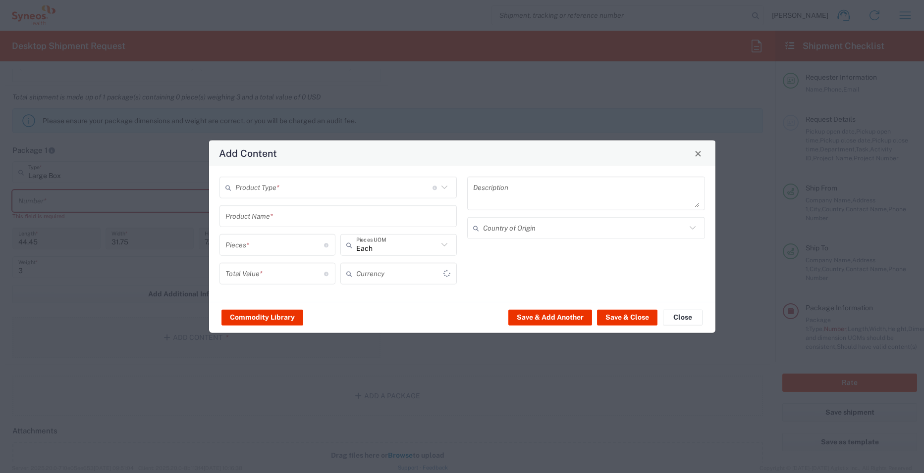
type input "US Dollar"
click at [332, 188] on input "text" at bounding box center [333, 187] width 197 height 17
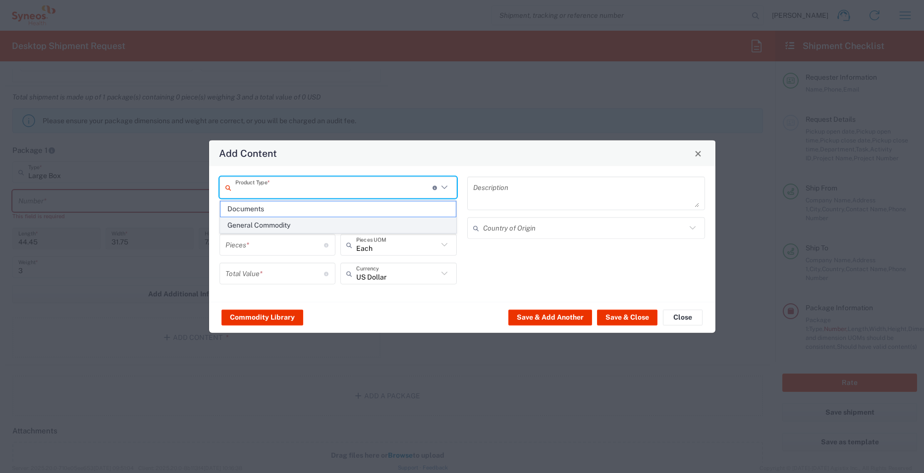
click at [245, 230] on span "General Commodity" at bounding box center [338, 225] width 236 height 15
type input "General Commodity"
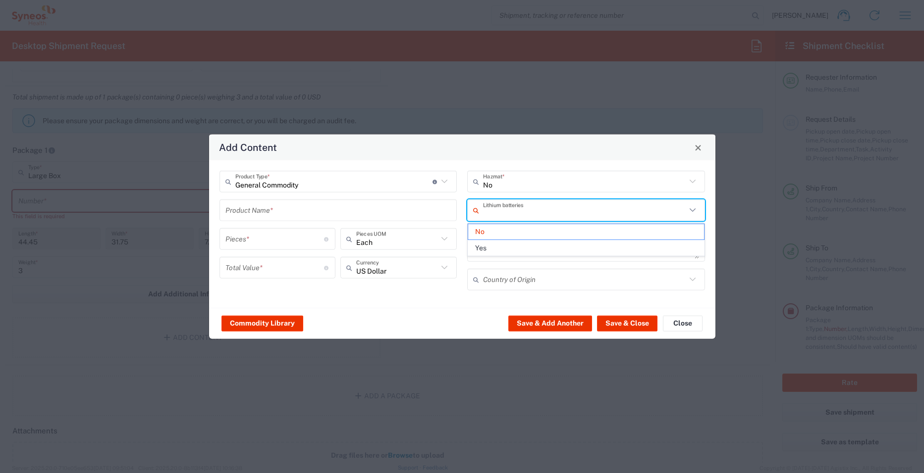
click at [531, 215] on input "text" at bounding box center [584, 210] width 203 height 17
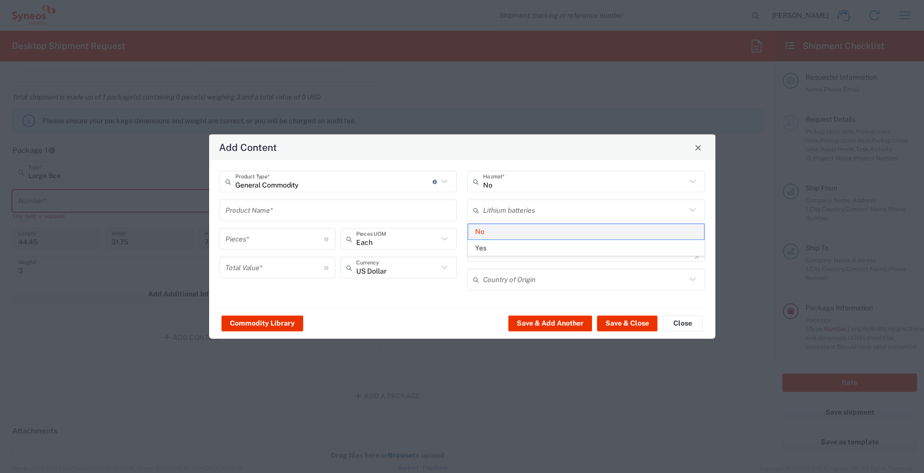
click at [488, 239] on span "No" at bounding box center [586, 231] width 236 height 15
click at [337, 212] on input "text" at bounding box center [338, 210] width 226 height 17
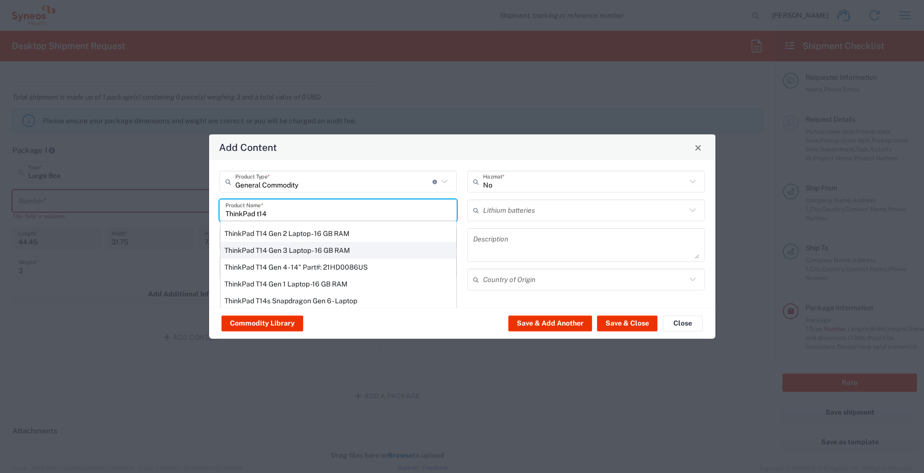
click at [348, 251] on div "ThinkPad T14 Gen 3 Laptop - 16 GB RAM" at bounding box center [338, 250] width 236 height 17
type input "ThinkPad T14 Gen 3 Laptop - 16 GB RAM"
type input "1"
type textarea "Intel Core i7-1265U vProÂ® Processor - 14" - 16 GB RAM - 512 GB SSD"
type input "China"
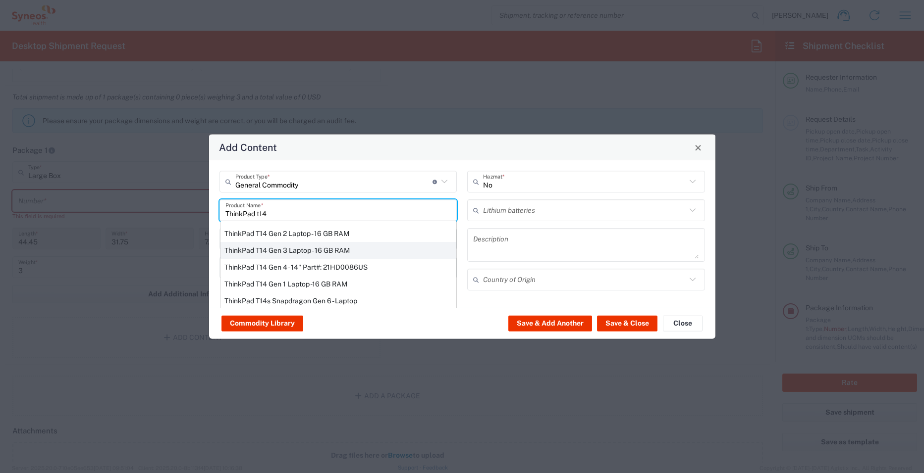
type input "Yes"
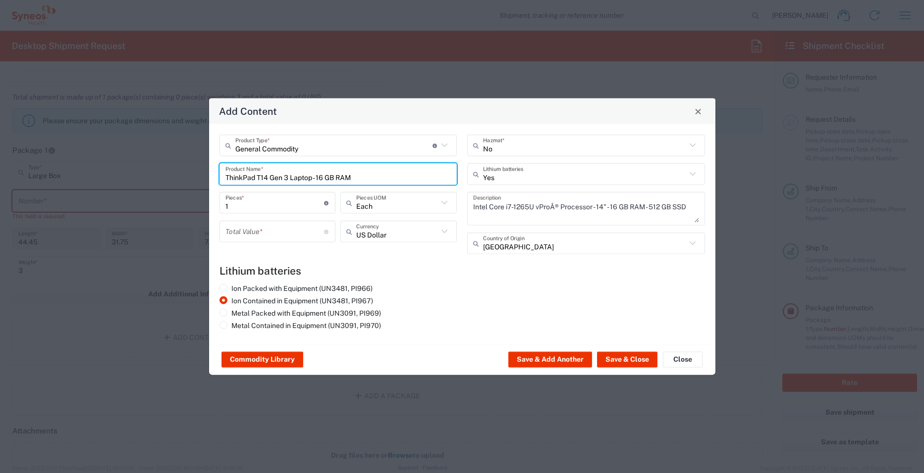
click at [273, 237] on input "number" at bounding box center [274, 231] width 99 height 17
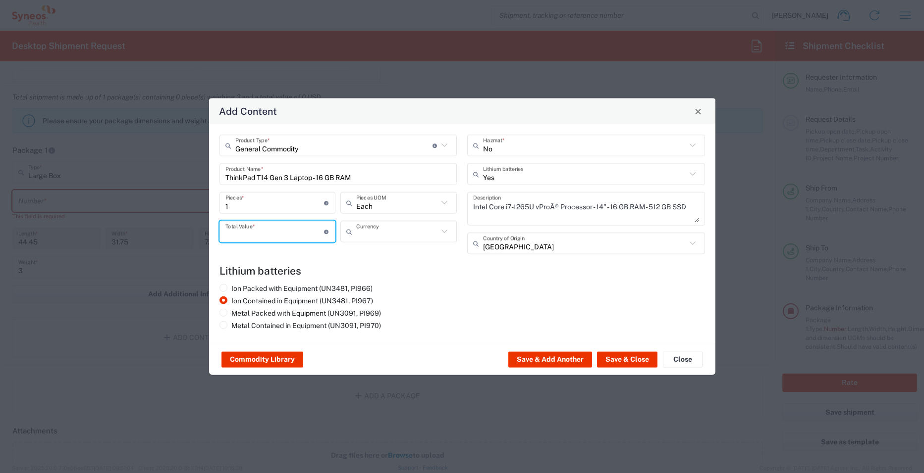
click at [371, 234] on input "text" at bounding box center [397, 231] width 82 height 17
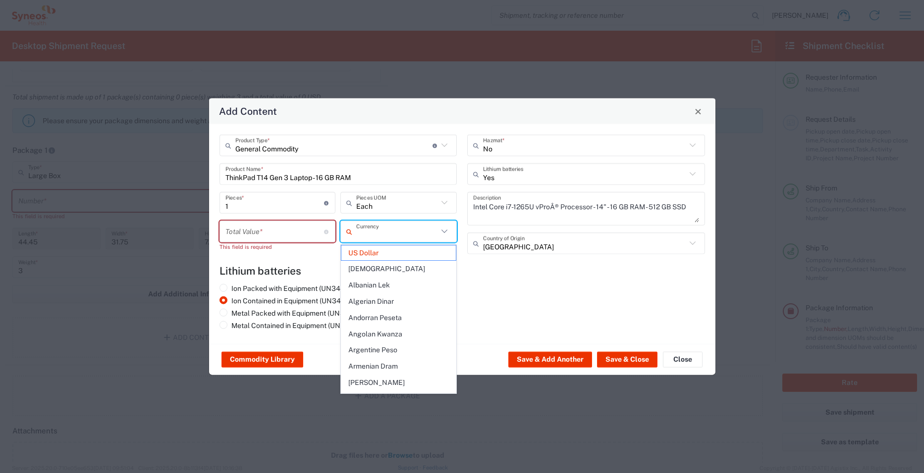
click at [371, 234] on input "text" at bounding box center [397, 231] width 82 height 17
click at [270, 233] on input "number" at bounding box center [274, 231] width 99 height 17
type input "US Dollar"
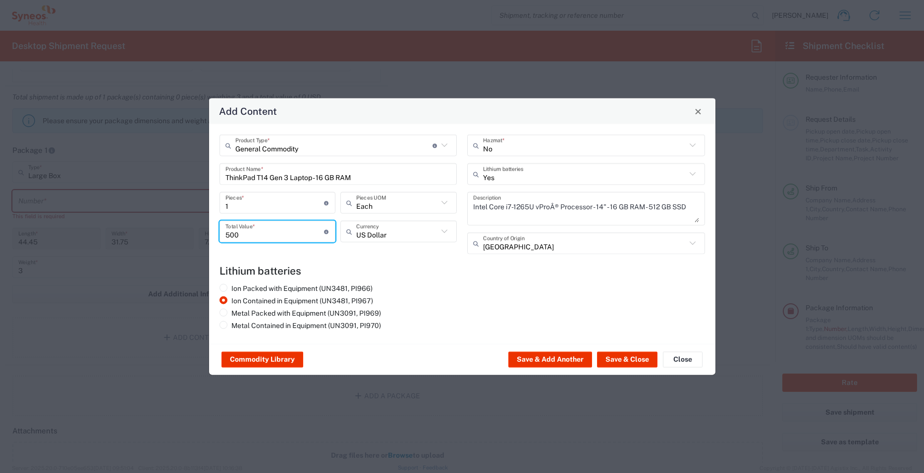
type input "500"
click at [524, 280] on agx-lithium-batteries-content "Lithium batteries Ion Packed with Equipment (UN3481, PI966) Ion Contained in Eq…" at bounding box center [461, 299] width 485 height 69
click at [627, 364] on button "Save & Close" at bounding box center [627, 360] width 60 height 16
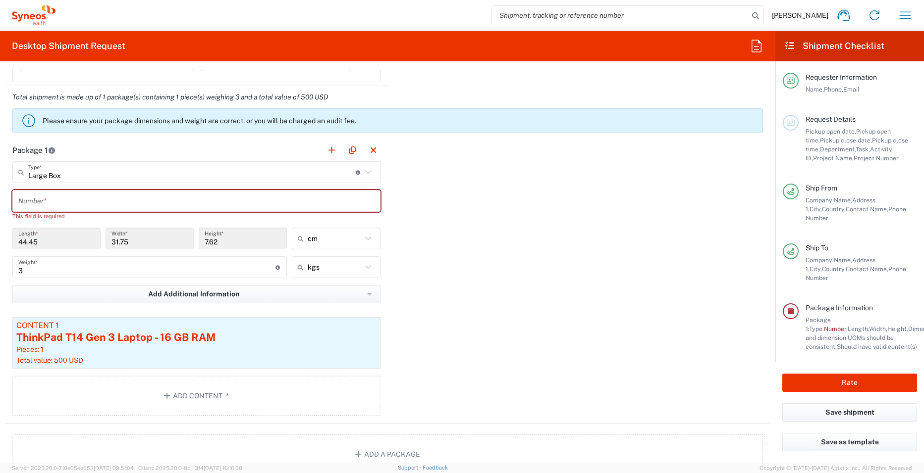
click at [190, 202] on input "text" at bounding box center [196, 201] width 356 height 17
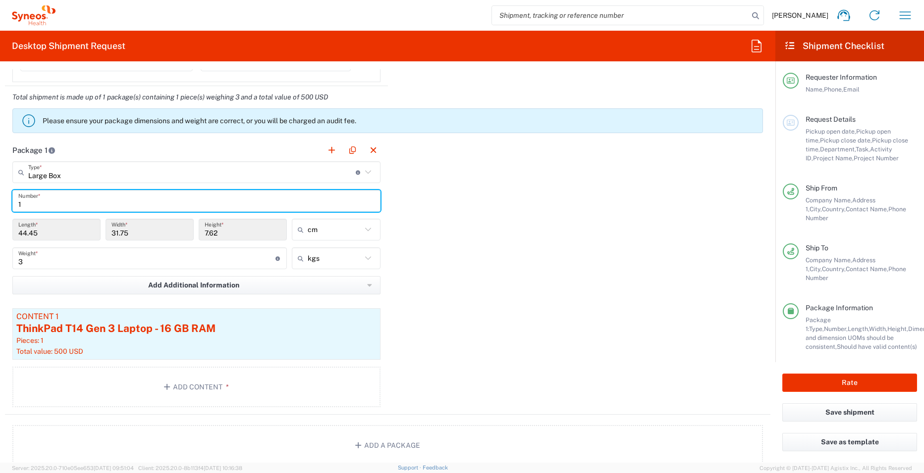
type input "1"
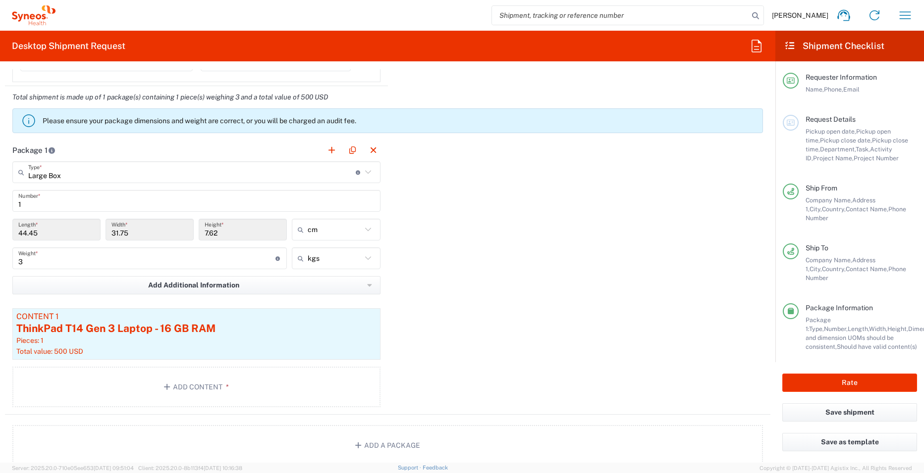
click at [507, 294] on div "Package 1 Large Box Type * Material used to package goods Envelope Large Box Me…" at bounding box center [387, 277] width 765 height 276
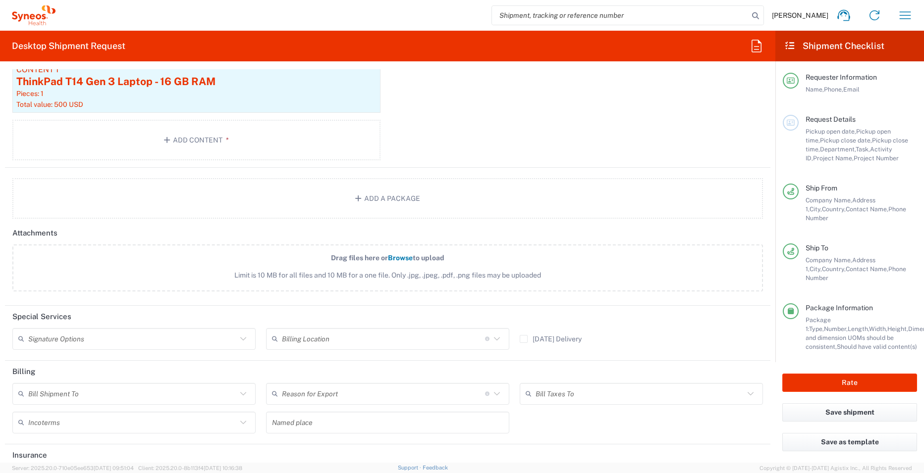
scroll to position [1089, 0]
click at [241, 340] on icon at bounding box center [243, 338] width 6 height 3
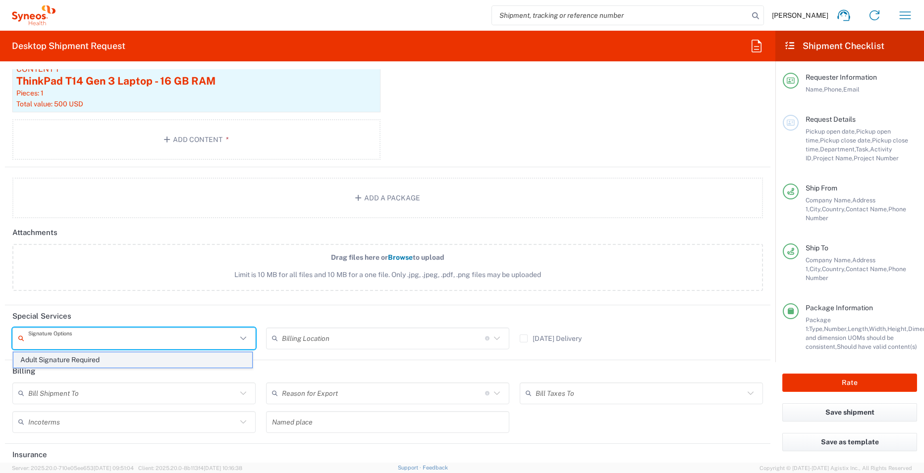
click at [224, 364] on span "Adult Signature Required" at bounding box center [132, 360] width 239 height 15
type input "Adult Signature Required"
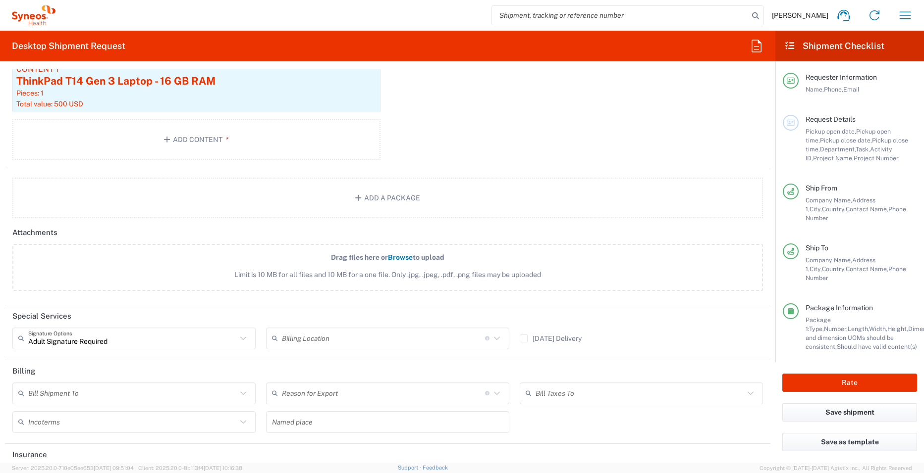
click at [497, 340] on icon at bounding box center [496, 338] width 13 height 13
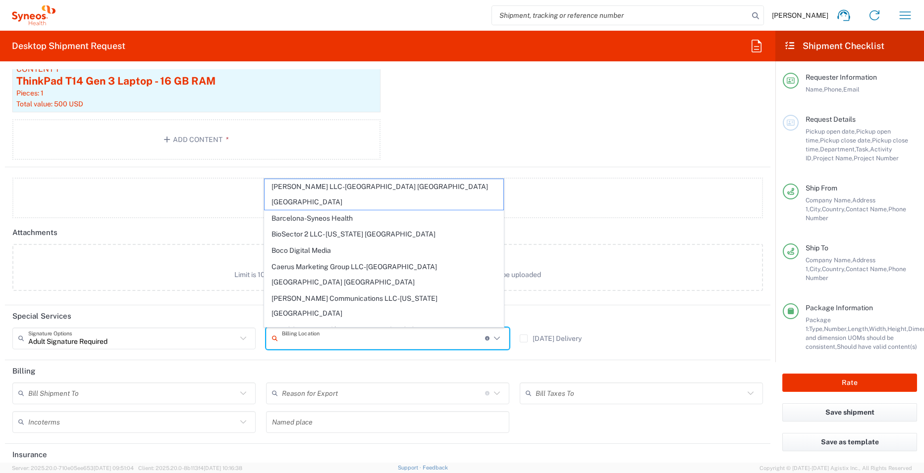
click at [497, 340] on icon at bounding box center [496, 338] width 13 height 13
click at [491, 342] on icon at bounding box center [496, 338] width 13 height 13
click at [338, 368] on header "Billing" at bounding box center [387, 371] width 765 height 22
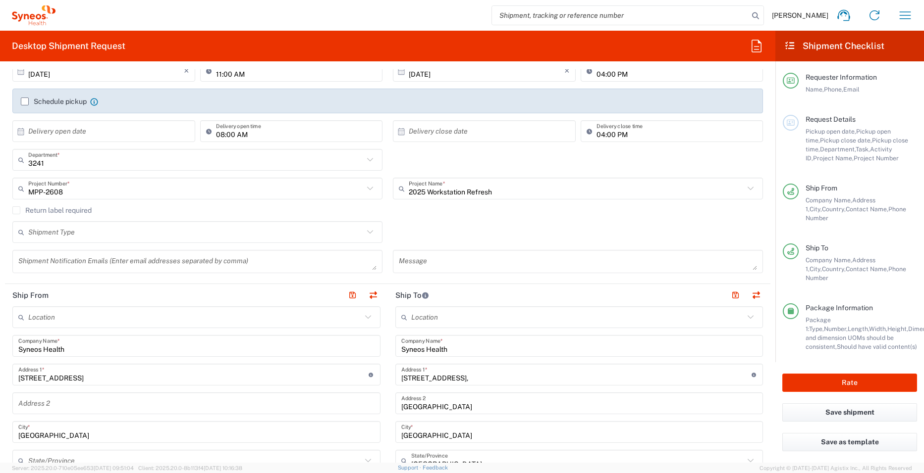
scroll to position [95, 0]
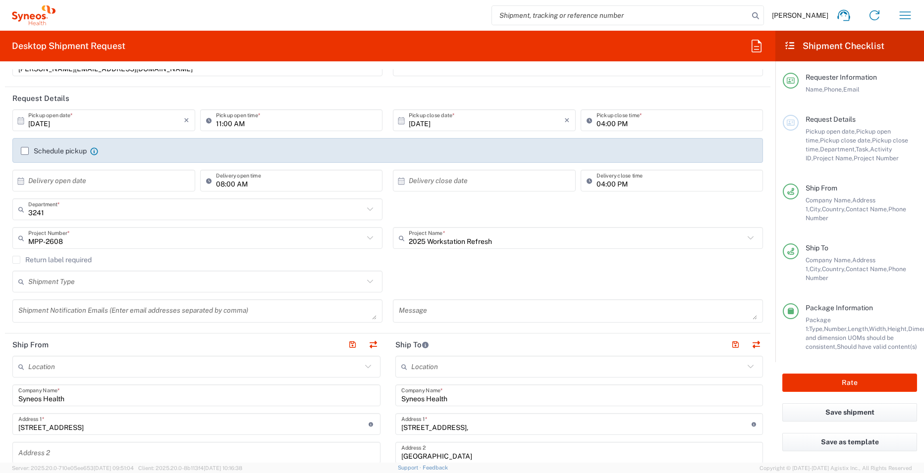
click at [125, 310] on textarea at bounding box center [197, 311] width 358 height 17
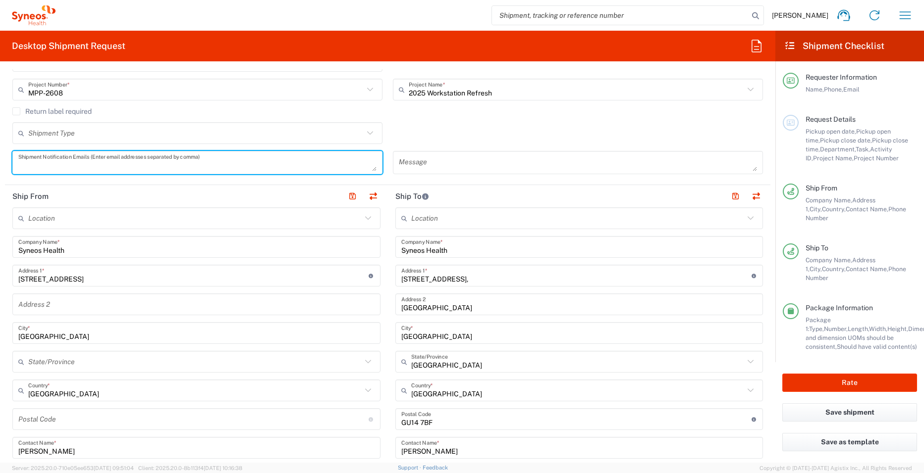
scroll to position [491, 0]
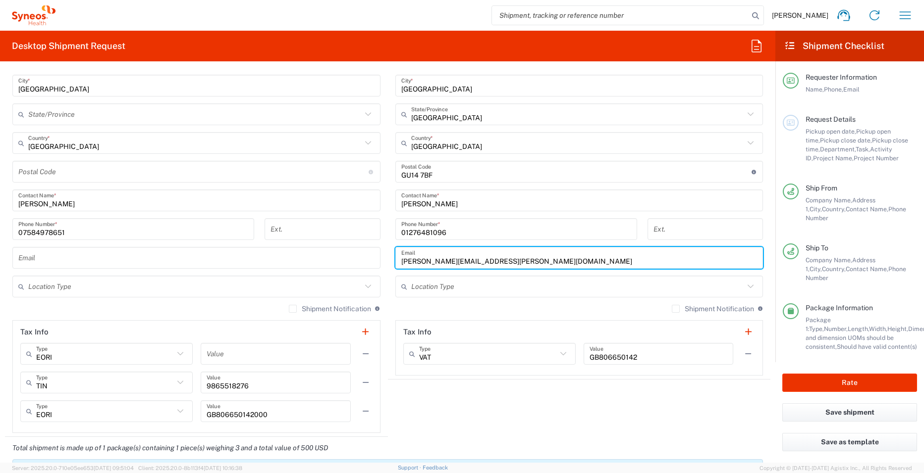
drag, startPoint x: 511, startPoint y: 263, endPoint x: 381, endPoint y: 265, distance: 129.7
click at [381, 265] on div "Ship From Location Addison Whitney LLC-Morrisvile NC US Barcelona-Syneos Health…" at bounding box center [387, 188] width 765 height 500
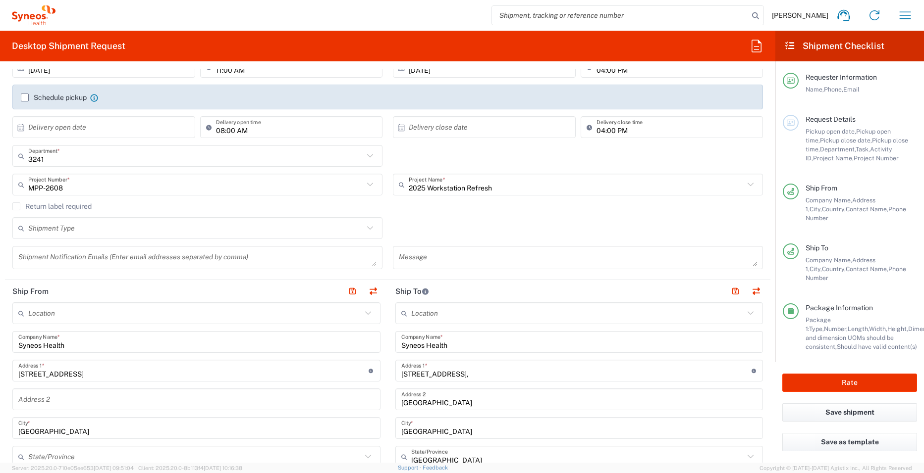
scroll to position [144, 0]
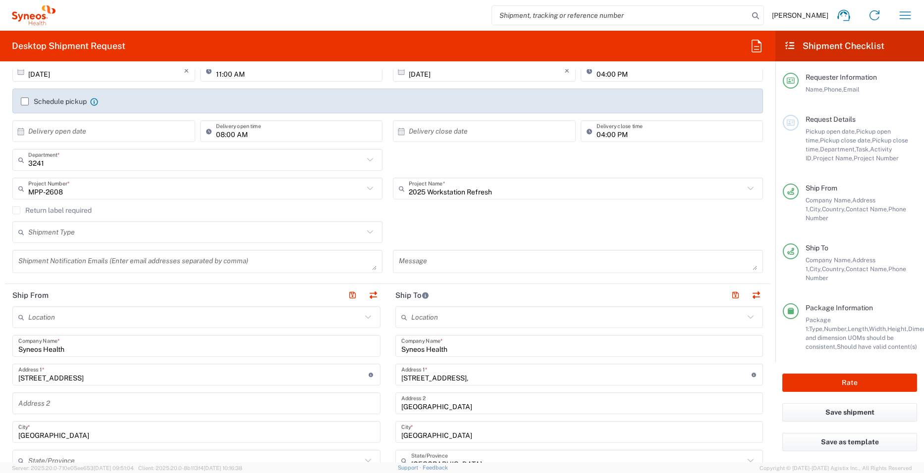
click at [63, 261] on textarea at bounding box center [197, 261] width 358 height 17
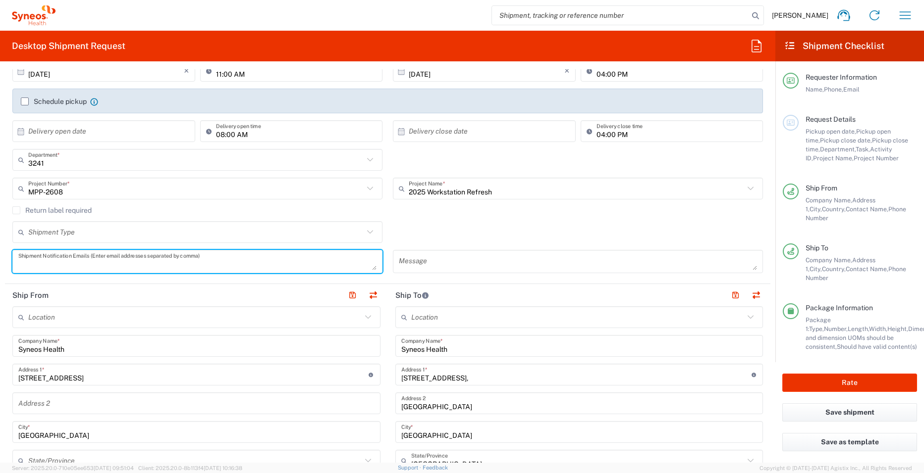
paste textarea "ross.farr@syneoshealth.com"
type textarea "ross.farr@syneoshealth.com, andrew.prince@syneoshealth.com"
click at [422, 233] on div "Shipment Type Batch Regular" at bounding box center [387, 235] width 761 height 29
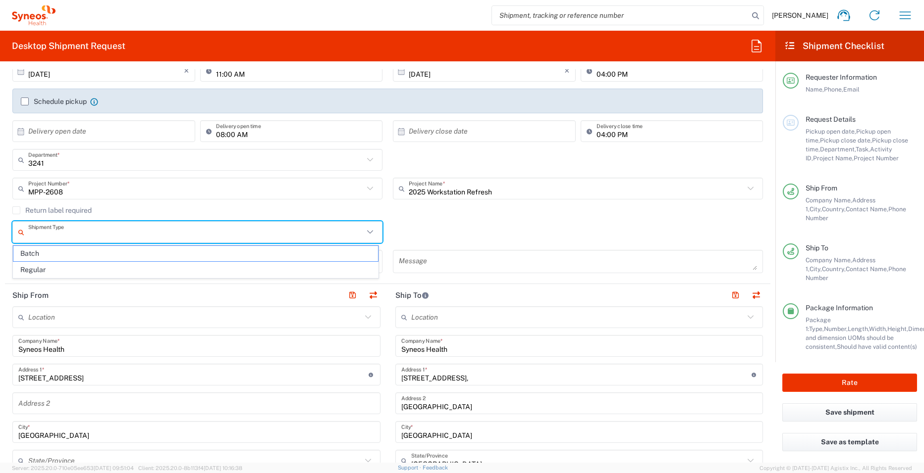
click at [323, 232] on input "text" at bounding box center [195, 232] width 335 height 17
click at [403, 228] on div "Shipment Type Batch Regular" at bounding box center [387, 235] width 761 height 29
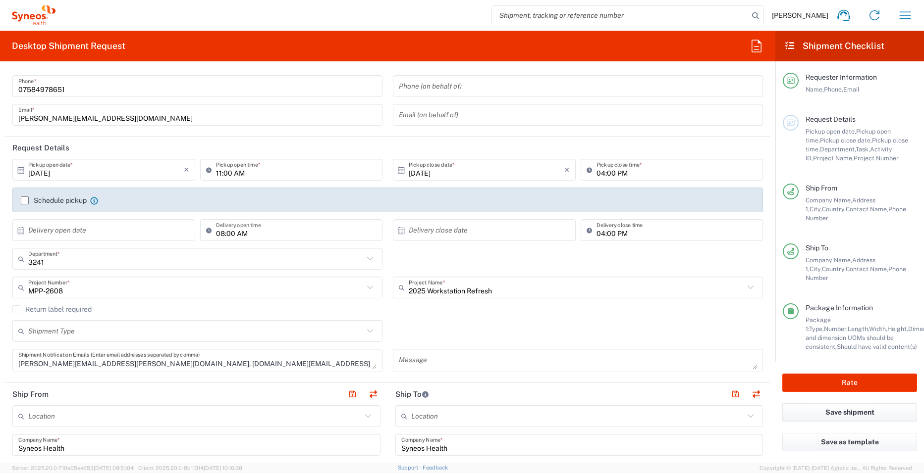
scroll to position [0, 0]
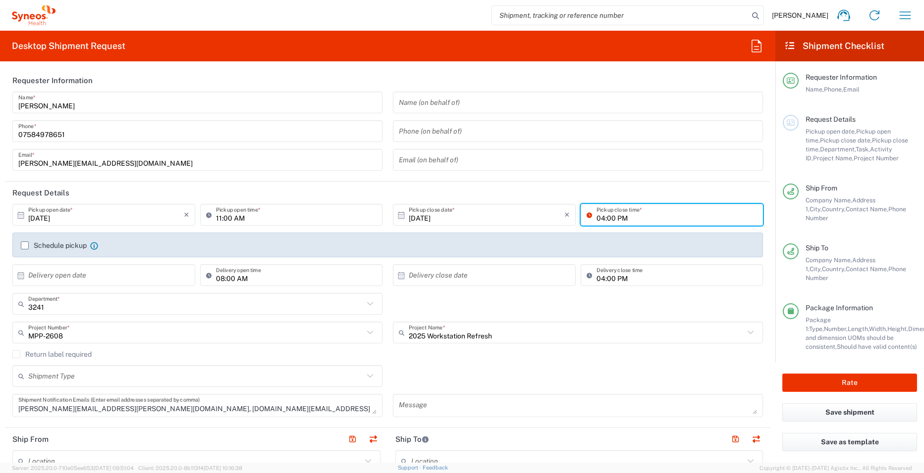
click at [598, 220] on input "04:00 PM" at bounding box center [676, 214] width 161 height 17
type input "03:00 PM"
click at [28, 246] on label "Schedule pickup" at bounding box center [54, 246] width 66 height 8
click at [25, 246] on input "Schedule pickup" at bounding box center [25, 246] width 0 height 0
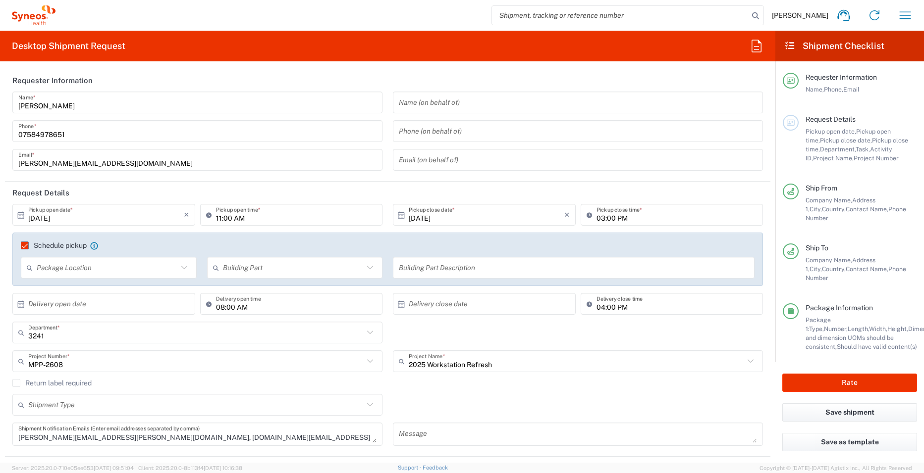
click at [148, 271] on input "text" at bounding box center [107, 267] width 141 height 17
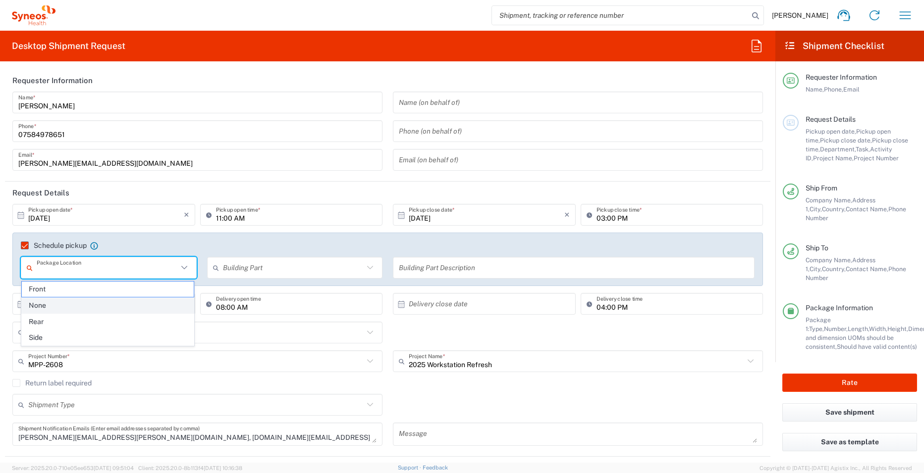
click at [100, 310] on span "None" at bounding box center [108, 305] width 172 height 15
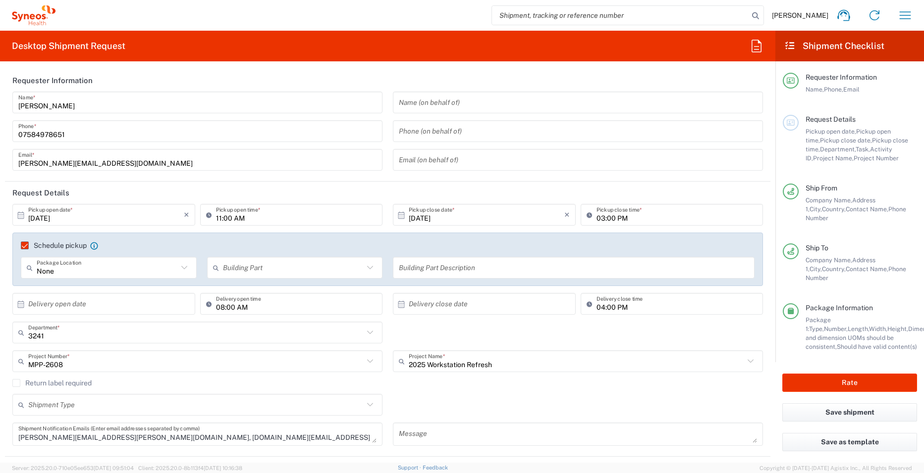
click at [300, 263] on input "text" at bounding box center [293, 267] width 141 height 17
click at [162, 266] on input "None" at bounding box center [107, 267] width 141 height 17
click at [81, 302] on span "Front" at bounding box center [108, 305] width 172 height 15
type input "Front"
click at [293, 273] on input "text" at bounding box center [293, 267] width 141 height 17
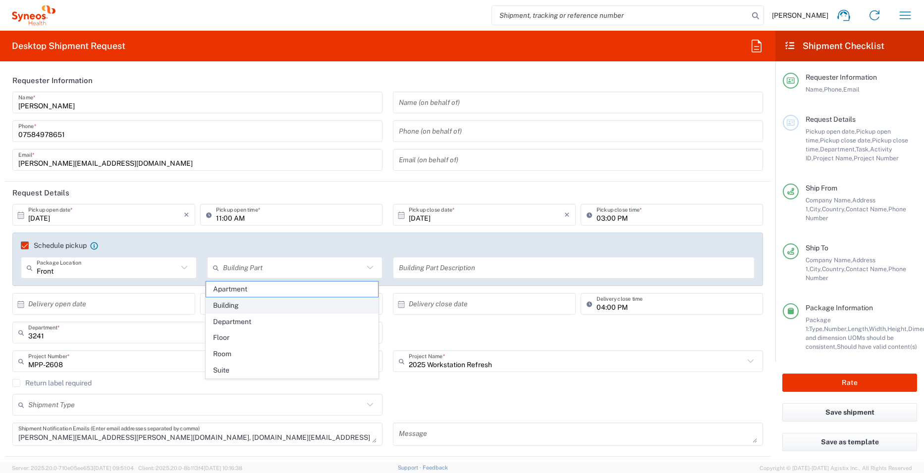
click at [234, 309] on span "Building" at bounding box center [292, 305] width 172 height 15
type input "Building"
click at [432, 265] on input "text" at bounding box center [574, 267] width 350 height 17
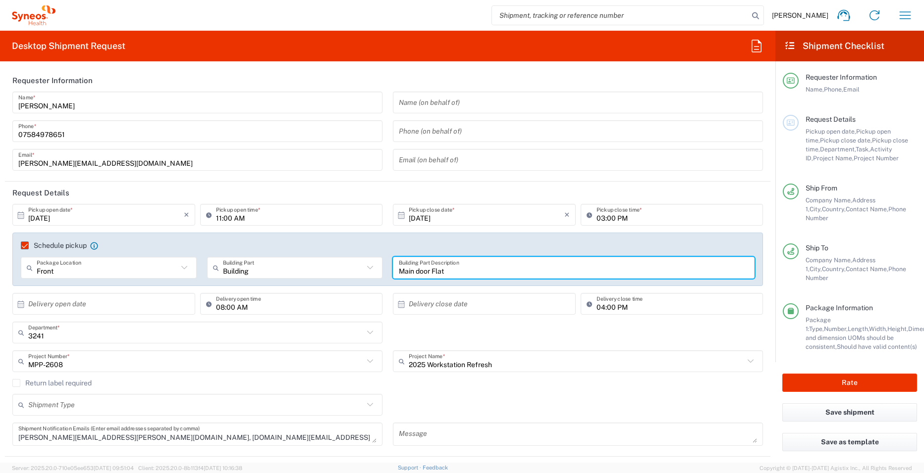
type input "Main door Flat"
click at [486, 329] on div "3241 Department * 3241 3000 3100 3109 3110 3111 3112 3125 3130 3135 3136 3150 3…" at bounding box center [387, 336] width 761 height 29
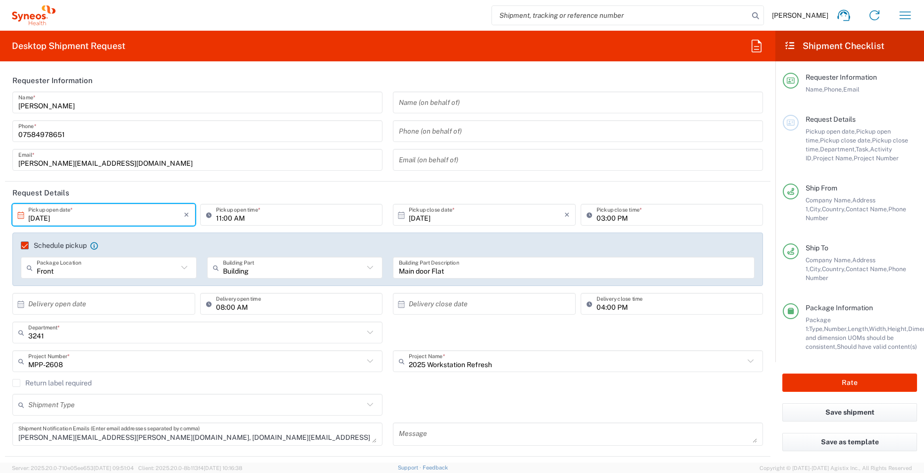
click at [42, 221] on input "10/02/2025" at bounding box center [105, 214] width 155 height 17
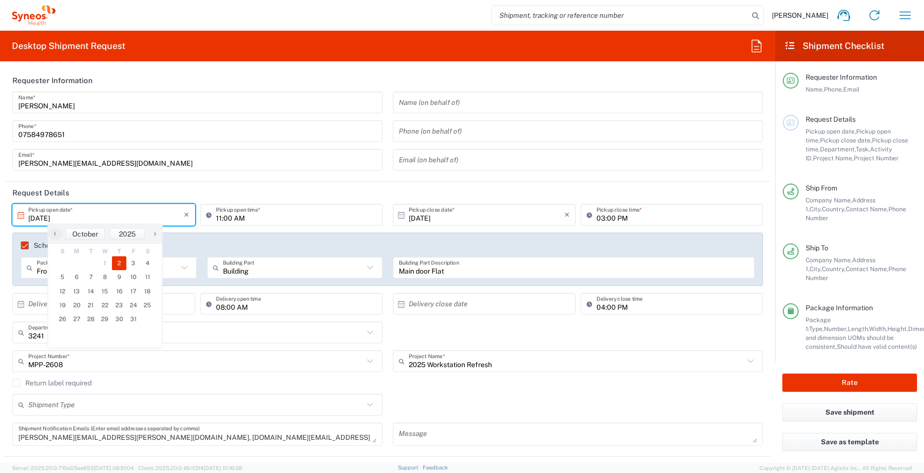
type input "10/03/2025"
click at [422, 222] on input "10/02/2025" at bounding box center [486, 214] width 155 height 17
type input "10/03/2025"
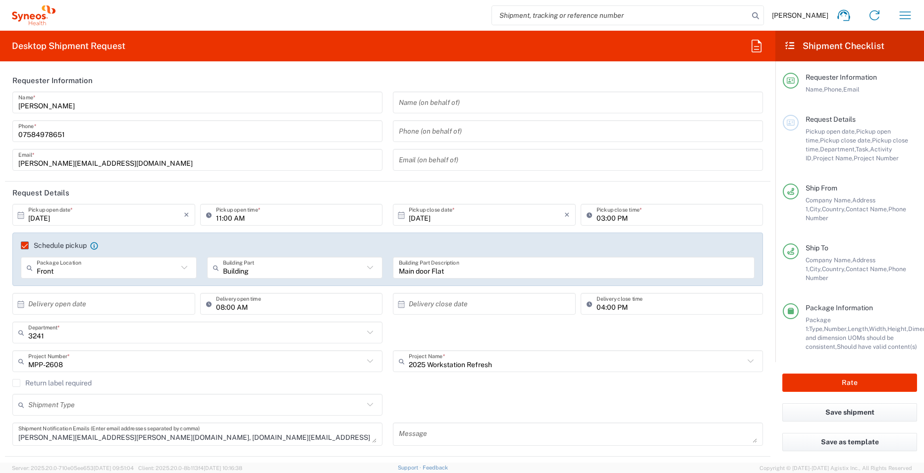
click at [437, 330] on div "3241 Department * 3241 3000 3100 3109 3110 3111 3112 3125 3130 3135 3136 3150 3…" at bounding box center [387, 336] width 761 height 29
click at [439, 328] on div "3241 Department * 3241 3000 3100 3109 3110 3111 3112 3125 3130 3135 3136 3150 3…" at bounding box center [387, 336] width 761 height 29
click at [368, 190] on header "Request Details" at bounding box center [387, 193] width 765 height 22
click at [832, 123] on span "Request Details" at bounding box center [830, 119] width 50 height 8
click at [784, 124] on div at bounding box center [790, 123] width 16 height 16
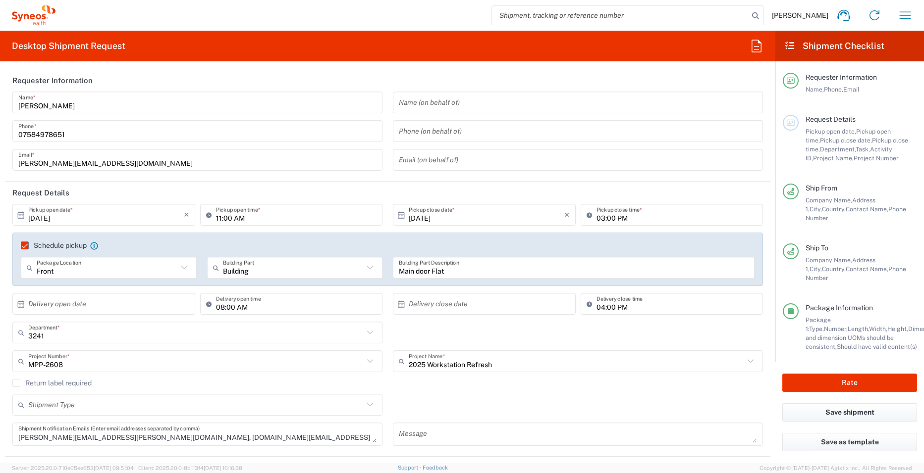
click at [497, 339] on div "3241 Department * 3241 3000 3100 3109 3110 3111 3112 3125 3130 3135 3136 3150 3…" at bounding box center [387, 336] width 761 height 29
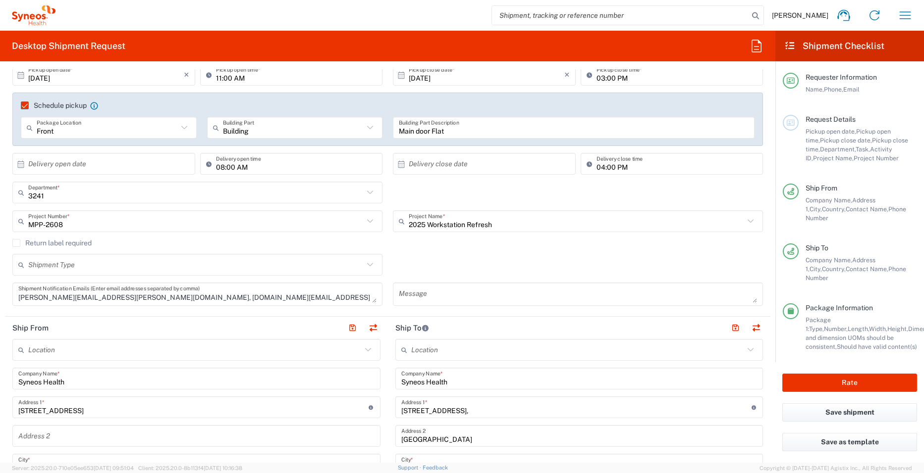
scroll to position [149, 0]
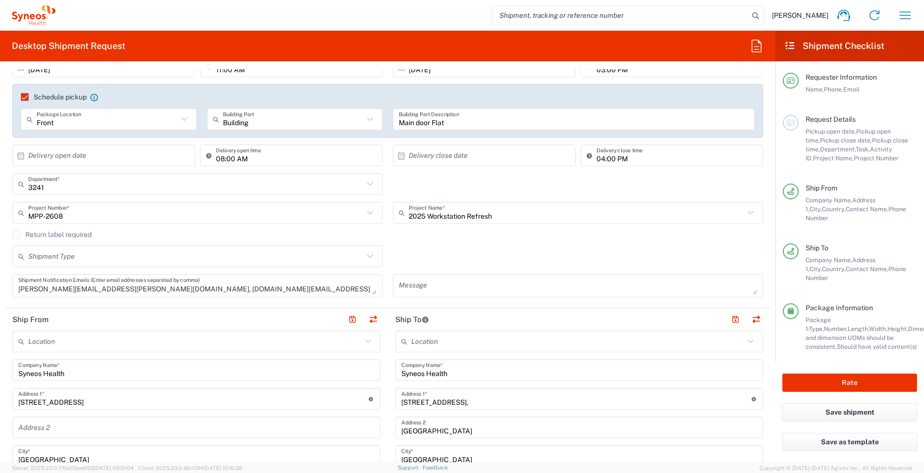
click at [458, 246] on div "Shipment Type Batch Regular" at bounding box center [387, 260] width 761 height 29
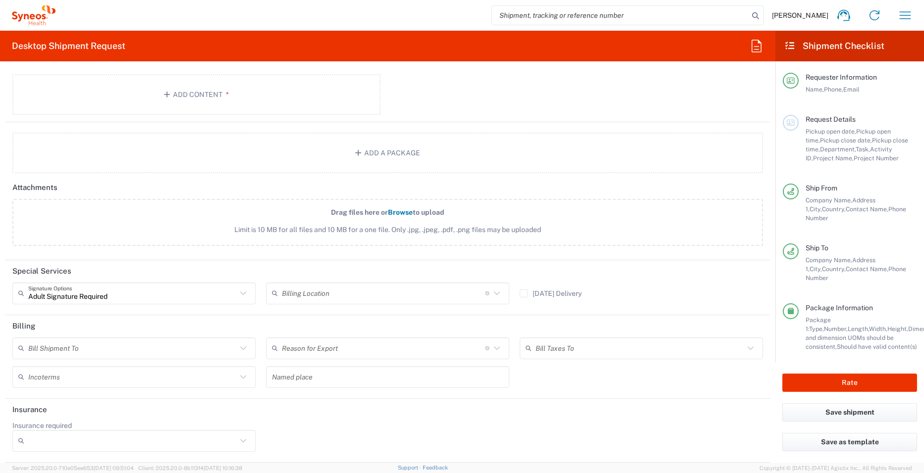
scroll to position [1015, 0]
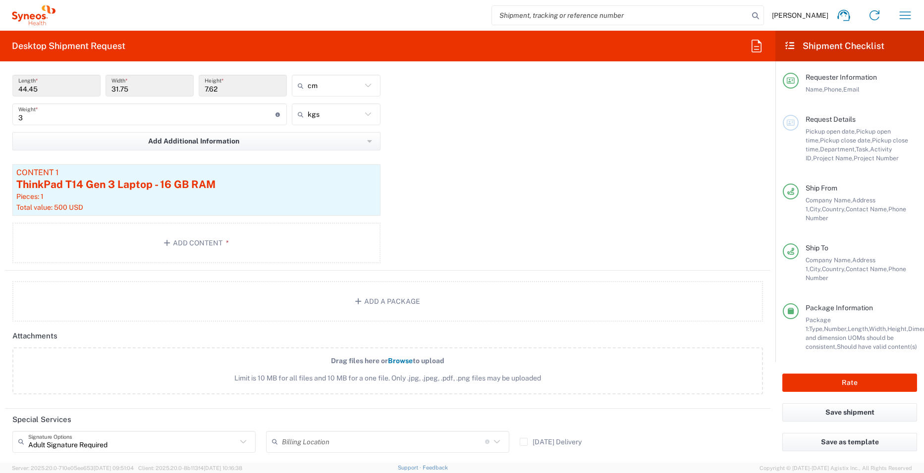
click at [504, 208] on div "Package 1 Large Box Type * Material used to package goods Envelope Large Box Me…" at bounding box center [387, 133] width 765 height 276
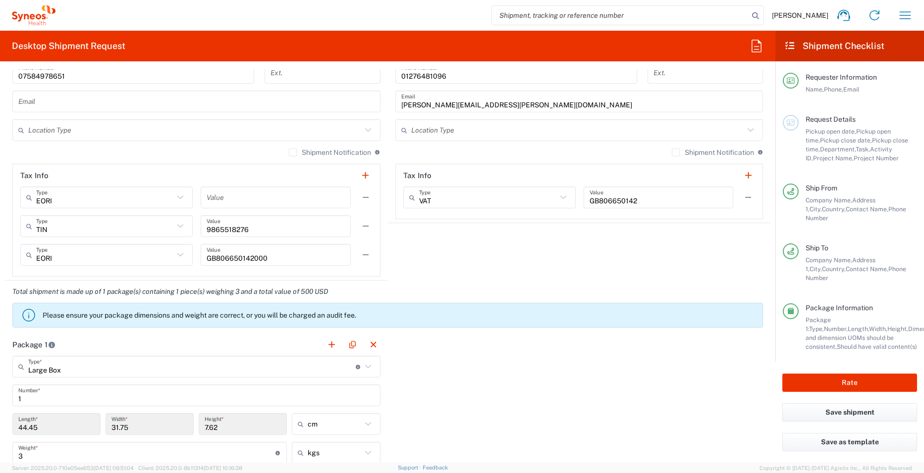
scroll to position [668, 0]
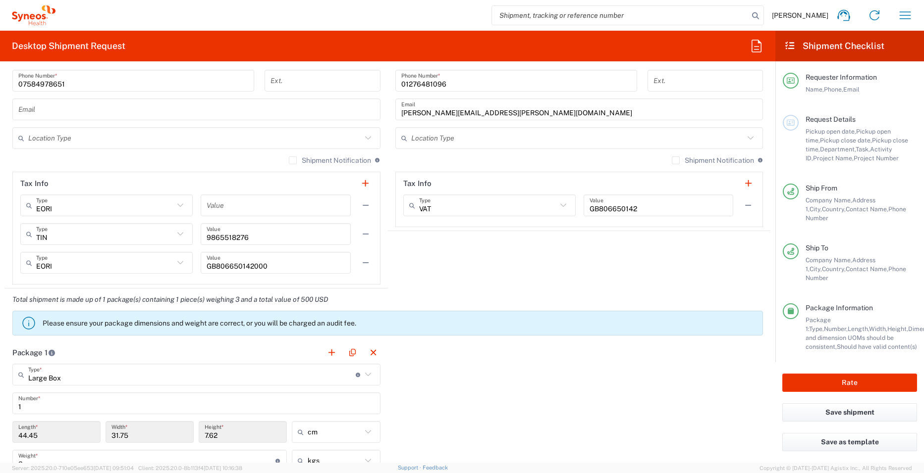
click at [462, 269] on agx-shipment-stop-widget "Ship To Location Addison Whitney LLC-Morrisvile NC US Barcelona-Syneos Health B…" at bounding box center [579, 39] width 383 height 500
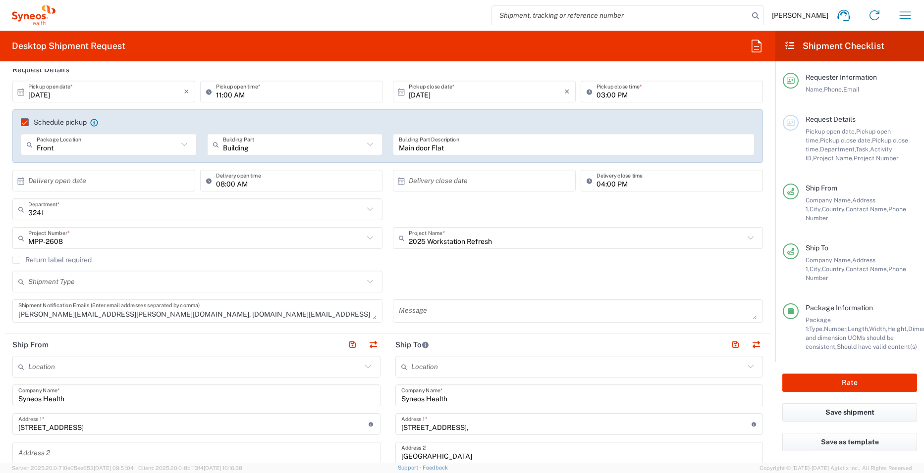
scroll to position [0, 0]
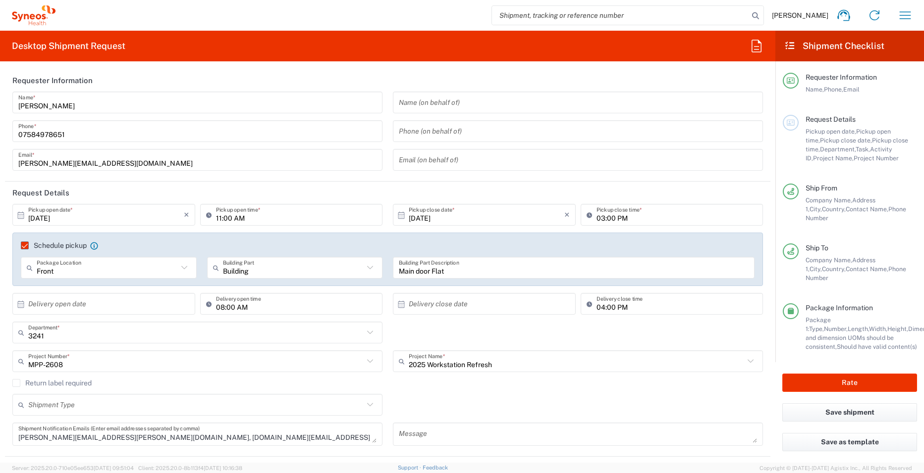
click at [454, 332] on div "3241 Department * 3241 3000 3100 3109 3110 3111 3112 3125 3130 3135 3136 3150 3…" at bounding box center [387, 336] width 761 height 29
click at [867, 405] on button "Save shipment" at bounding box center [849, 413] width 135 height 18
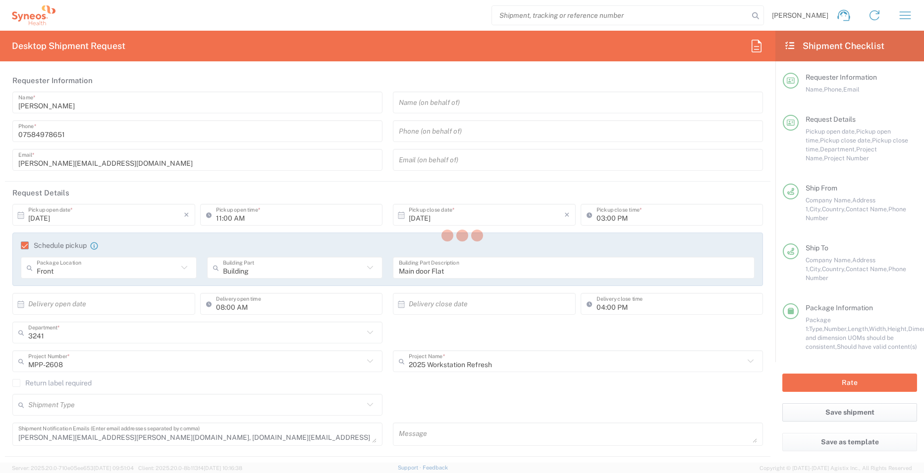
type input "2025 Workstation Refresh"
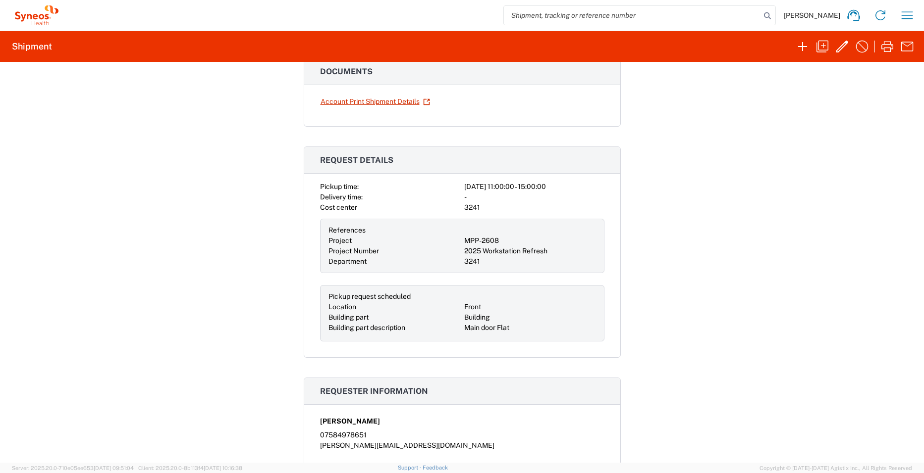
scroll to position [30, 0]
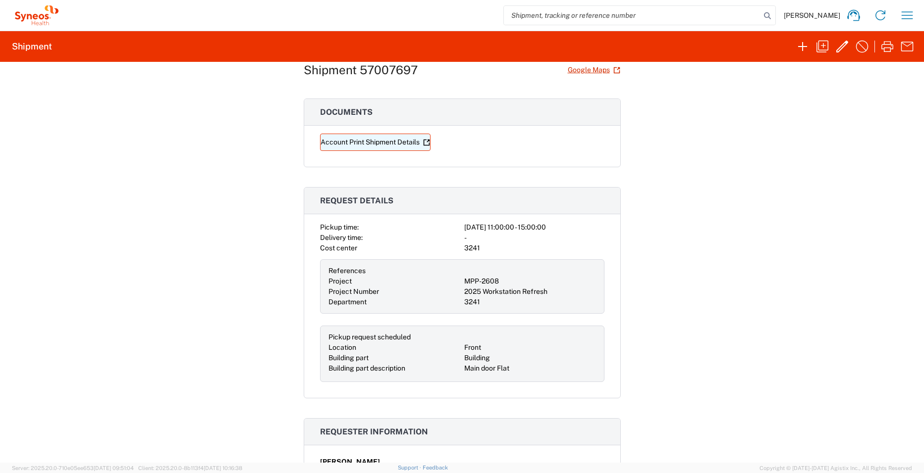
click at [376, 146] on link "Account Print Shipment Details" at bounding box center [375, 142] width 110 height 17
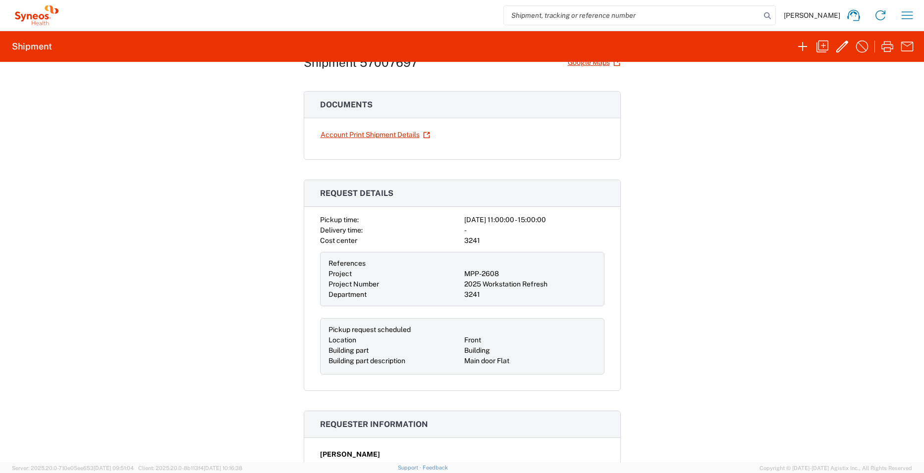
scroll to position [0, 0]
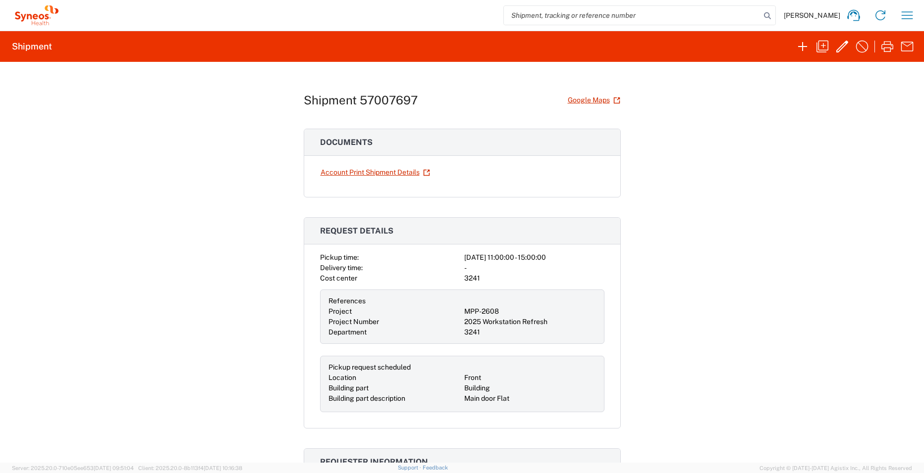
click at [364, 100] on h1 "Shipment 57007697" at bounding box center [361, 100] width 114 height 14
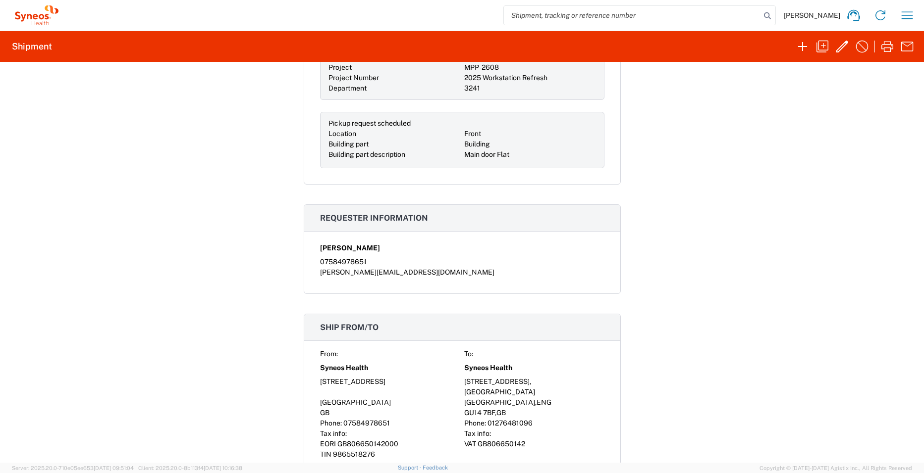
scroll to position [129, 0]
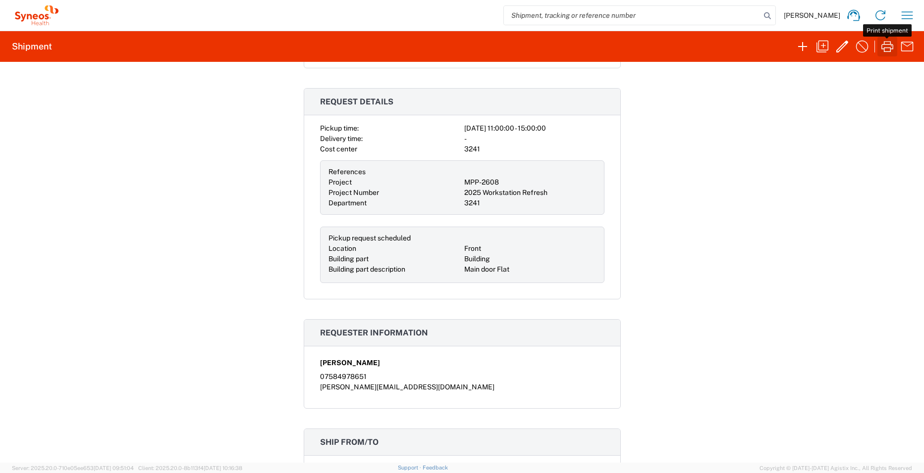
click at [889, 53] on icon "button" at bounding box center [887, 47] width 16 height 16
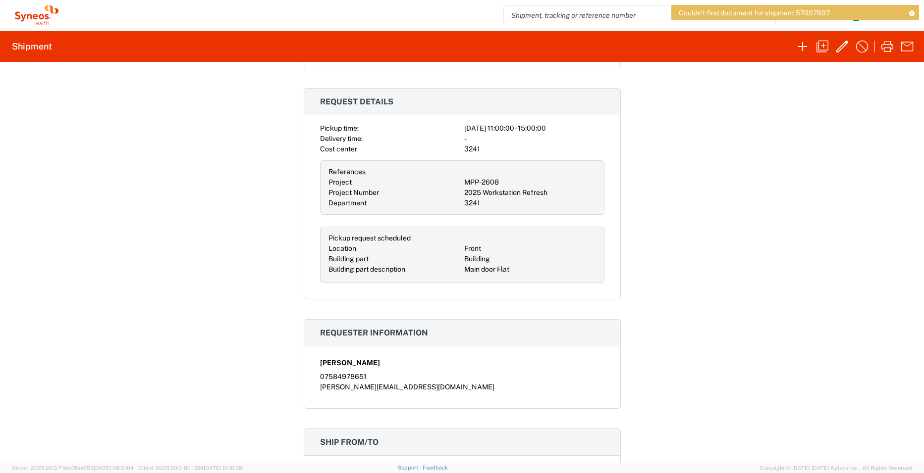
click at [695, 137] on div "Shipment 57007697 Google Maps Documents Account Print Shipment Details Request …" at bounding box center [462, 262] width 924 height 401
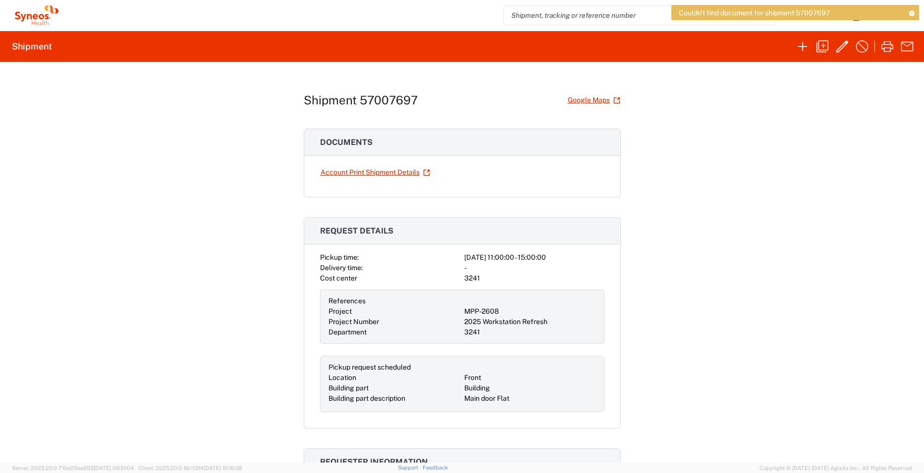
click at [893, 147] on div "Shipment 57007697 Google Maps Documents Account Print Shipment Details Request …" at bounding box center [462, 262] width 924 height 401
click at [911, 13] on icon at bounding box center [911, 12] width 7 height 5
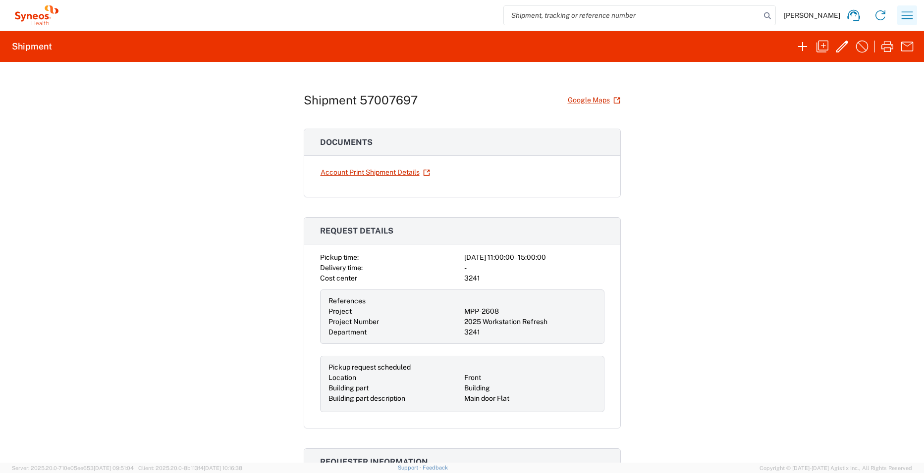
click at [914, 16] on icon "button" at bounding box center [907, 15] width 16 height 16
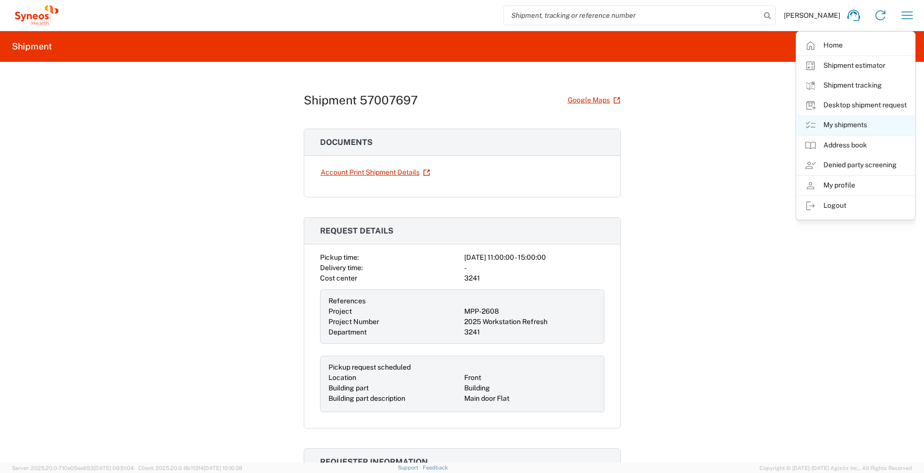
click at [849, 121] on link "My shipments" at bounding box center [855, 125] width 118 height 20
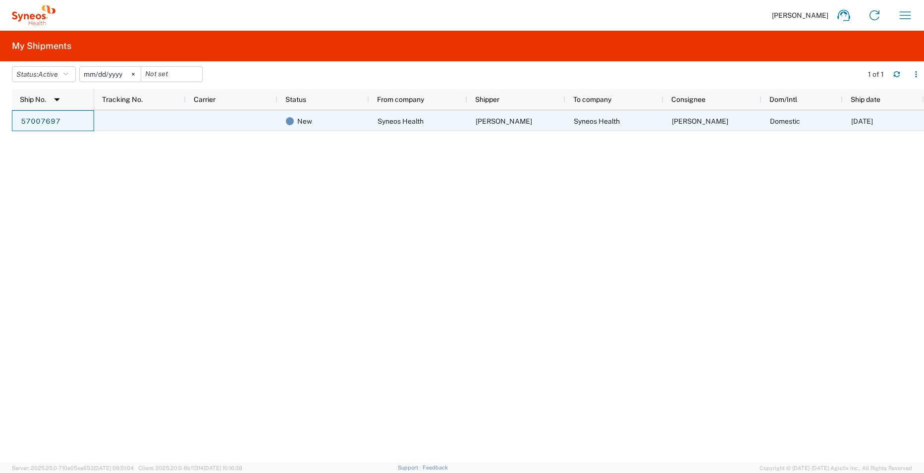
click at [90, 125] on div "57007697" at bounding box center [53, 120] width 82 height 21
click at [50, 120] on link "57007697" at bounding box center [40, 122] width 41 height 16
click at [295, 120] on div "New" at bounding box center [325, 121] width 79 height 21
click at [306, 121] on span "New" at bounding box center [304, 121] width 15 height 21
click at [491, 122] on span "Andrew PRince" at bounding box center [503, 121] width 56 height 8
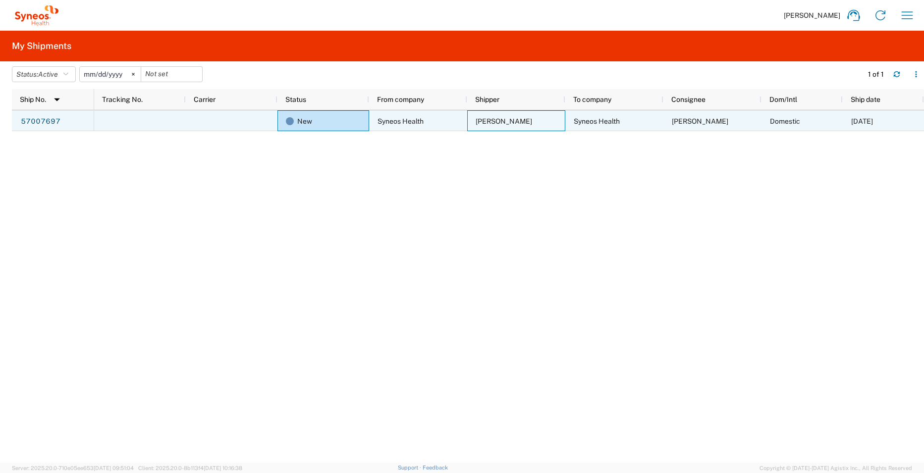
click at [147, 125] on div at bounding box center [140, 120] width 92 height 21
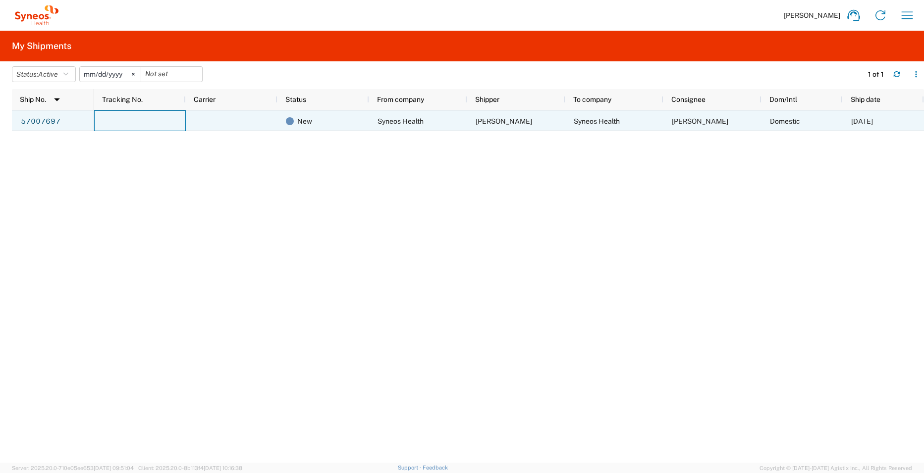
click at [221, 128] on div at bounding box center [232, 120] width 92 height 21
drag, startPoint x: 509, startPoint y: 121, endPoint x: 425, endPoint y: 193, distance: 110.3
click at [425, 193] on div "New Syneos Health Andrew PRince Syneos Health Ross Farr Domestic 10/03/2025" at bounding box center [508, 286] width 829 height 353
click at [220, 123] on div at bounding box center [232, 120] width 92 height 21
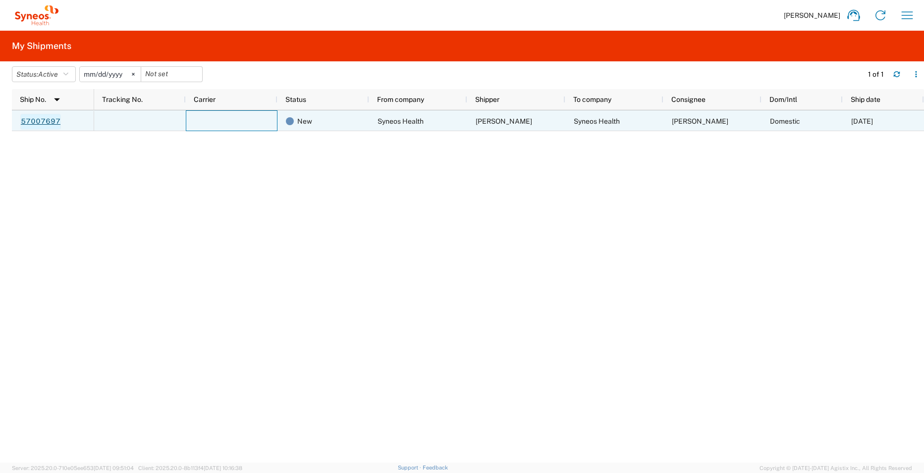
click at [23, 118] on link "57007697" at bounding box center [40, 122] width 41 height 16
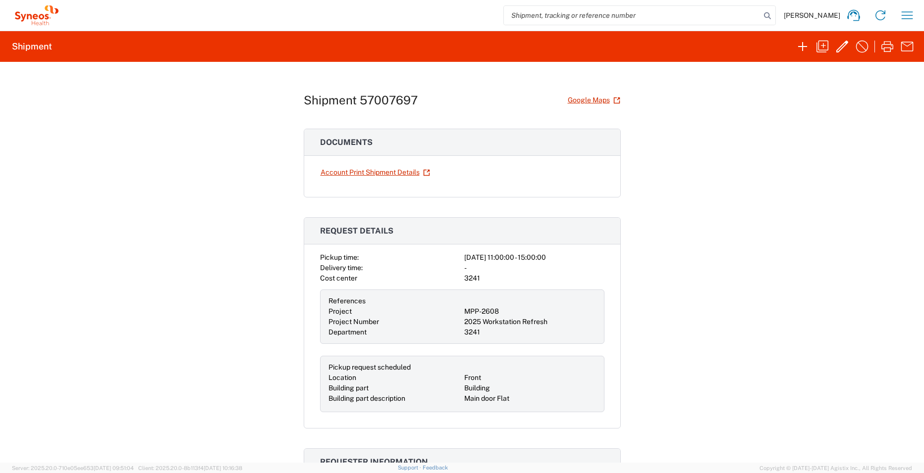
click at [376, 105] on h1 "Shipment 57007697" at bounding box center [361, 100] width 114 height 14
click at [841, 53] on icon "button" at bounding box center [842, 47] width 16 height 16
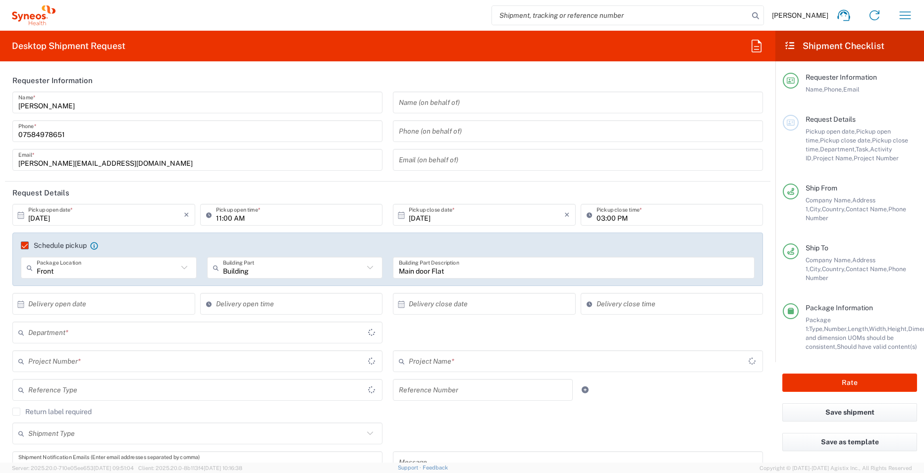
type input "Large Box"
type input "England"
type input "MPP-2608"
type input "United Kingdom"
type input "3241"
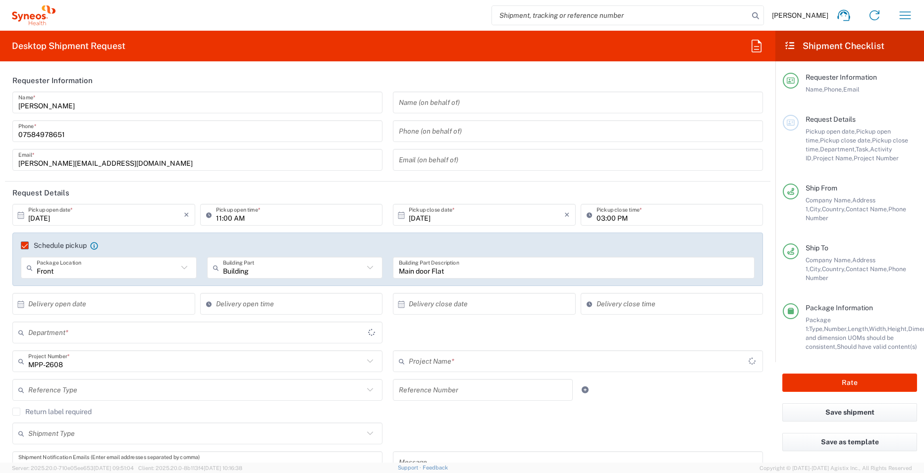
type input "2025 Workstation Refresh"
type input "United Kingdom"
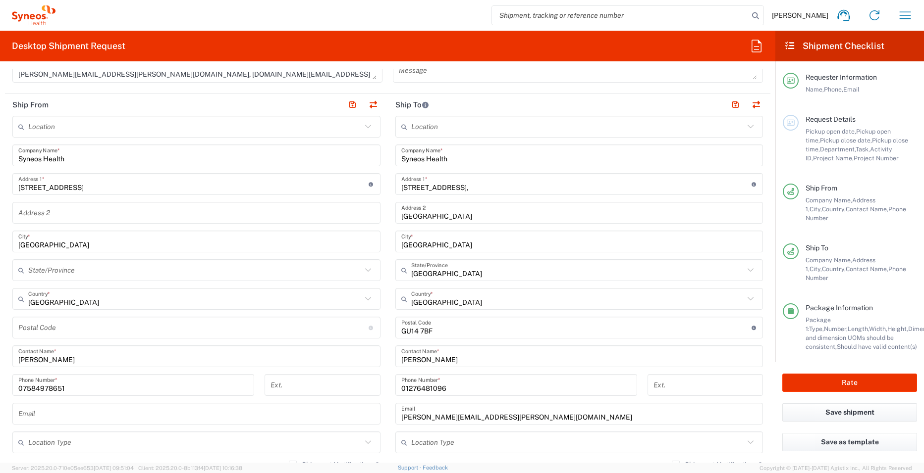
scroll to position [396, 0]
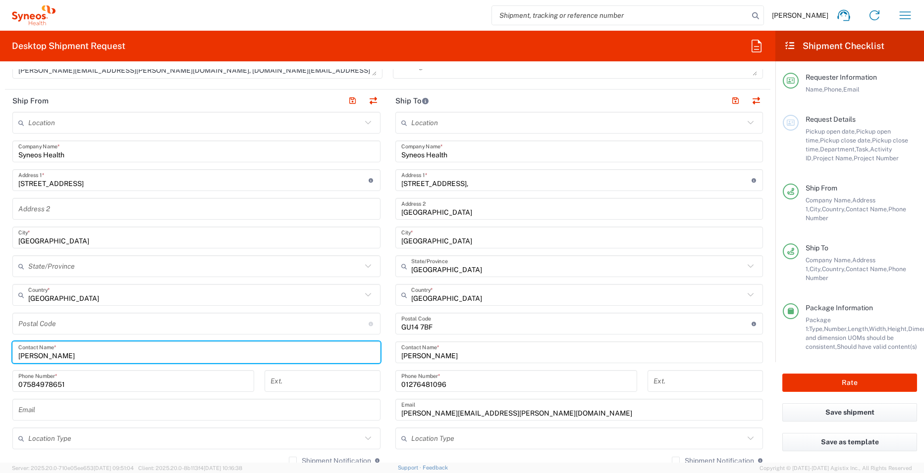
drag, startPoint x: 48, startPoint y: 357, endPoint x: 53, endPoint y: 359, distance: 5.2
click at [53, 359] on input "Andrew PRince" at bounding box center [196, 352] width 356 height 17
type input "[PERSON_NAME]"
click at [383, 385] on main "Location Addison Whitney LLC-Morrisvile NC US Barcelona-Syneos Health BioSector…" at bounding box center [196, 334] width 383 height 445
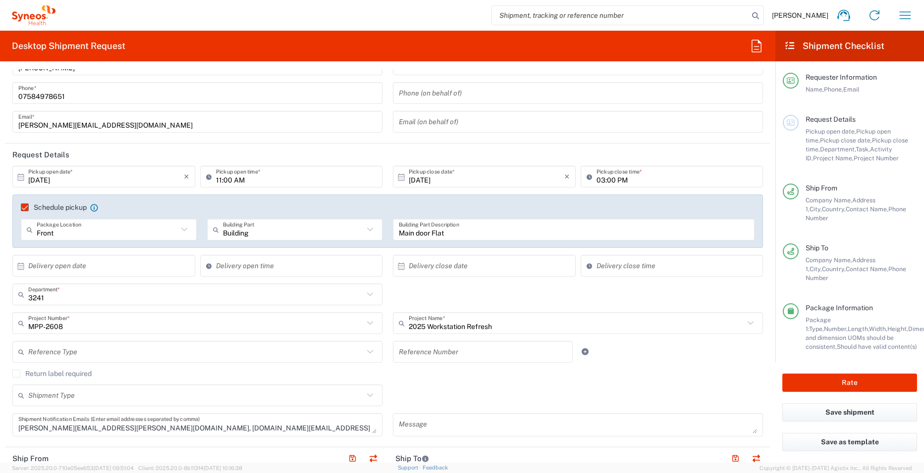
scroll to position [0, 0]
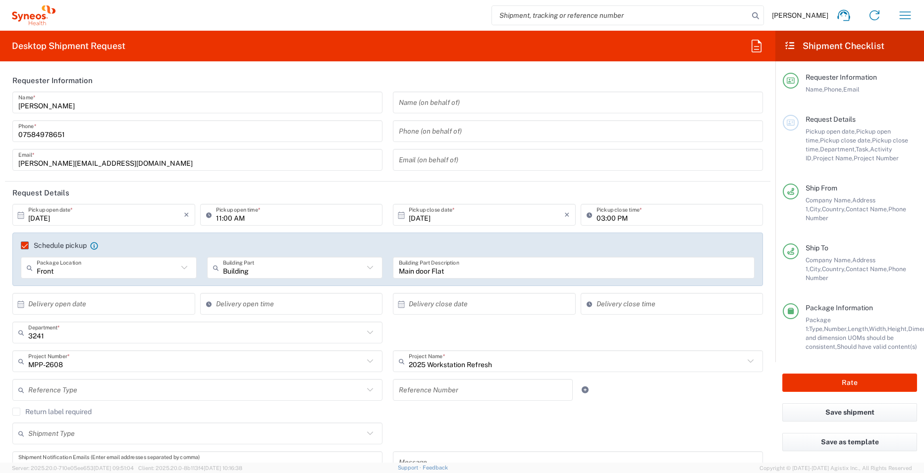
click at [763, 312] on form "Requester Information Andrew Prince Name * 07584978651 Phone * andrew.prince@sy…" at bounding box center [387, 266] width 775 height 394
click at [759, 55] on button "button" at bounding box center [756, 46] width 24 height 24
click at [703, 75] on header "Requester Information" at bounding box center [387, 80] width 765 height 22
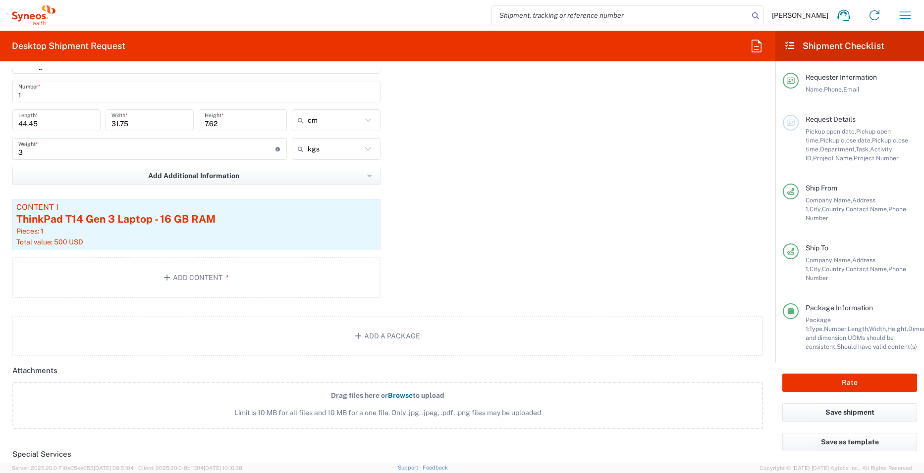
scroll to position [965, 0]
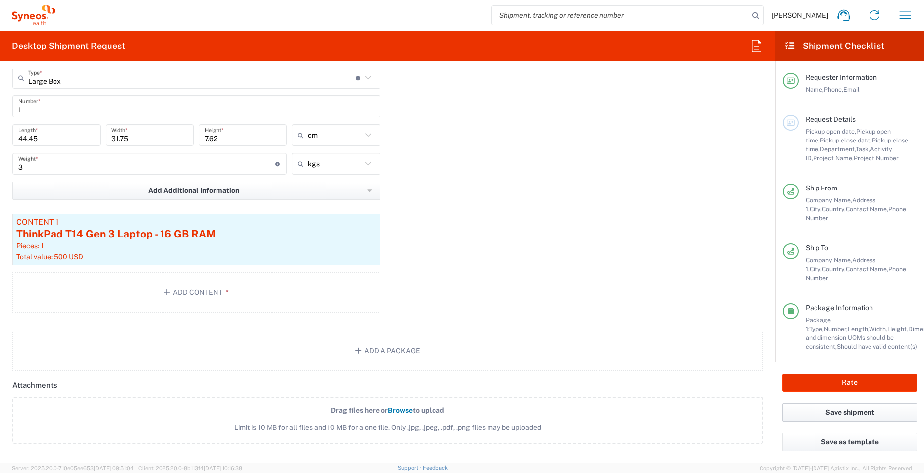
click at [859, 412] on button "Save shipment" at bounding box center [849, 413] width 135 height 18
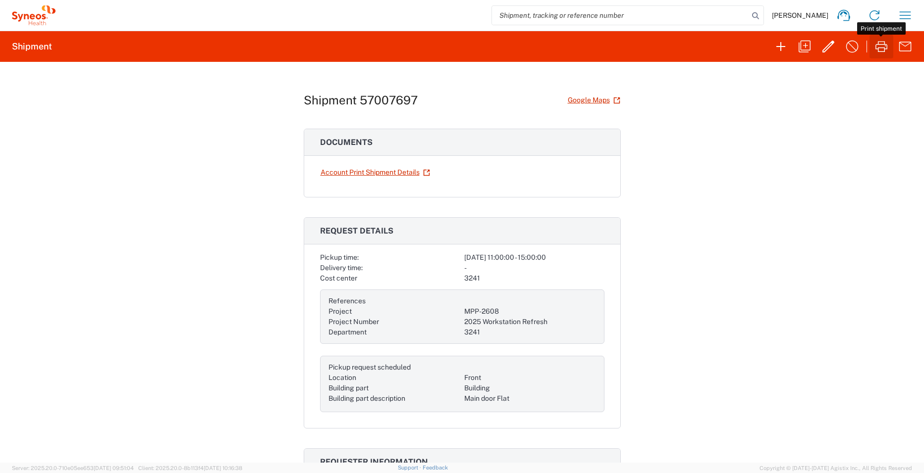
click at [887, 46] on icon "button" at bounding box center [881, 47] width 16 height 16
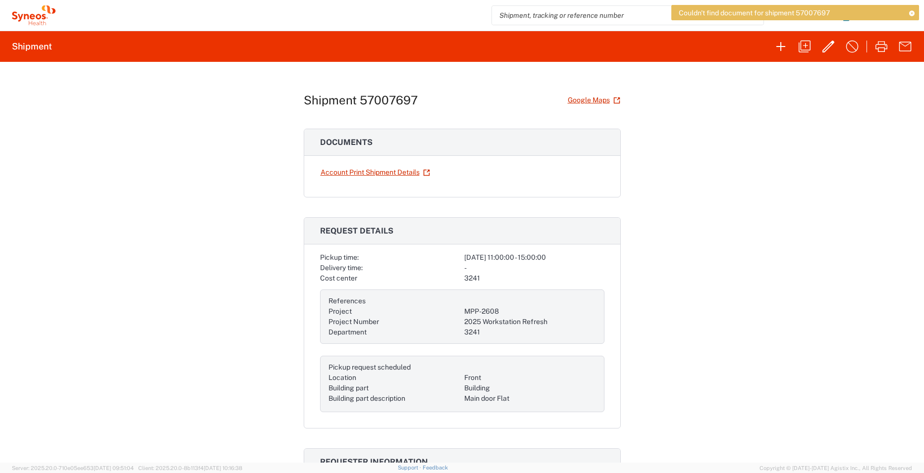
click at [789, 118] on div "Shipment 57007697 Google Maps Documents Account Print Shipment Details Request …" at bounding box center [462, 262] width 924 height 401
click at [913, 14] on icon at bounding box center [911, 12] width 7 height 5
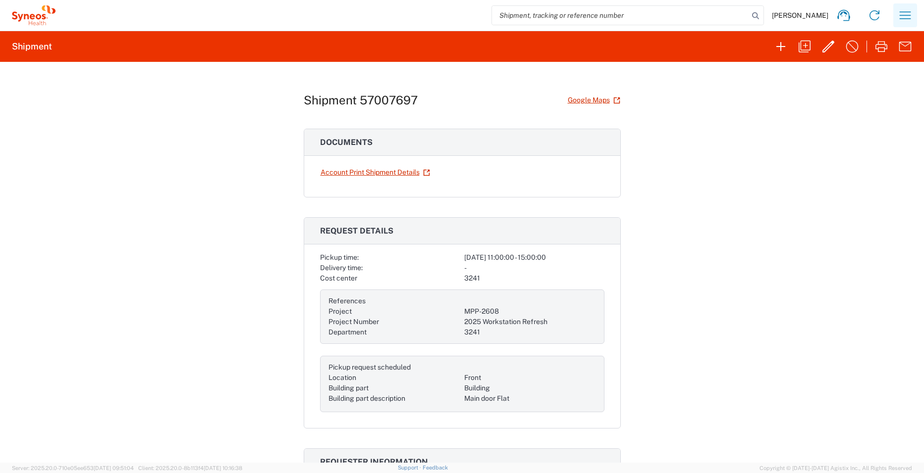
click at [909, 19] on icon "button" at bounding box center [904, 14] width 11 height 7
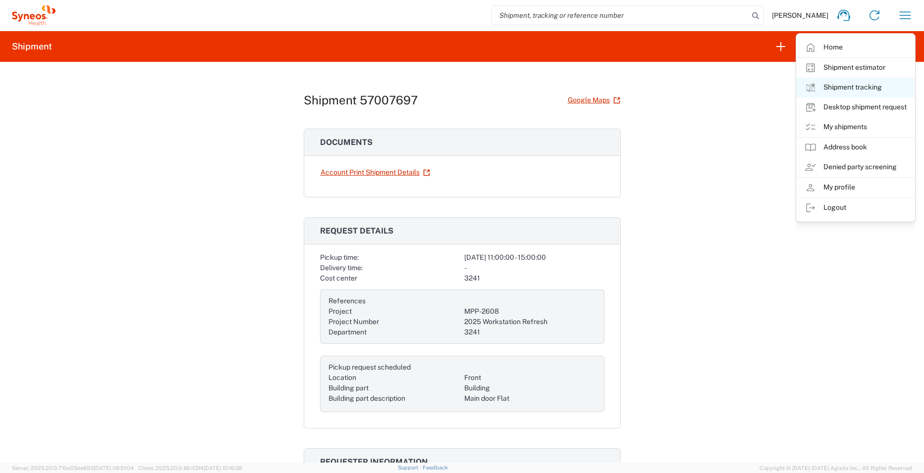
click at [857, 86] on link "Shipment tracking" at bounding box center [855, 88] width 118 height 20
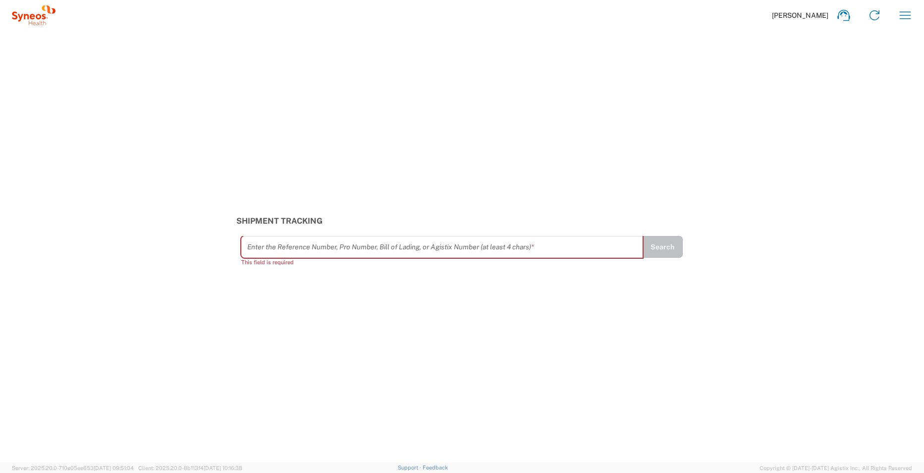
click at [312, 250] on input "text" at bounding box center [442, 247] width 390 height 17
paste input "57007697"
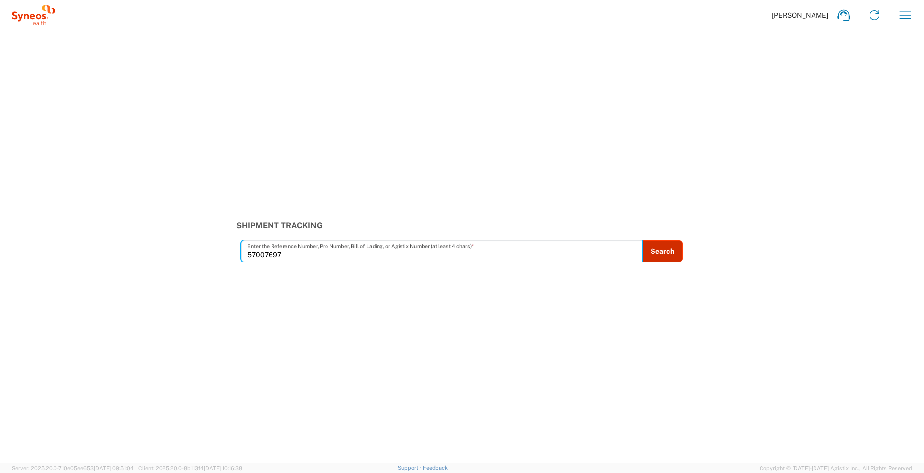
type input "57007697"
click at [676, 255] on button "Search" at bounding box center [662, 252] width 41 height 22
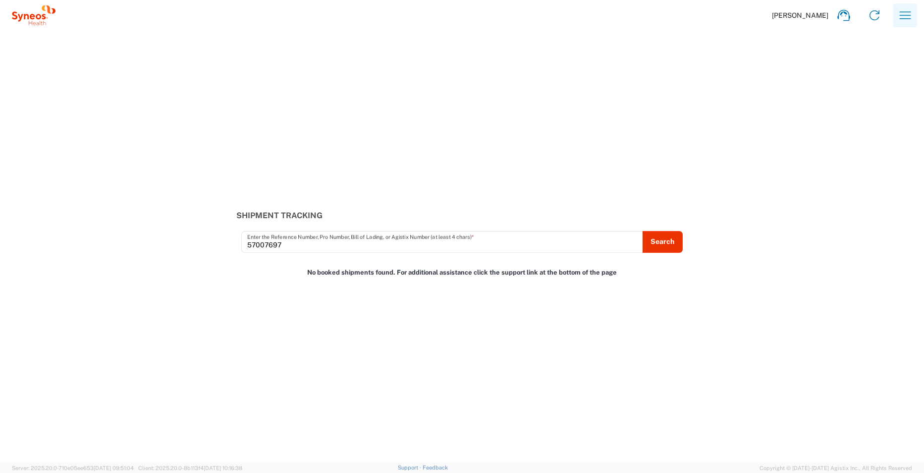
click at [895, 11] on button "button" at bounding box center [905, 15] width 24 height 24
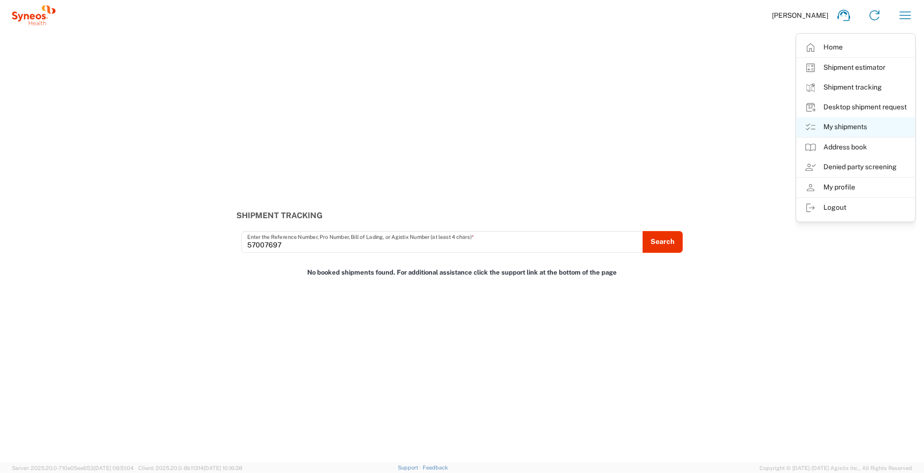
click at [877, 126] on link "My shipments" at bounding box center [855, 127] width 118 height 20
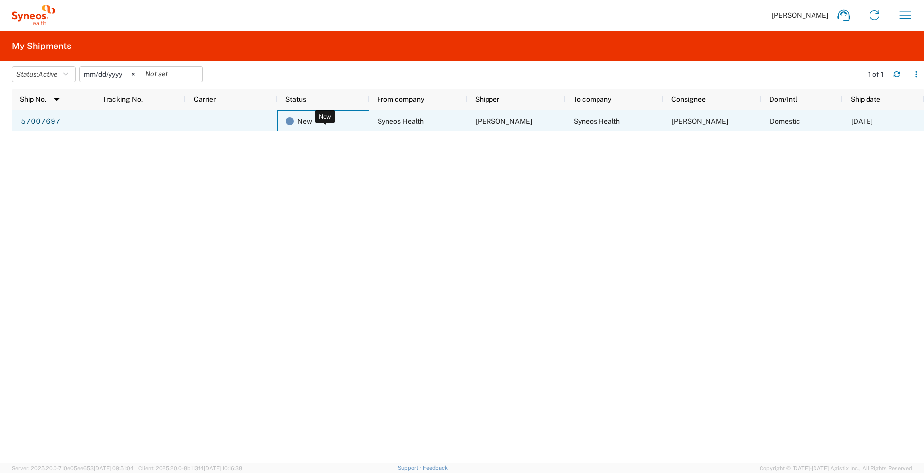
drag, startPoint x: 290, startPoint y: 120, endPoint x: 270, endPoint y: 164, distance: 48.1
click at [230, 178] on div "New Syneos Health Andrew Prince Syneos Health Ross Farr Domestic 10/03/2025" at bounding box center [508, 286] width 829 height 353
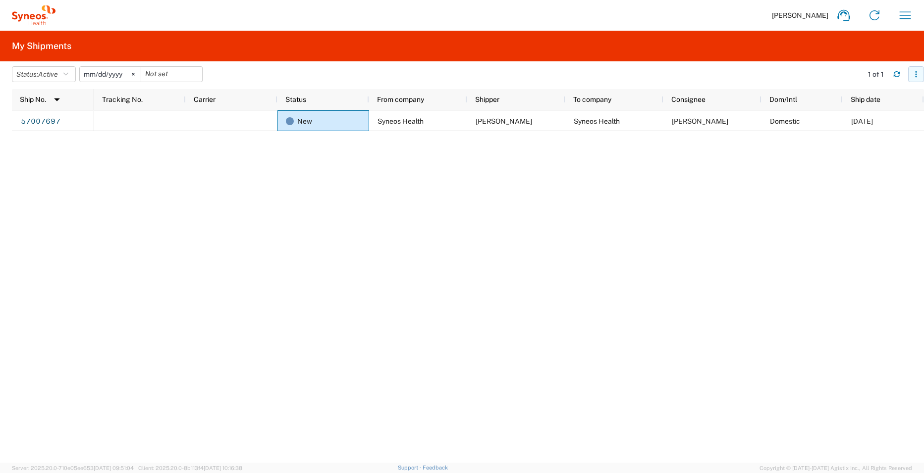
click at [919, 74] on icon "button" at bounding box center [915, 74] width 7 height 7
click at [661, 257] on div "New Syneos Health Andrew Prince Syneos Health Ross Farr Domestic 10/03/2025" at bounding box center [508, 286] width 829 height 353
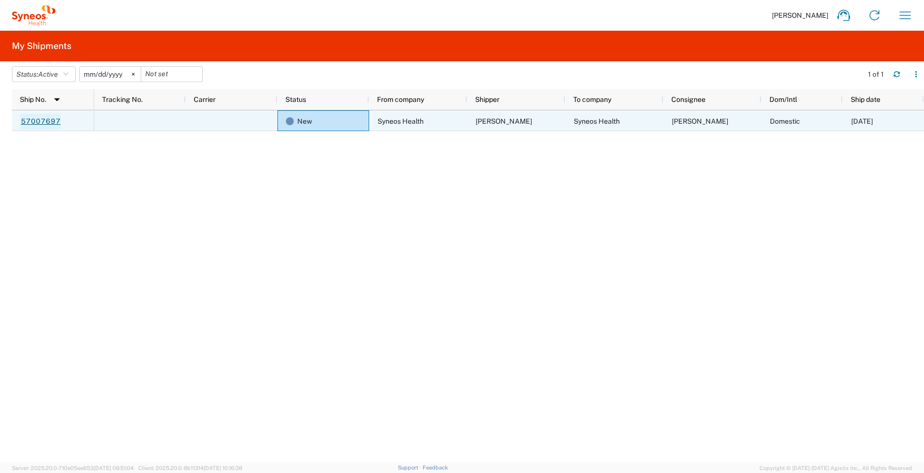
click at [44, 126] on link "57007697" at bounding box center [40, 122] width 41 height 16
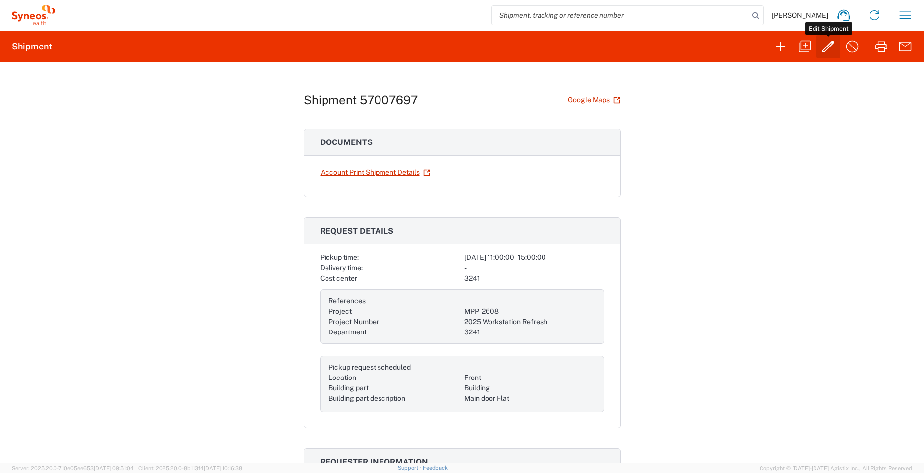
click at [832, 53] on icon "button" at bounding box center [828, 47] width 16 height 16
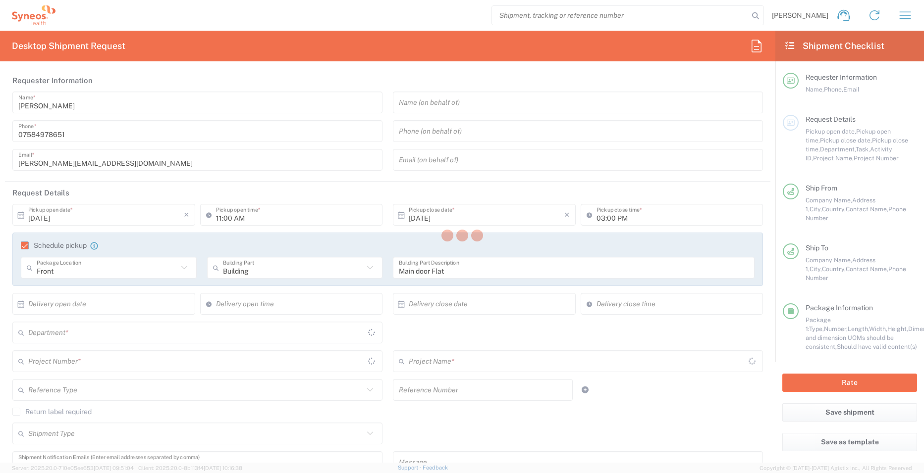
type input "England"
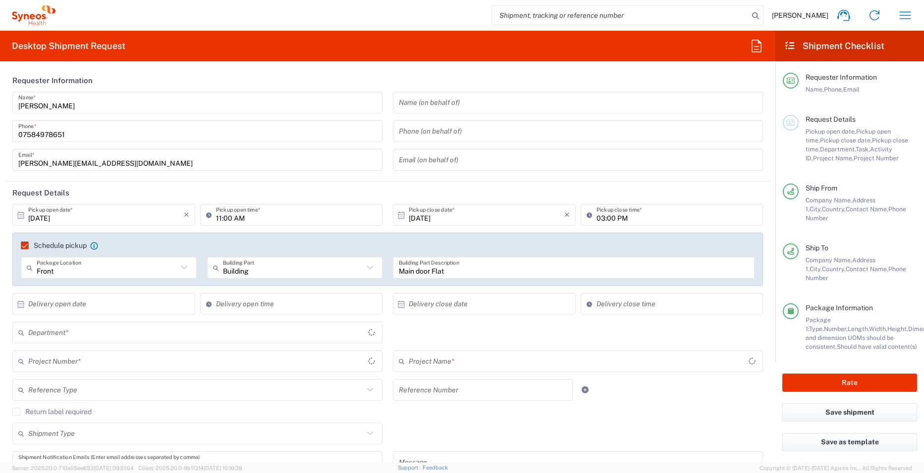
type input "Large Box"
type input "MPP-2608"
type input "2025 Workstation Refresh"
type input "3241"
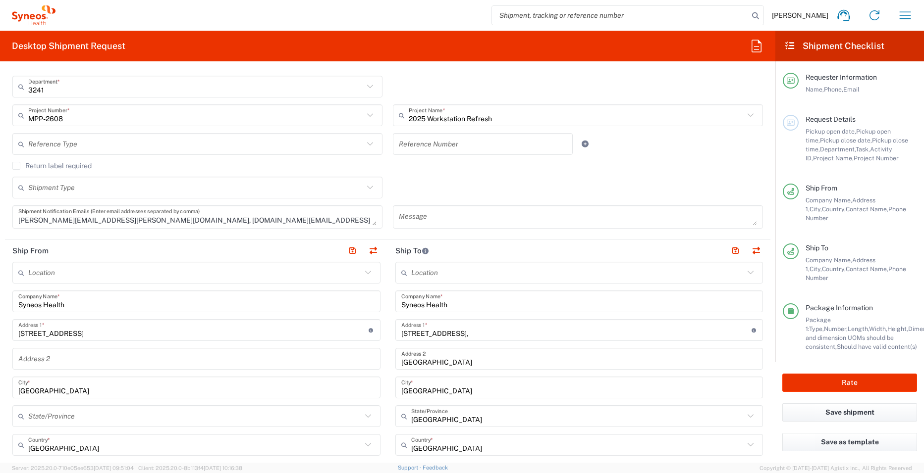
scroll to position [248, 0]
click at [851, 382] on button "Rate" at bounding box center [849, 383] width 135 height 18
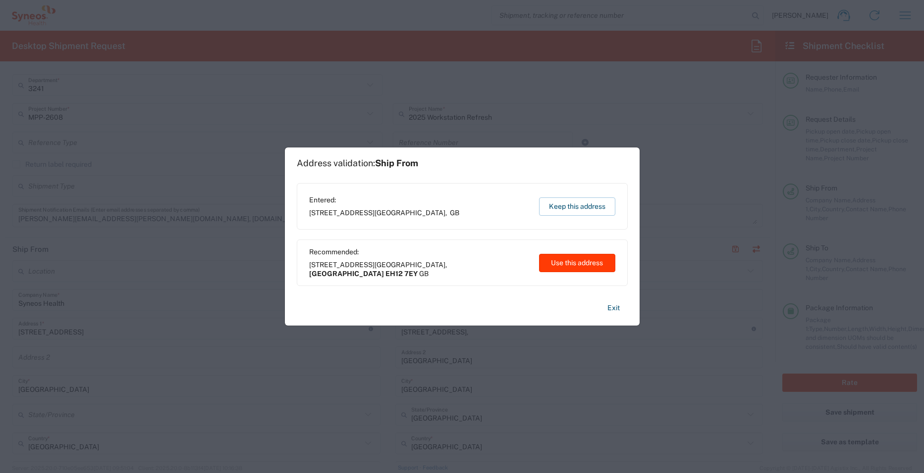
click at [587, 263] on button "Use this address" at bounding box center [577, 263] width 76 height 18
type input "Scotland"
type input "EH12 7EY"
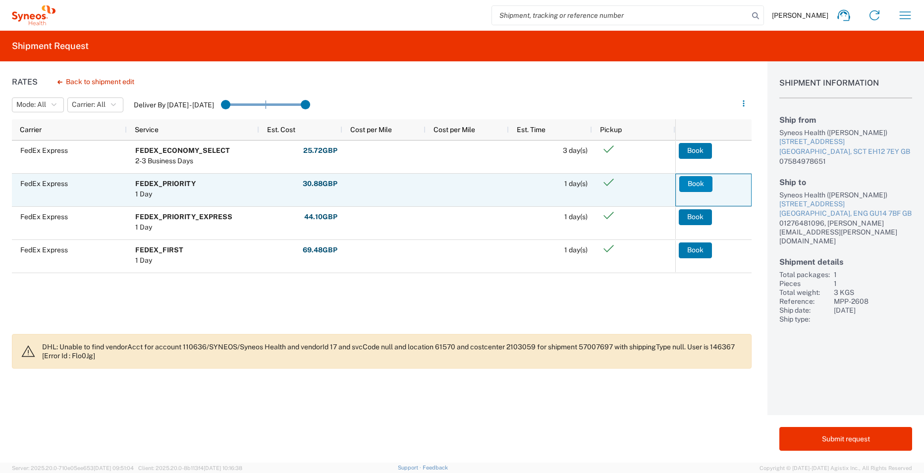
click at [703, 184] on button "Book" at bounding box center [695, 184] width 33 height 16
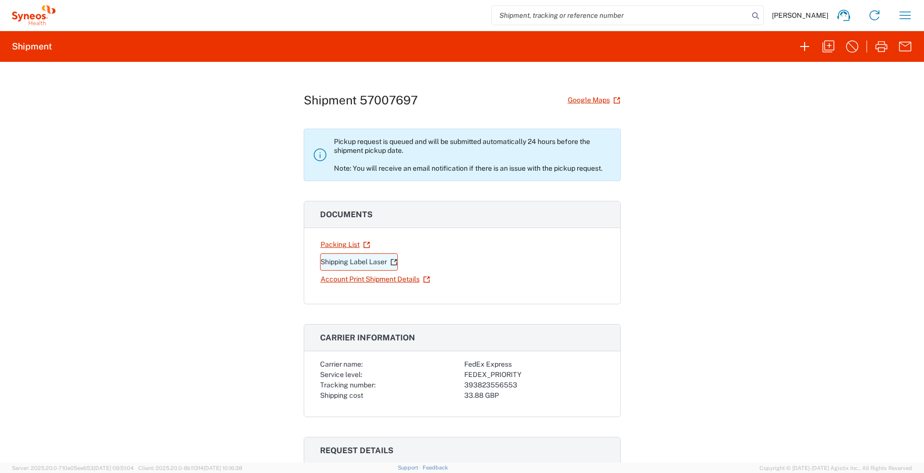
click at [360, 262] on link "Shipping Label Laser" at bounding box center [359, 262] width 78 height 17
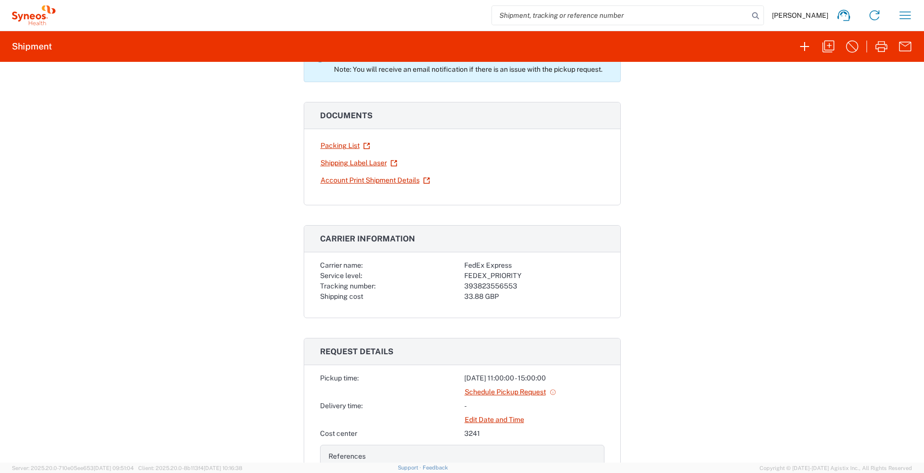
scroll to position [50, 0]
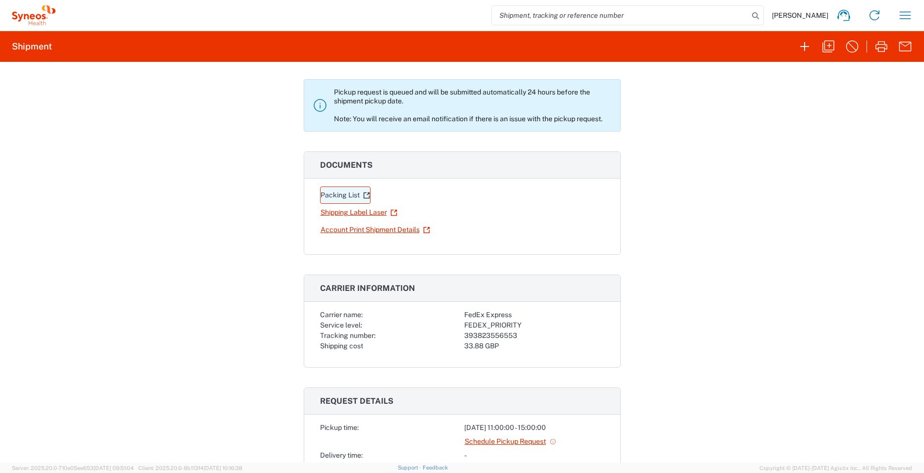
click at [347, 195] on link "Packing List" at bounding box center [345, 195] width 51 height 17
click at [372, 233] on link "Account Print Shipment Details" at bounding box center [375, 229] width 110 height 17
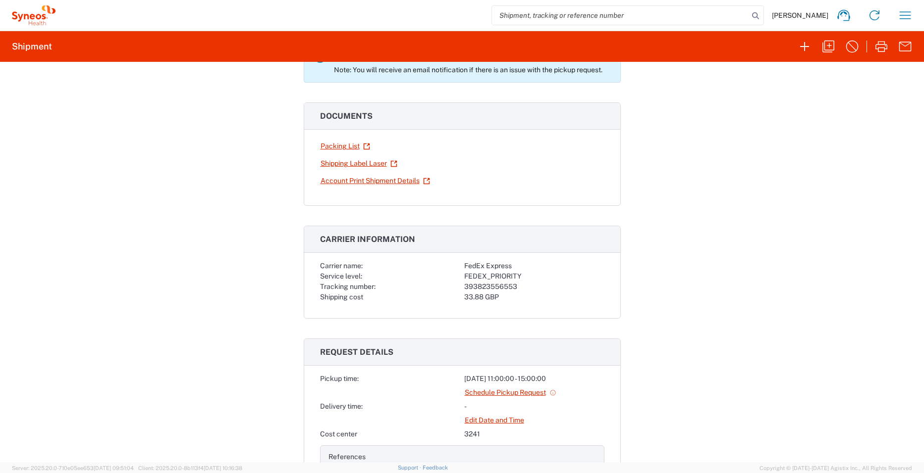
scroll to position [99, 0]
click at [216, 282] on div "Shipment 57007697 Google Maps Pickup request is queued and will be submitted au…" at bounding box center [462, 262] width 924 height 401
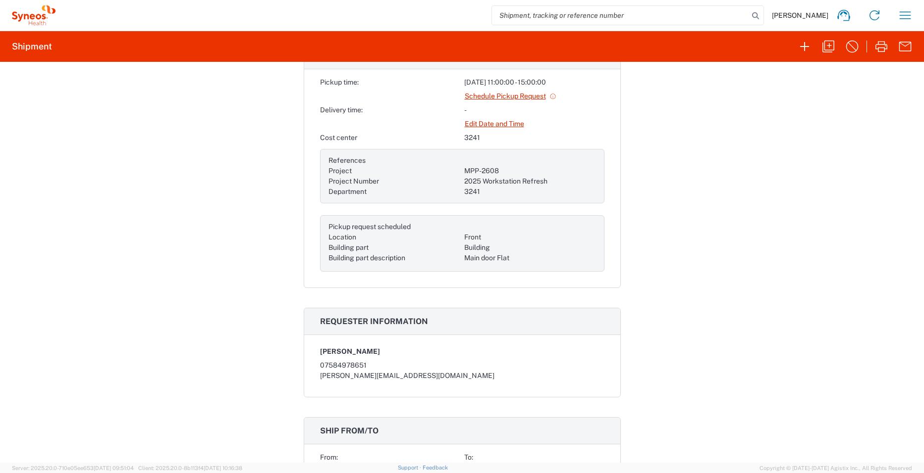
scroll to position [396, 0]
